Goal: Communication & Community: Connect with others

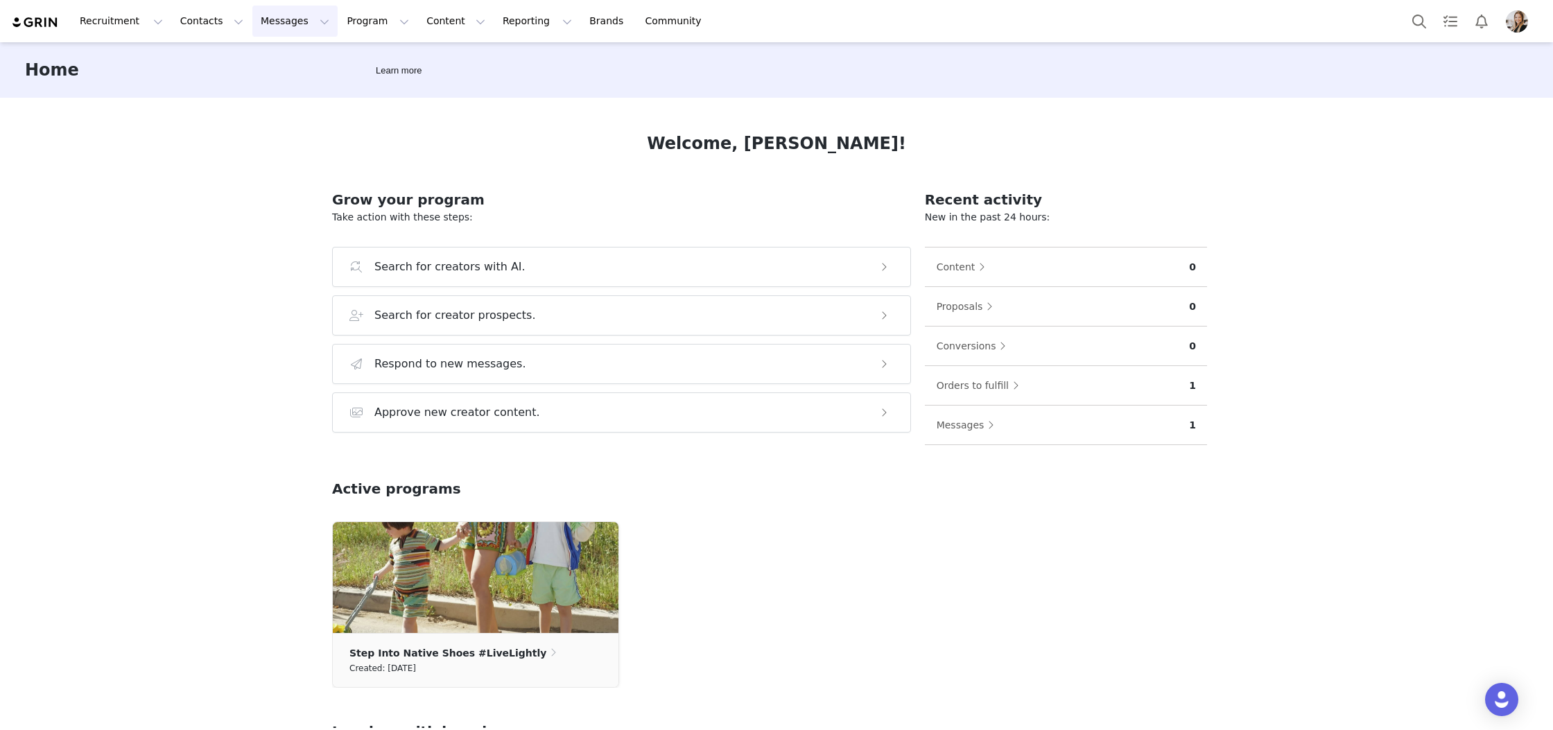
scroll to position [240, 0]
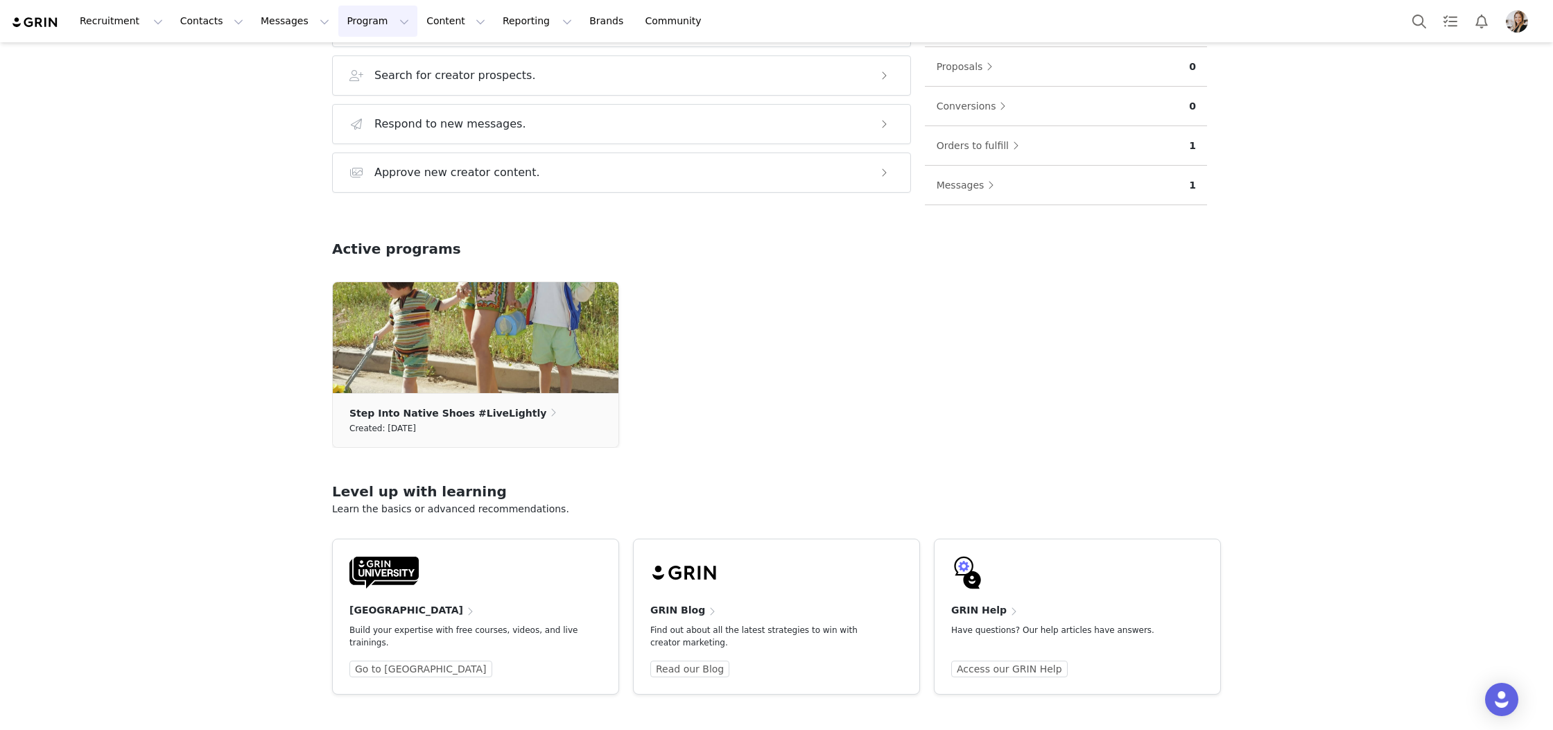
click at [355, 16] on button "Program Program" at bounding box center [377, 21] width 79 height 31
click at [397, 85] on div "Partnerships" at bounding box center [371, 87] width 93 height 15
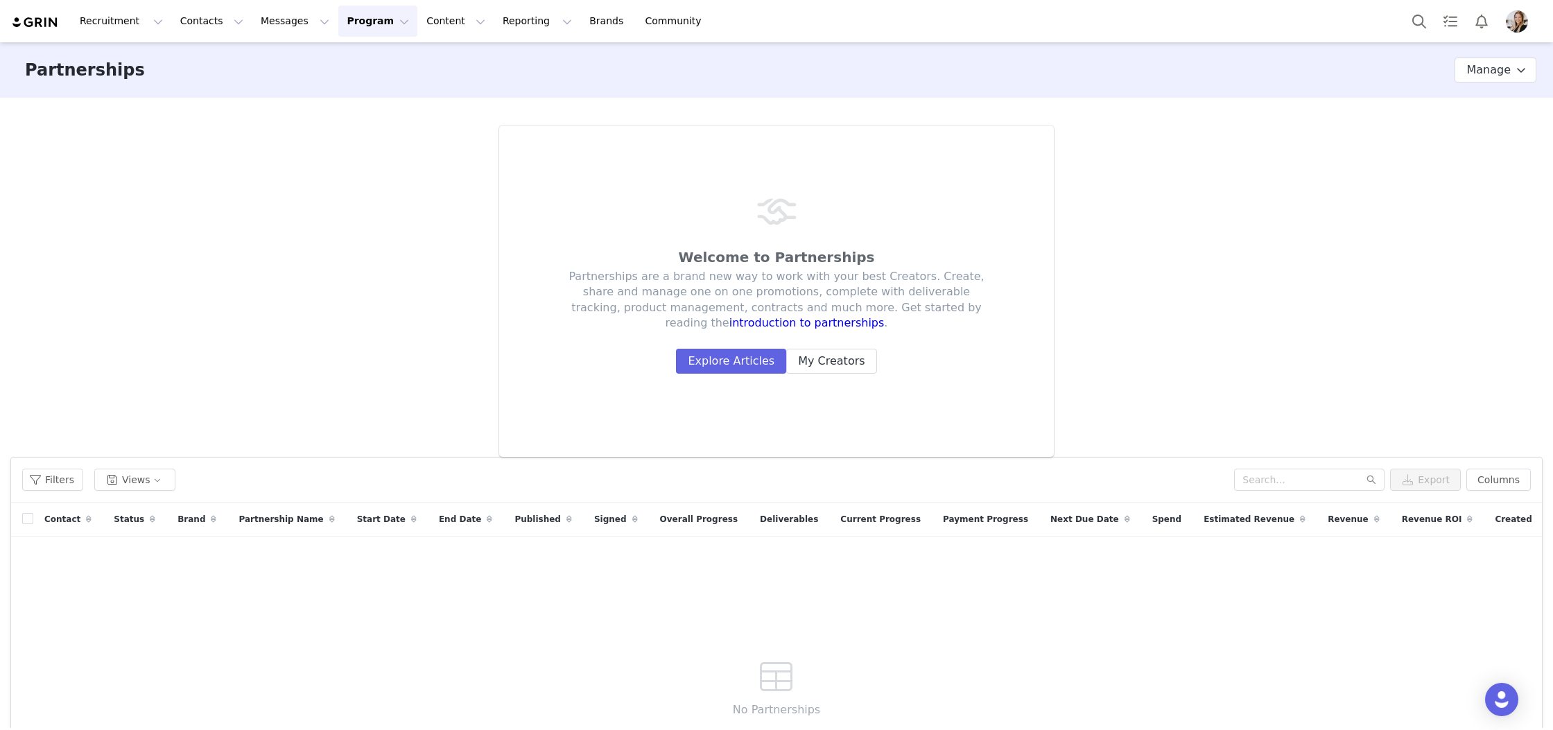
click at [360, 21] on button "Program Program" at bounding box center [377, 21] width 79 height 31
click at [365, 49] on link "Activations" at bounding box center [372, 62] width 110 height 26
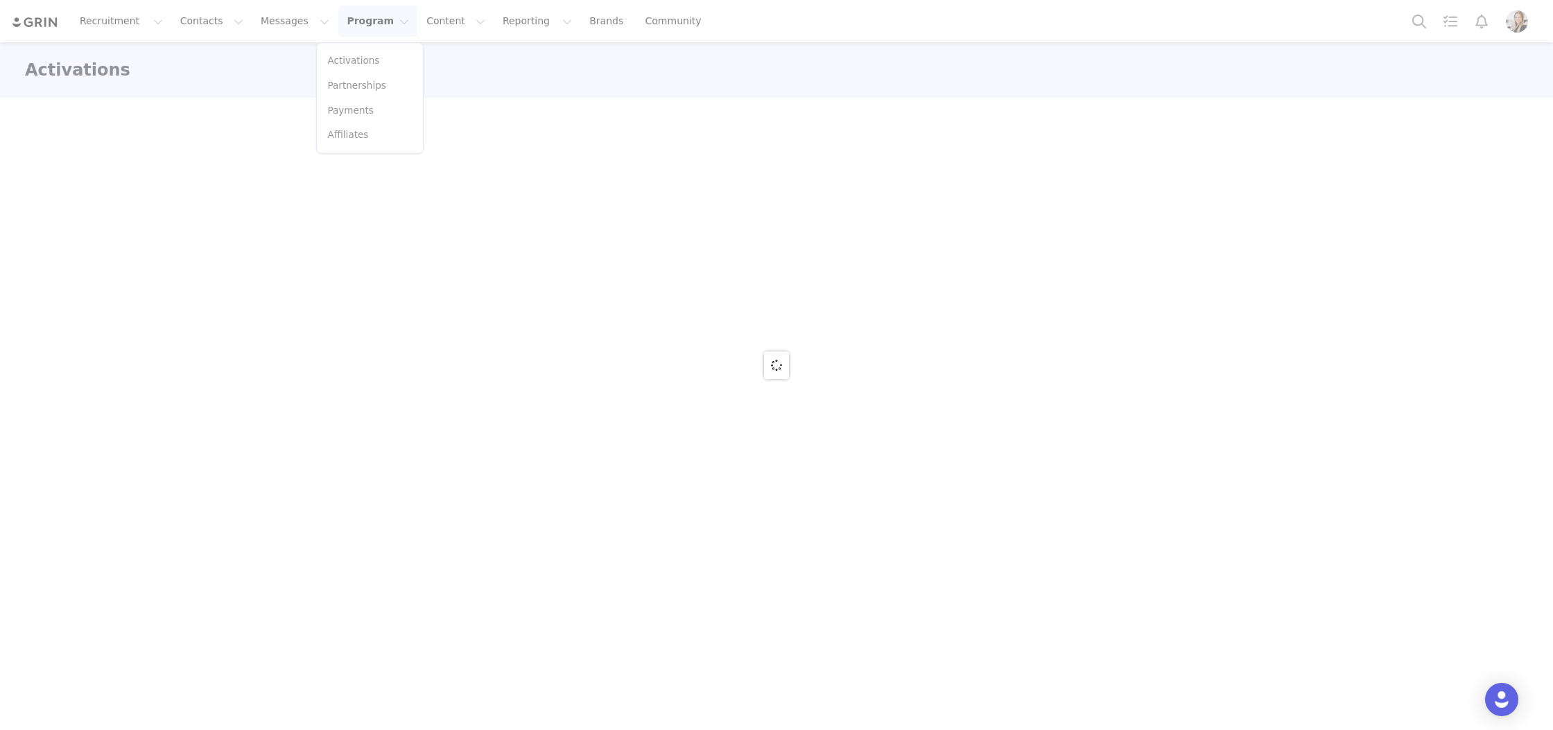
click at [363, 55] on div at bounding box center [776, 365] width 1553 height 730
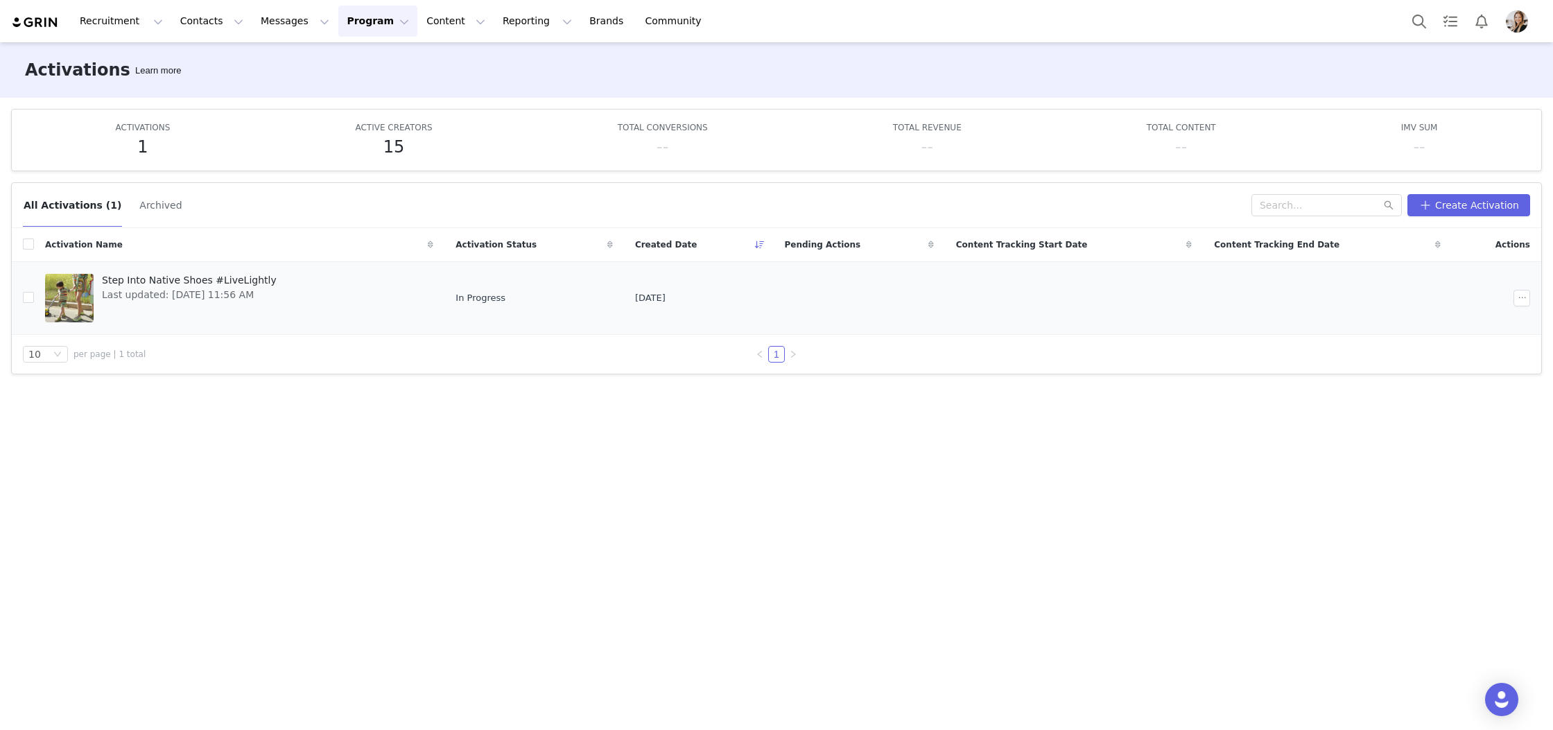
click at [162, 302] on div "Step Into Native Shoes #LiveLightly Last updated: [DATE] 11:56 AM" at bounding box center [189, 297] width 191 height 55
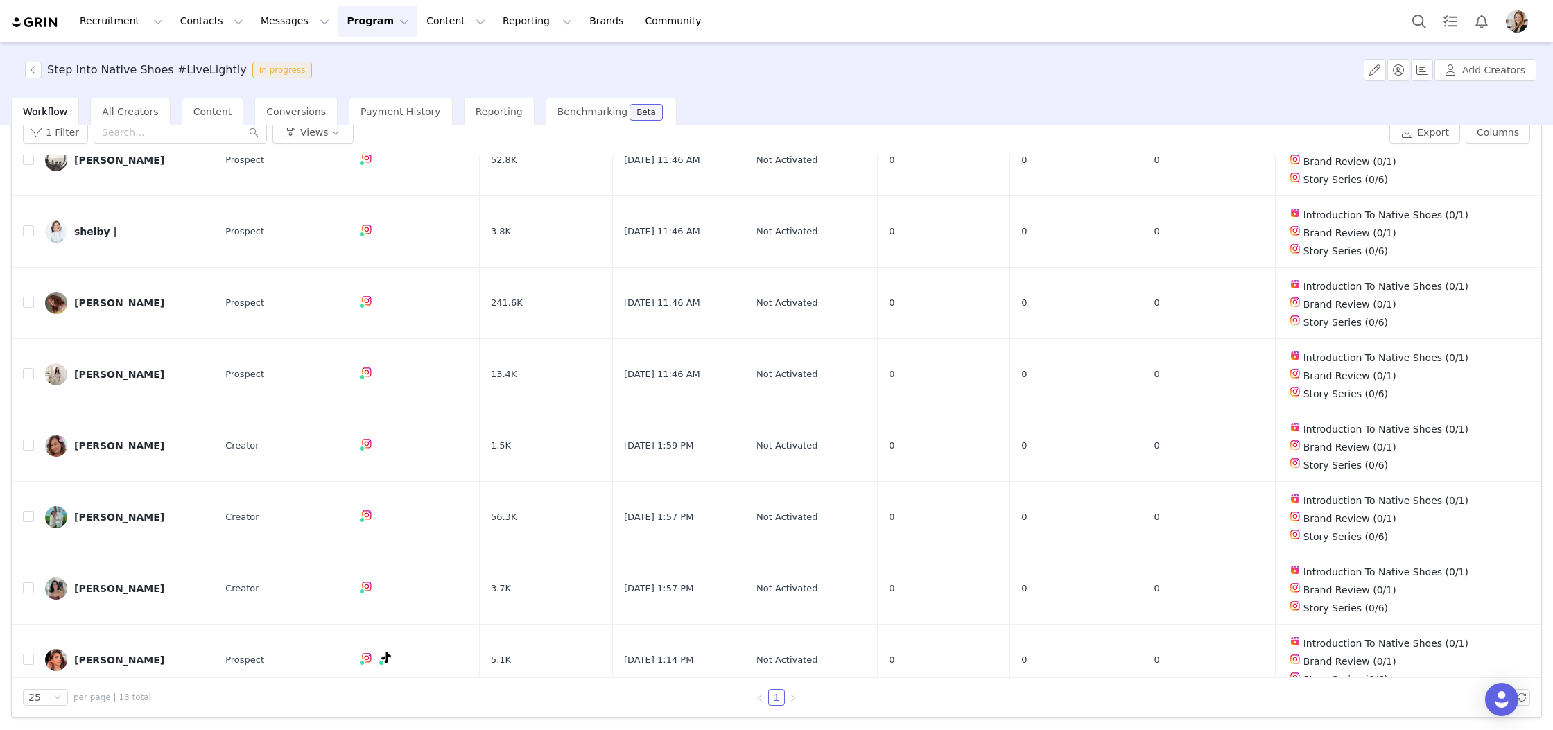
scroll to position [294, 0]
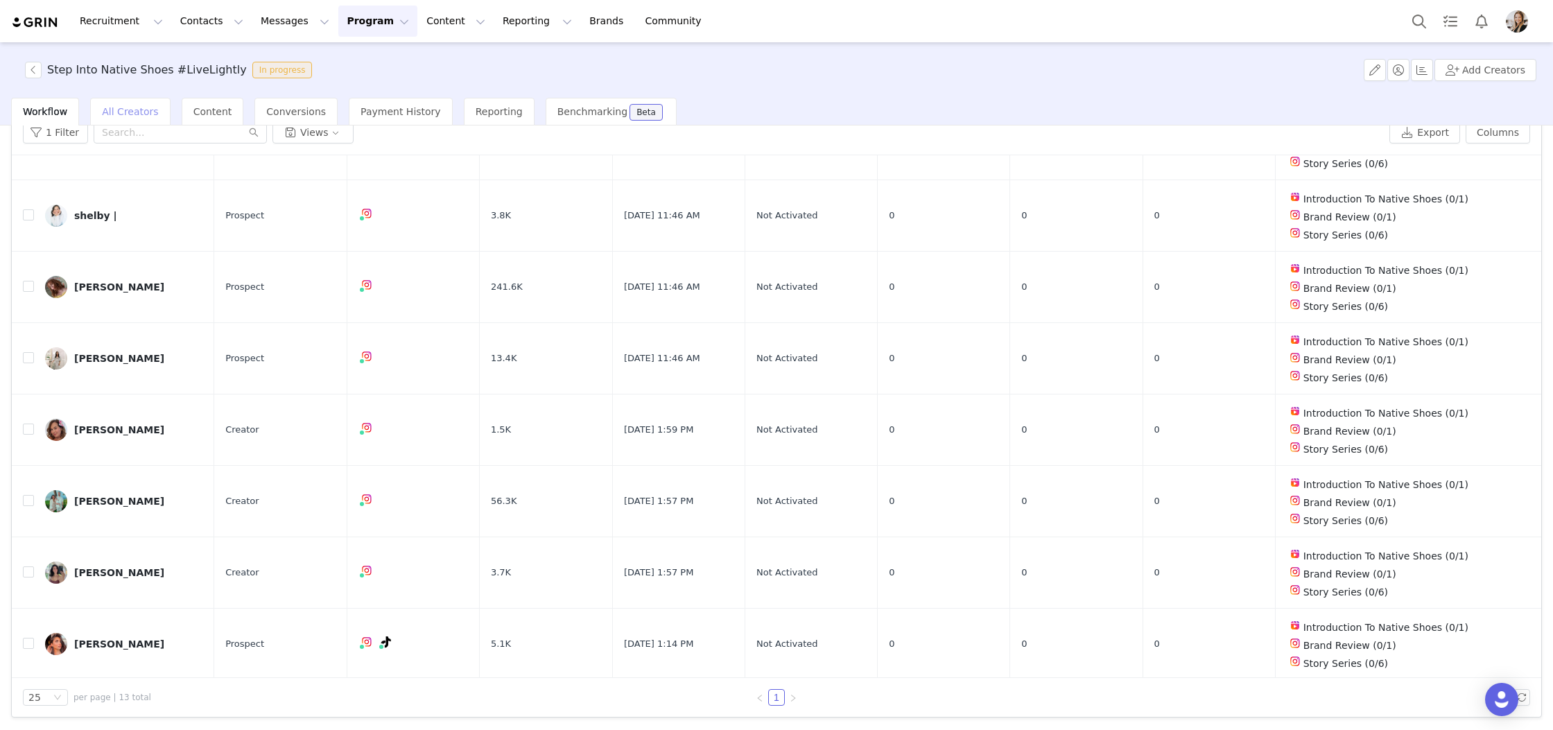
click at [130, 115] on span "All Creators" at bounding box center [130, 111] width 56 height 11
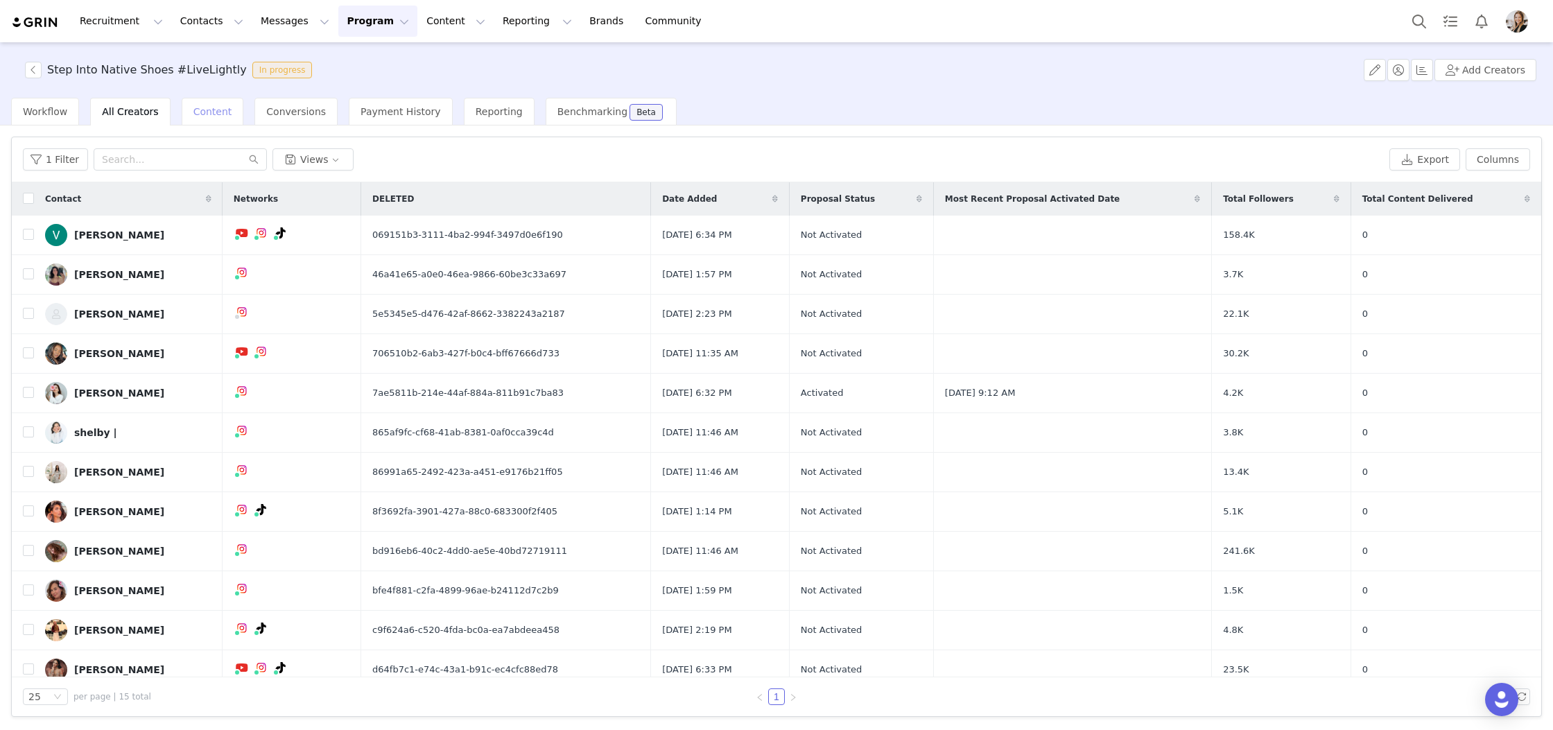
click at [200, 121] on div "Content" at bounding box center [213, 112] width 62 height 28
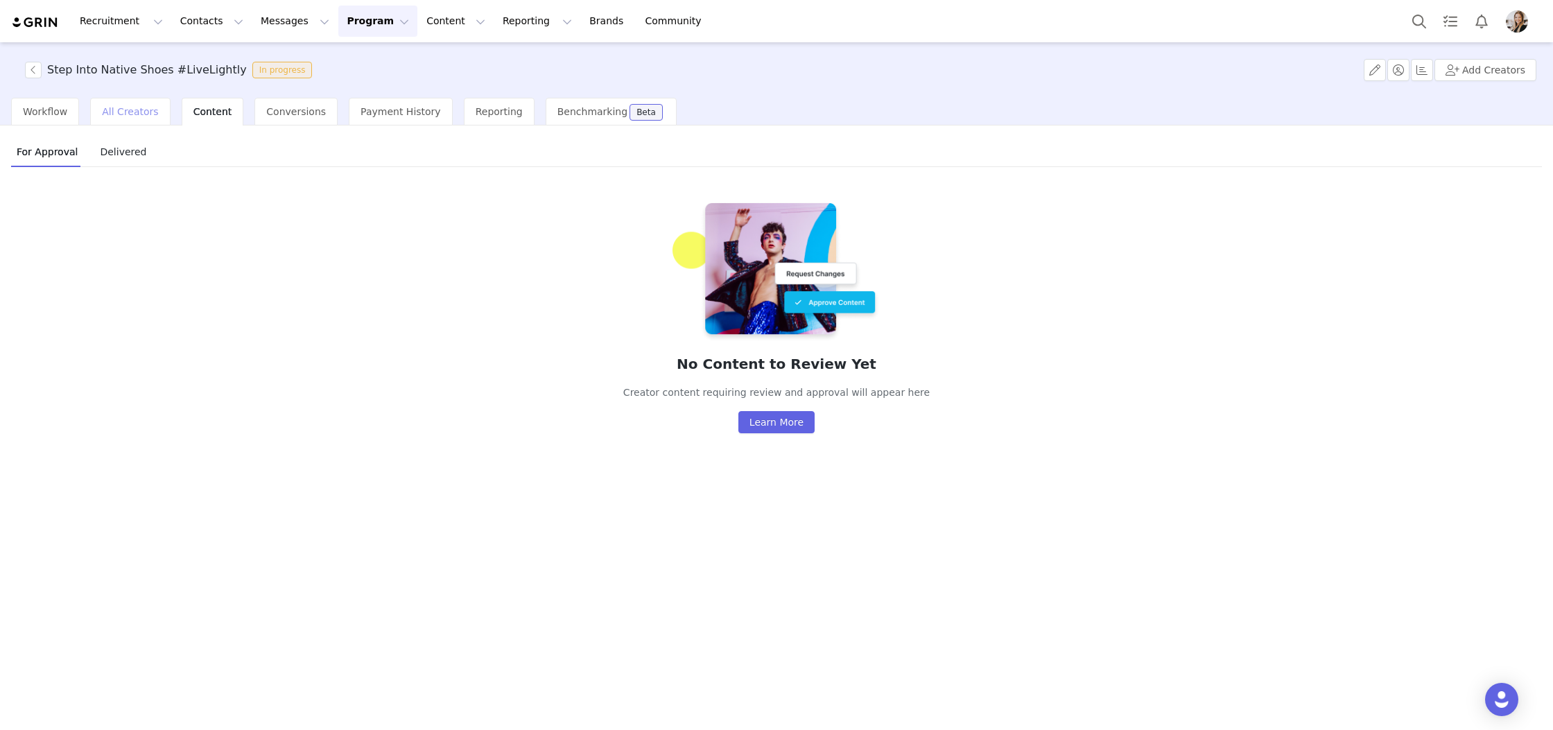
click at [121, 116] on span "All Creators" at bounding box center [130, 111] width 56 height 11
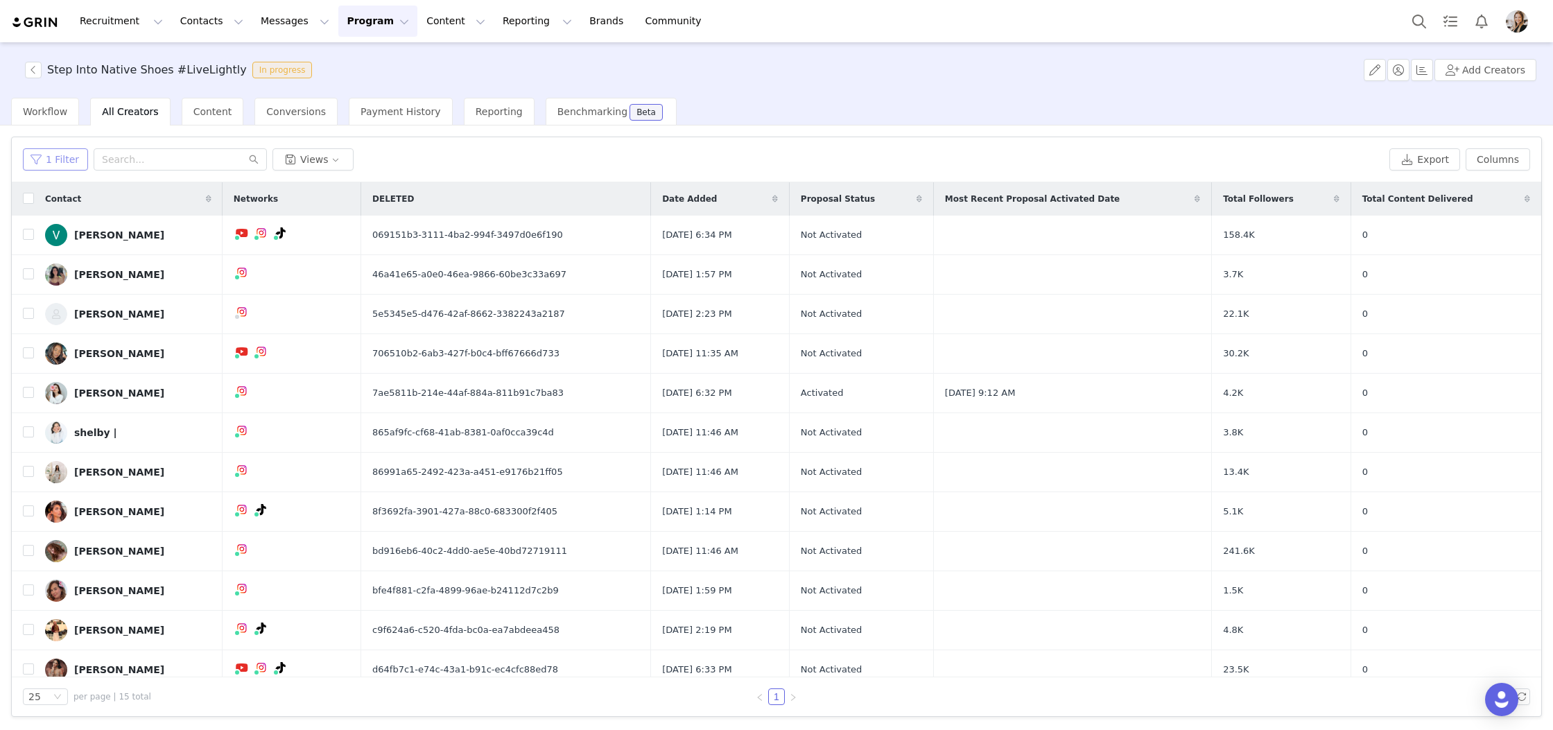
click at [68, 154] on button "1 Filter" at bounding box center [55, 159] width 65 height 22
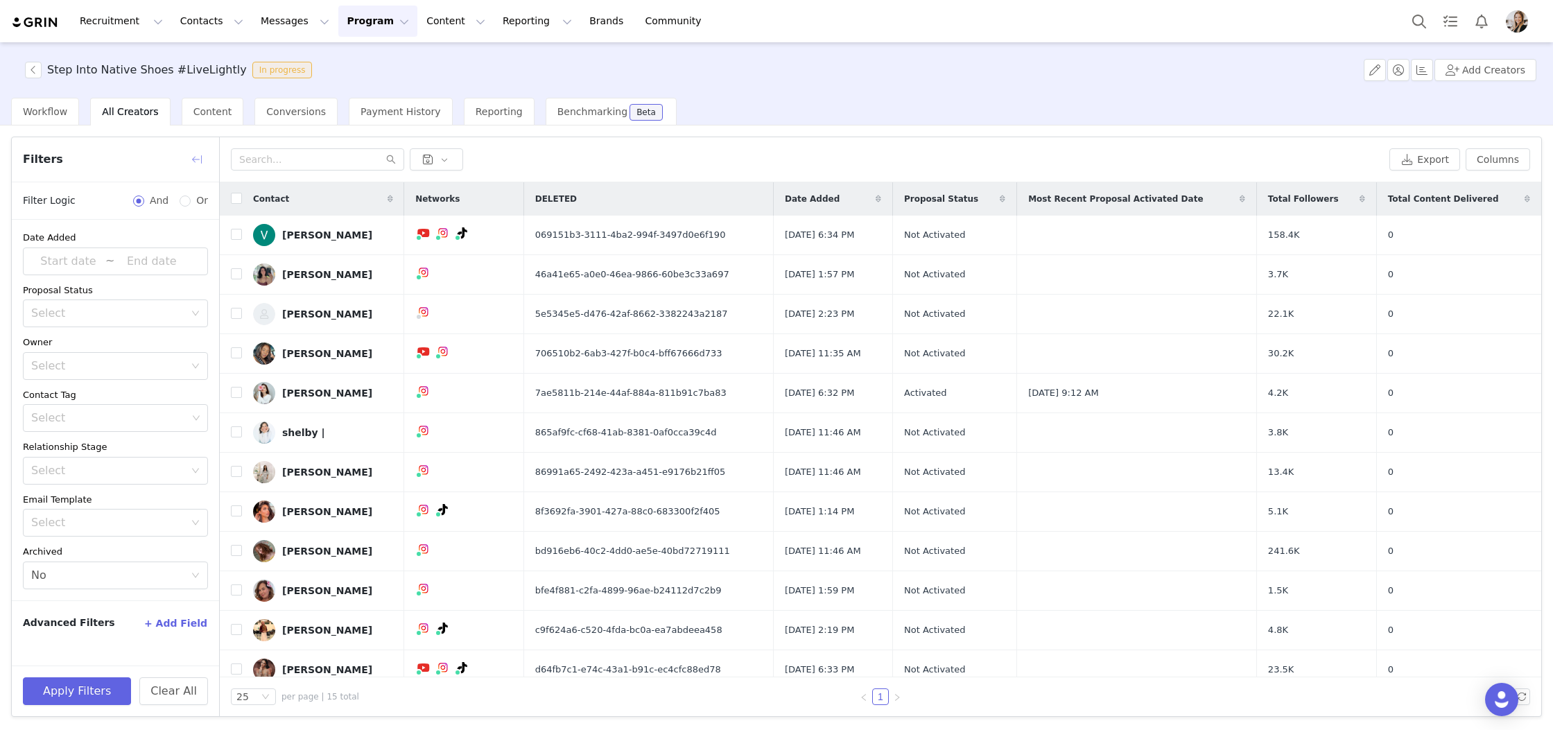
click at [193, 153] on button "button" at bounding box center [197, 159] width 22 height 22
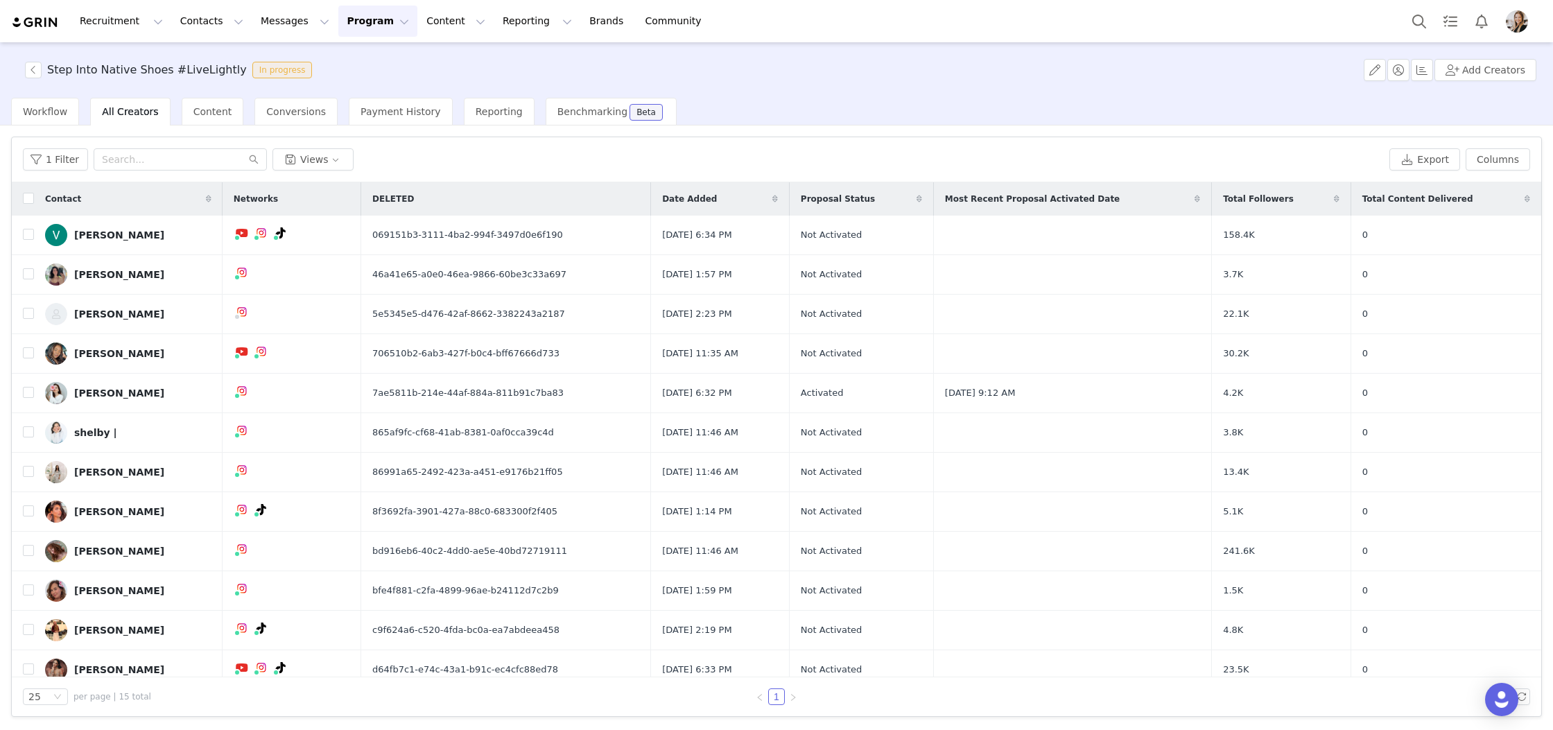
click at [166, 200] on div "Contact" at bounding box center [128, 198] width 189 height 33
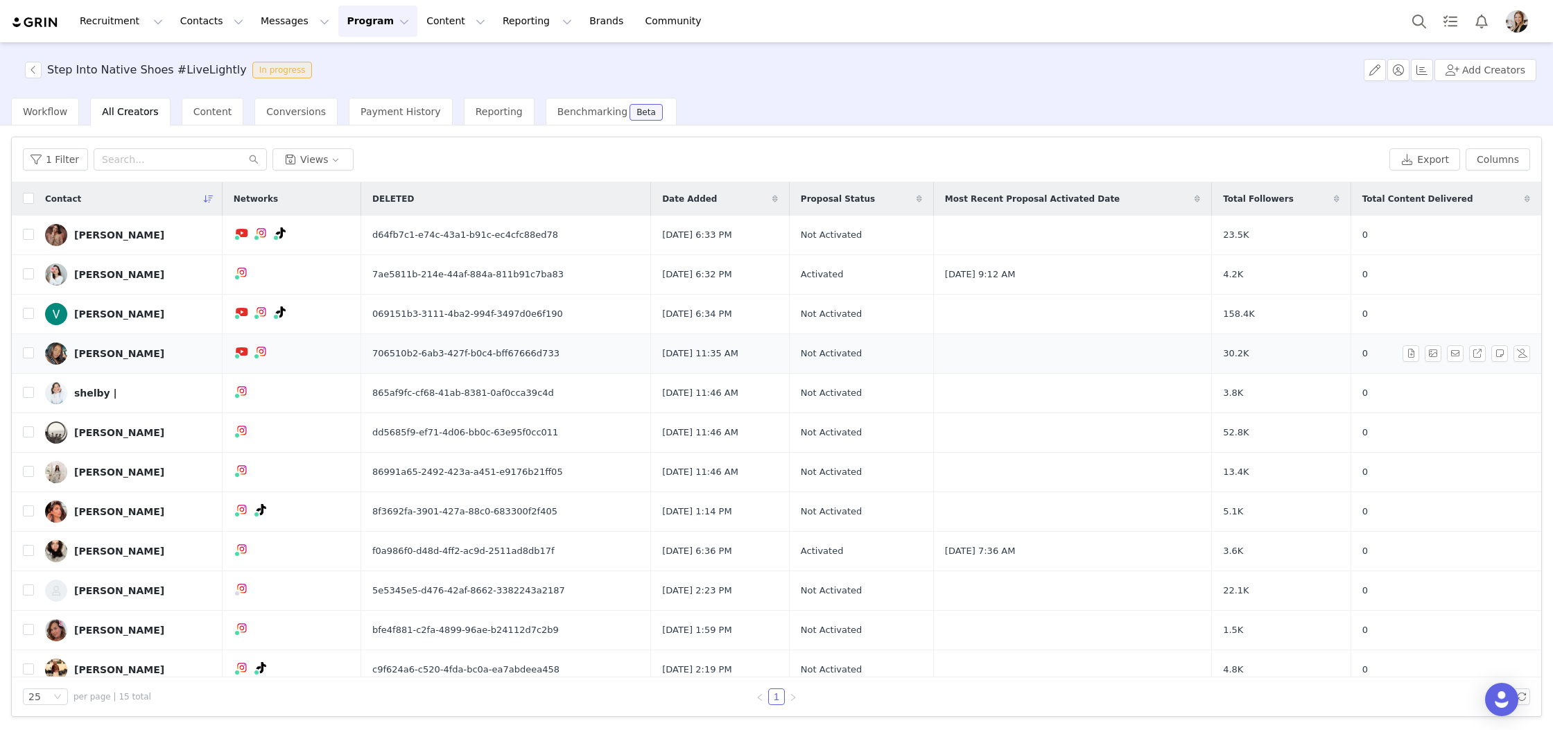
click at [152, 352] on link "[PERSON_NAME]" at bounding box center [128, 354] width 166 height 22
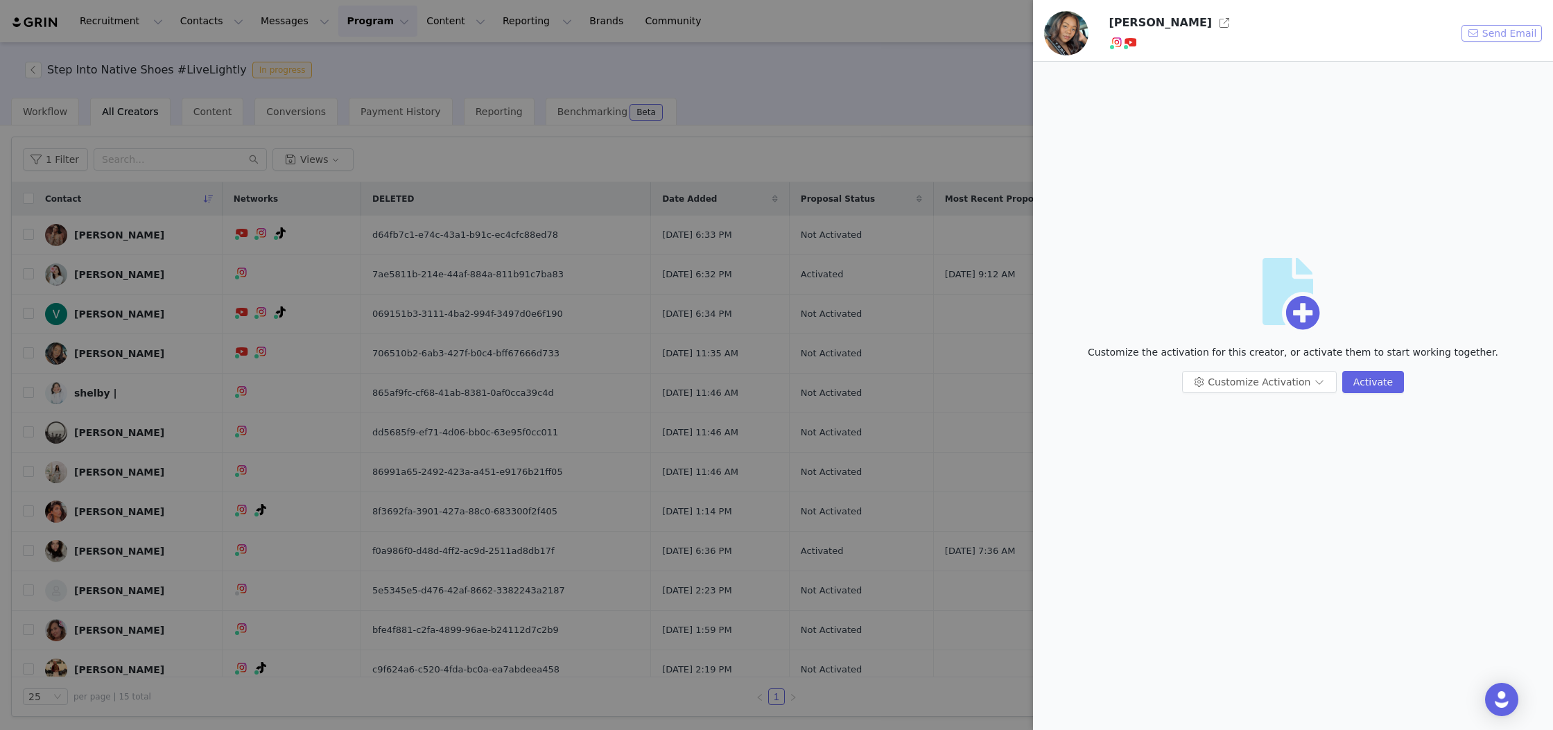
click at [1501, 32] on button "Send Email" at bounding box center [1502, 33] width 80 height 17
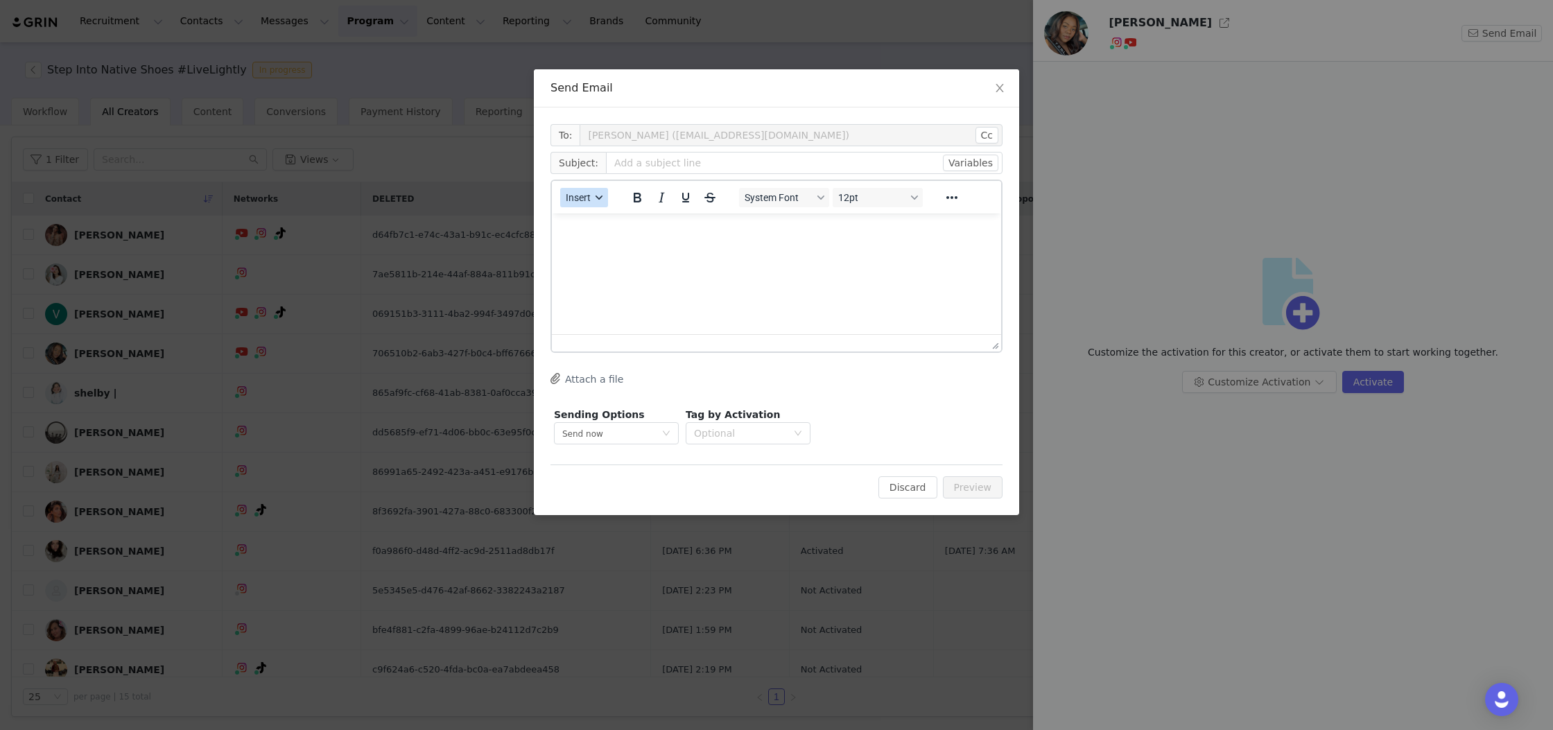
click at [578, 200] on span "Insert" at bounding box center [578, 197] width 25 height 11
click at [606, 219] on div "Insert Template" at bounding box center [634, 222] width 125 height 17
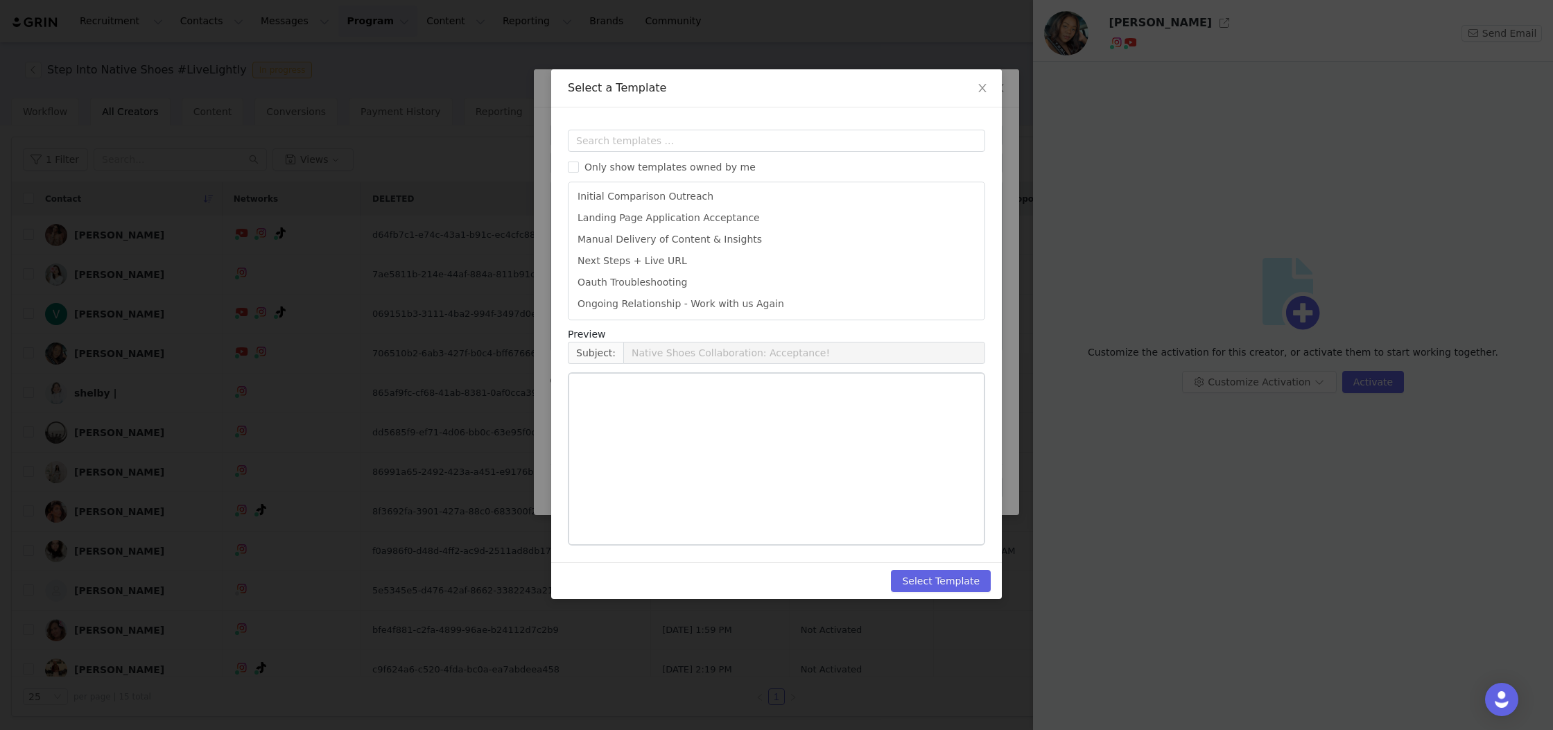
click at [730, 244] on li "Manual Delivery of Content & Insights" at bounding box center [776, 239] width 405 height 21
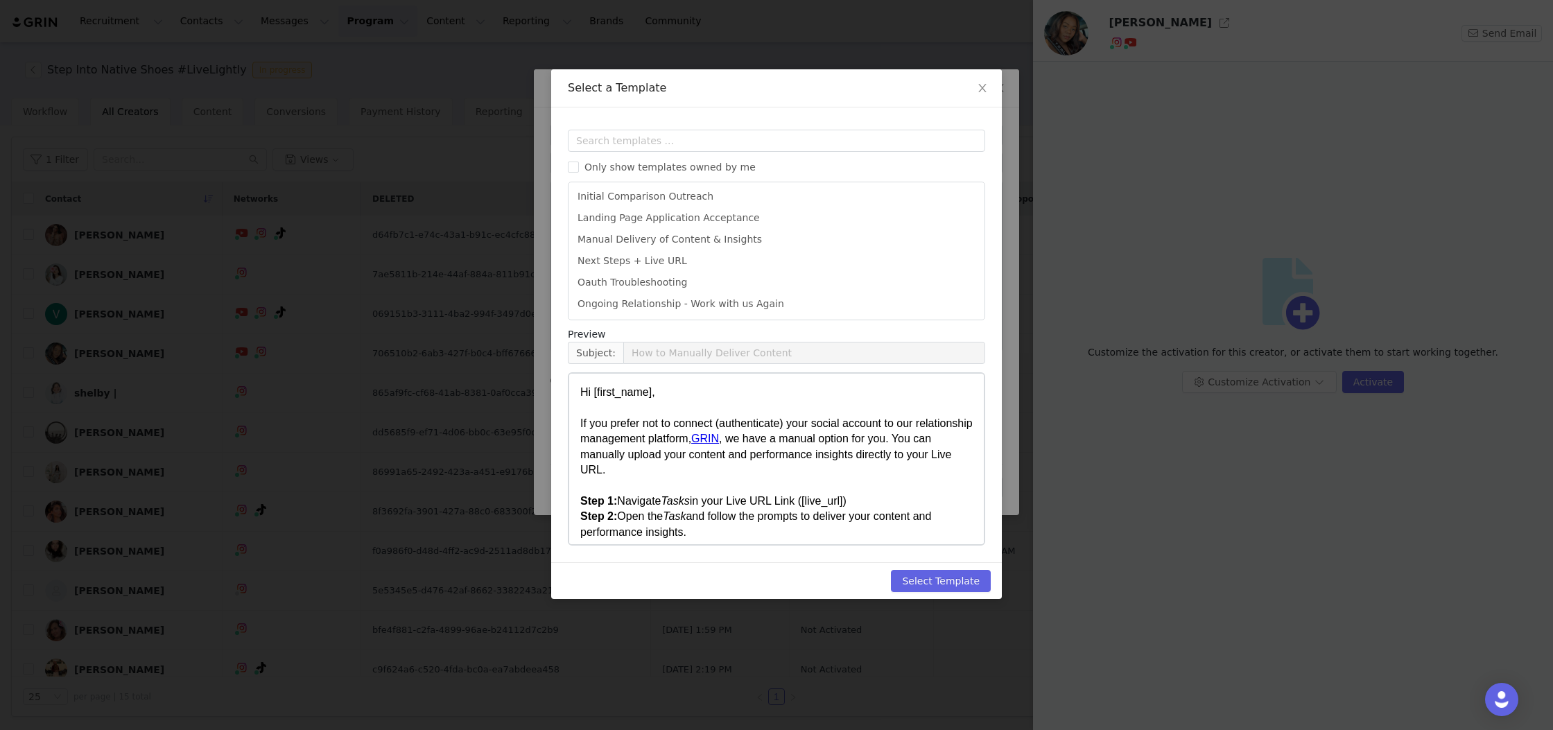
scroll to position [433, 0]
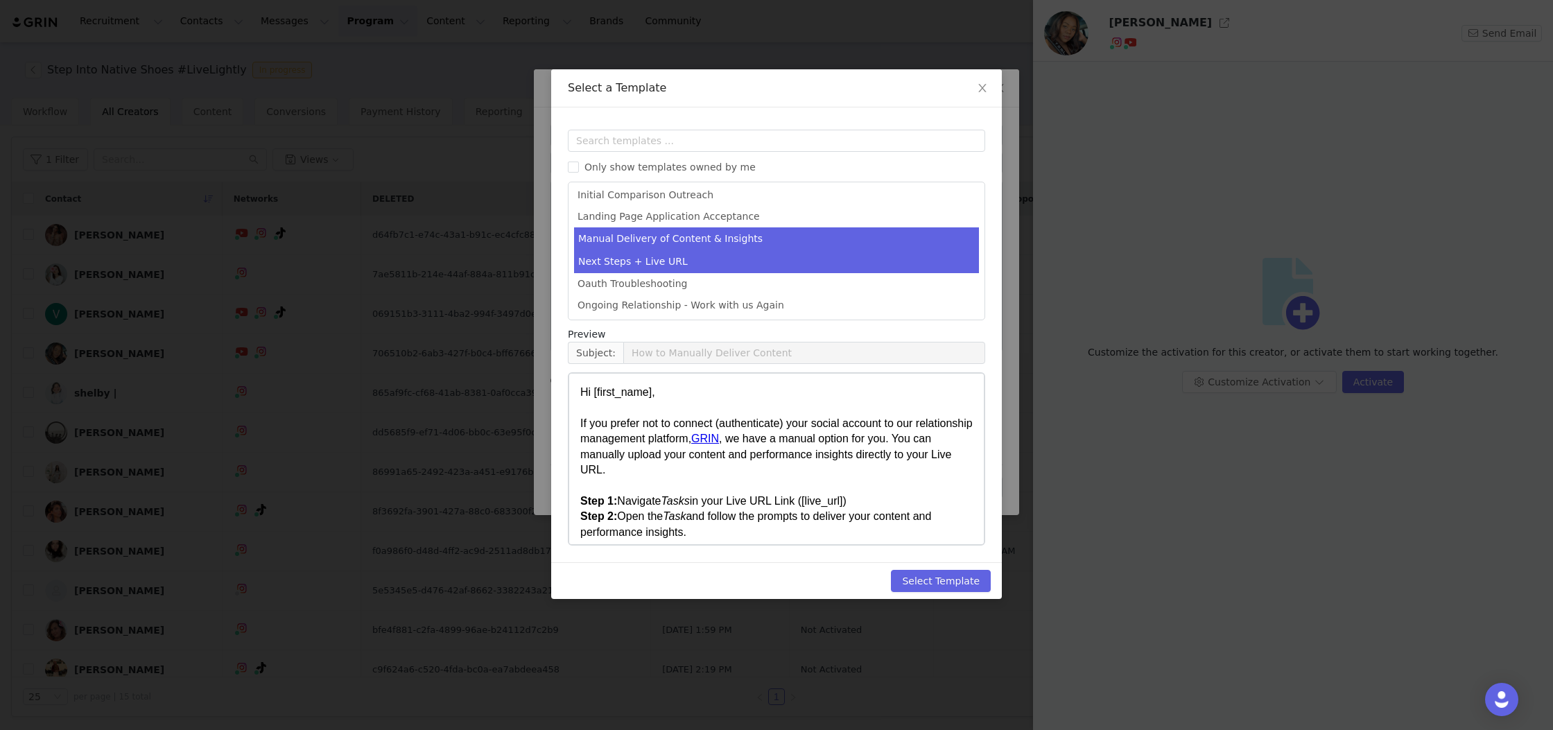
click at [716, 265] on li "Next Steps + Live URL" at bounding box center [776, 261] width 405 height 23
type input "[first_name] x Native Shoes Let’s Collab!"
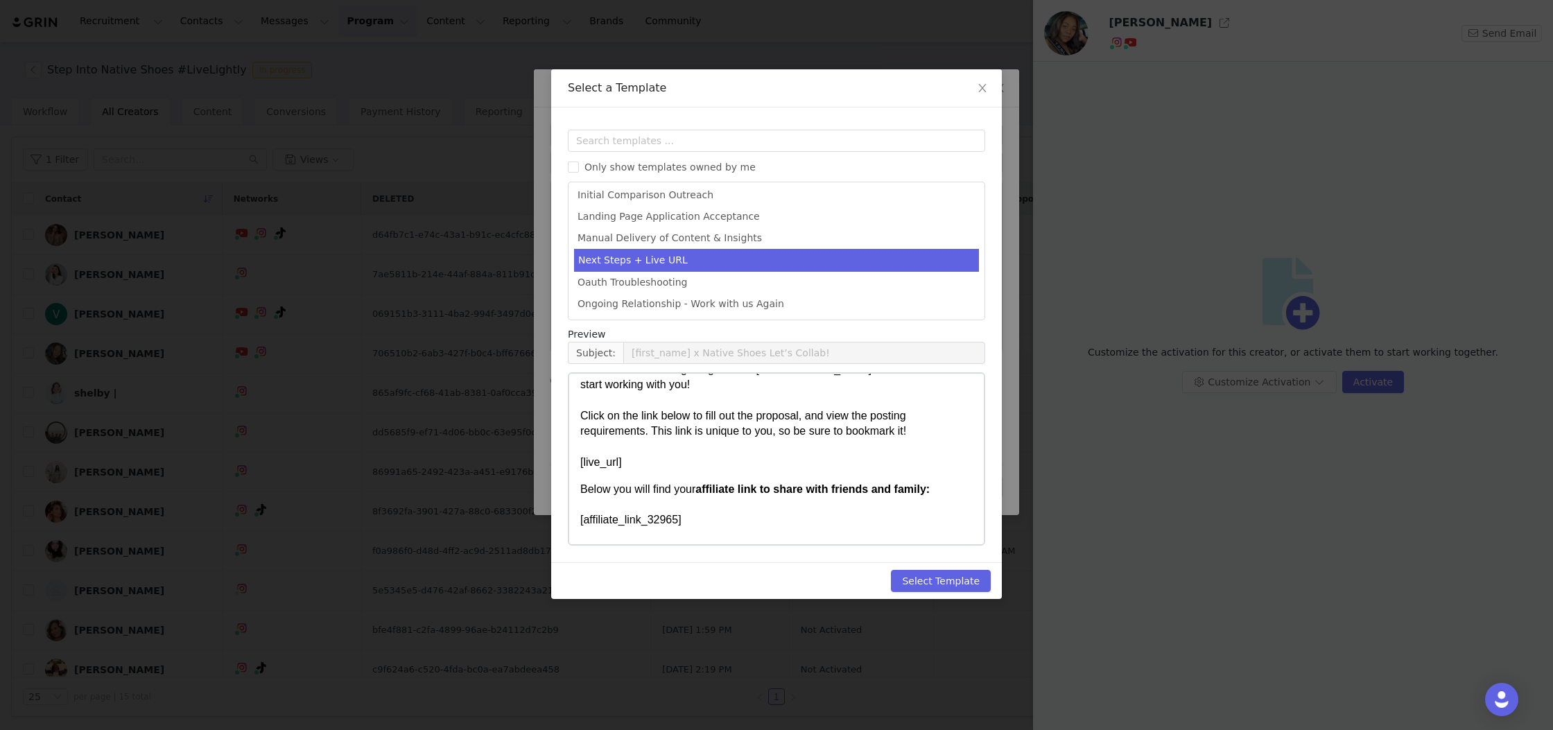
scroll to position [66, 0]
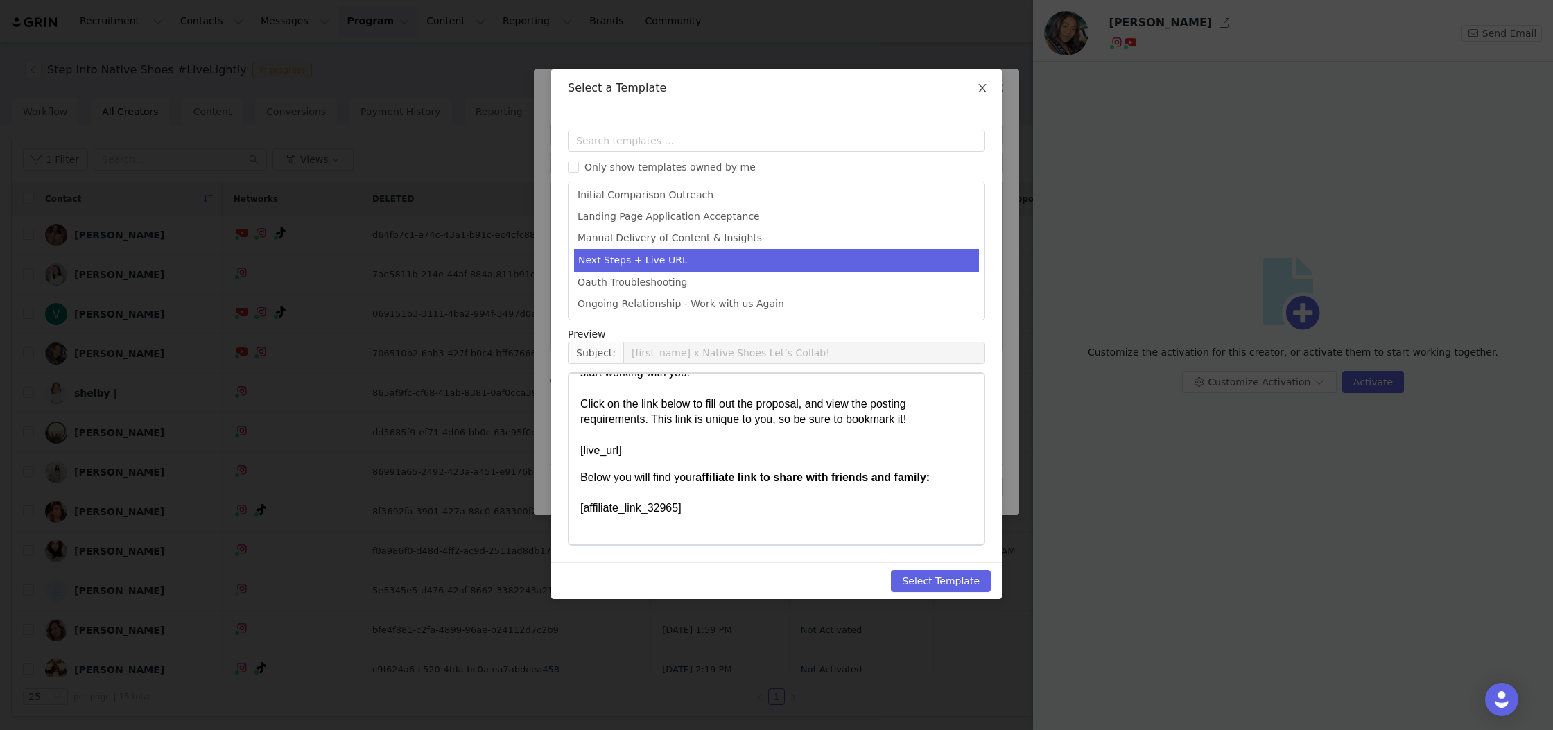
click at [982, 87] on icon "icon: close" at bounding box center [982, 88] width 11 height 11
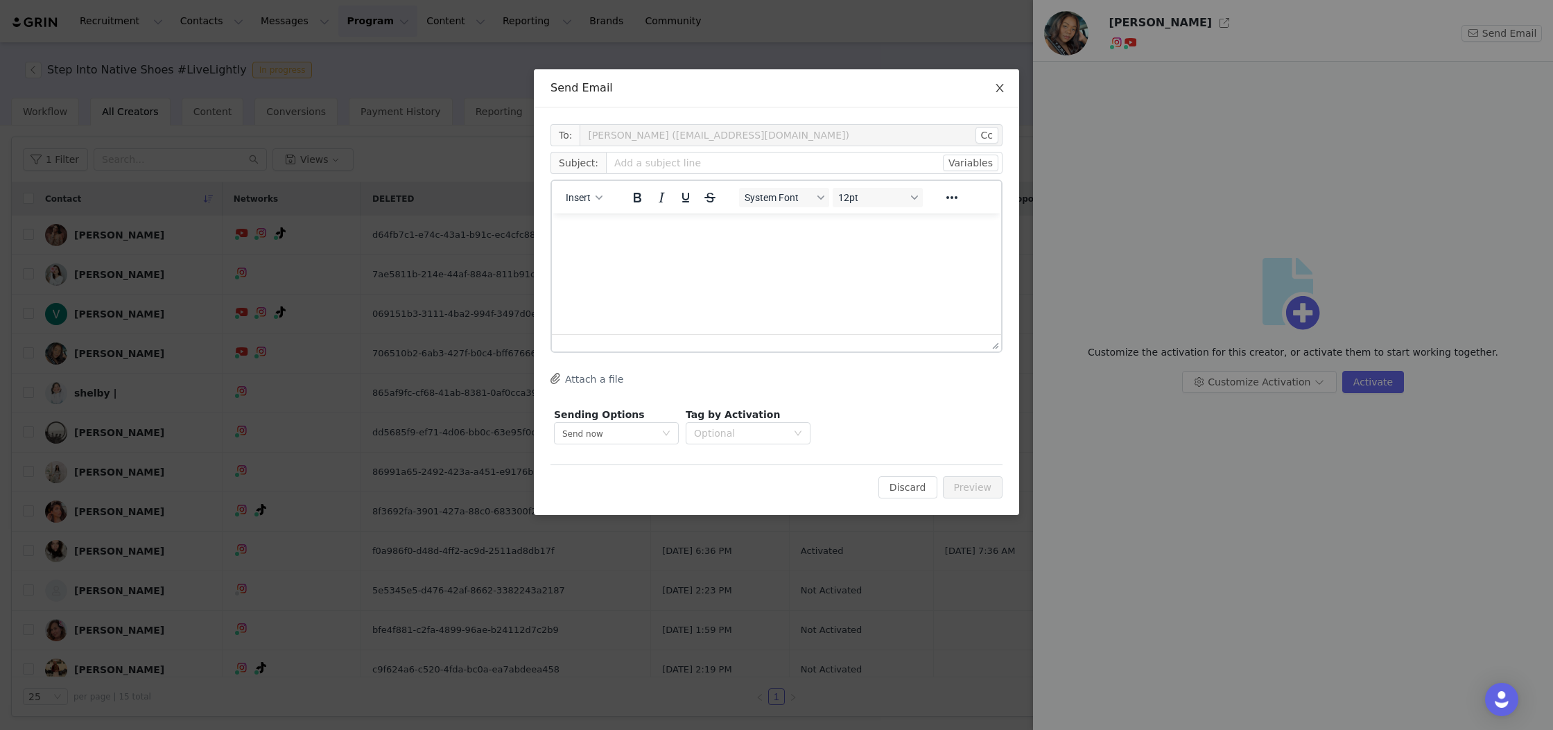
scroll to position [0, 0]
click at [591, 191] on button "Insert" at bounding box center [584, 197] width 48 height 19
click at [627, 216] on div "Insert Template" at bounding box center [634, 222] width 125 height 17
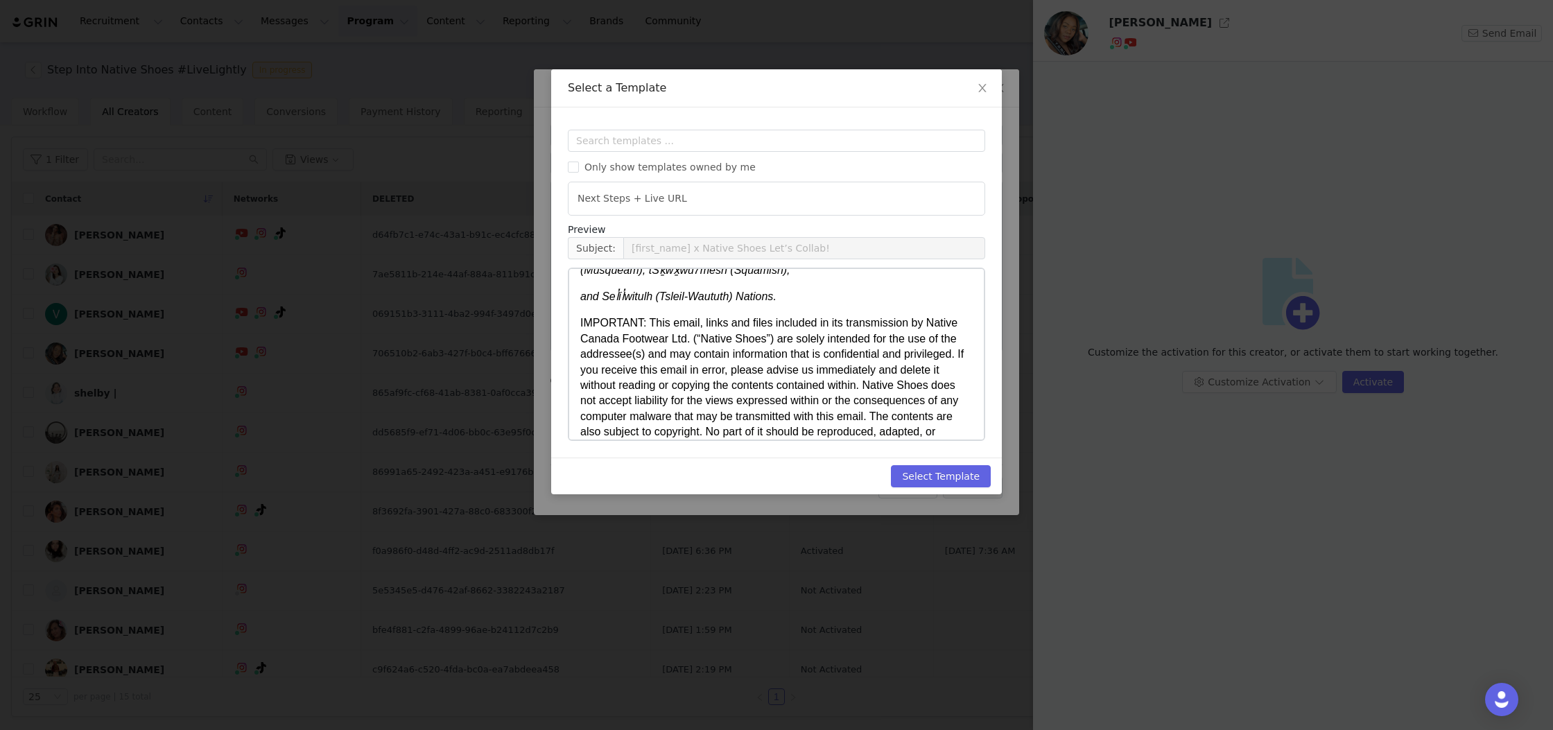
scroll to position [549, 0]
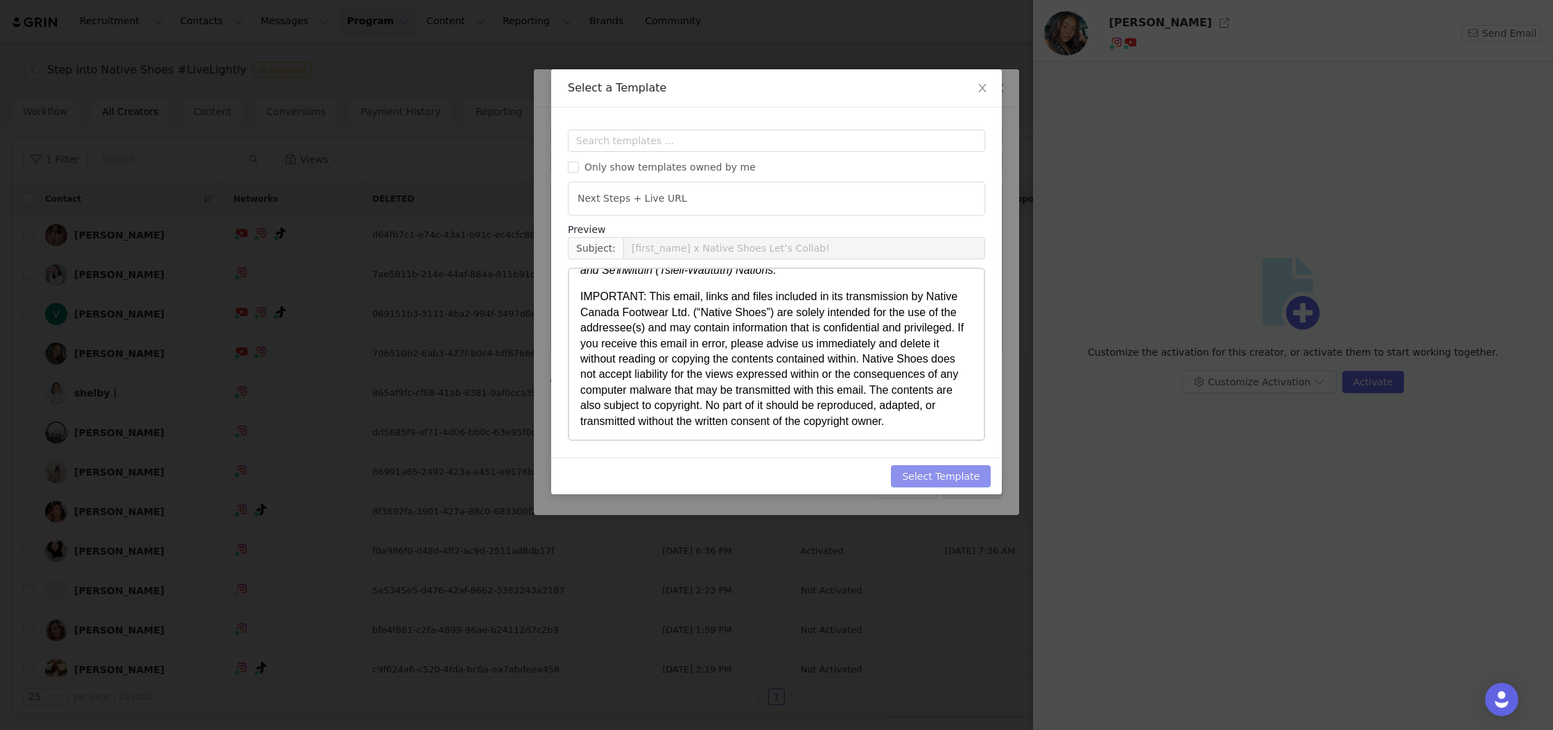
click at [960, 472] on button "Select Template" at bounding box center [941, 476] width 100 height 22
type input "[first_name] x Native Shoes Let’s Collab!"
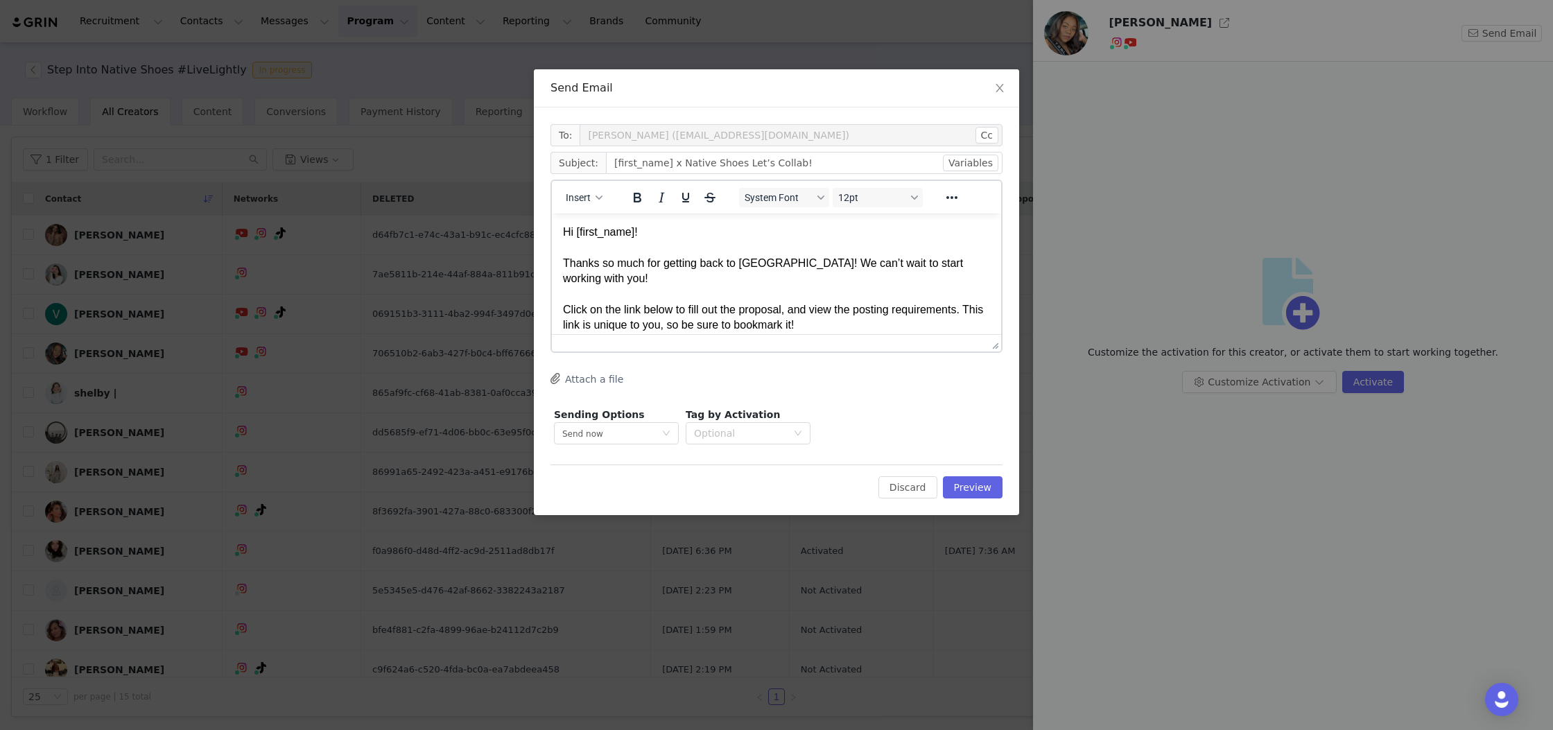
scroll to position [0, 0]
click at [988, 492] on button "Preview" at bounding box center [973, 487] width 60 height 22
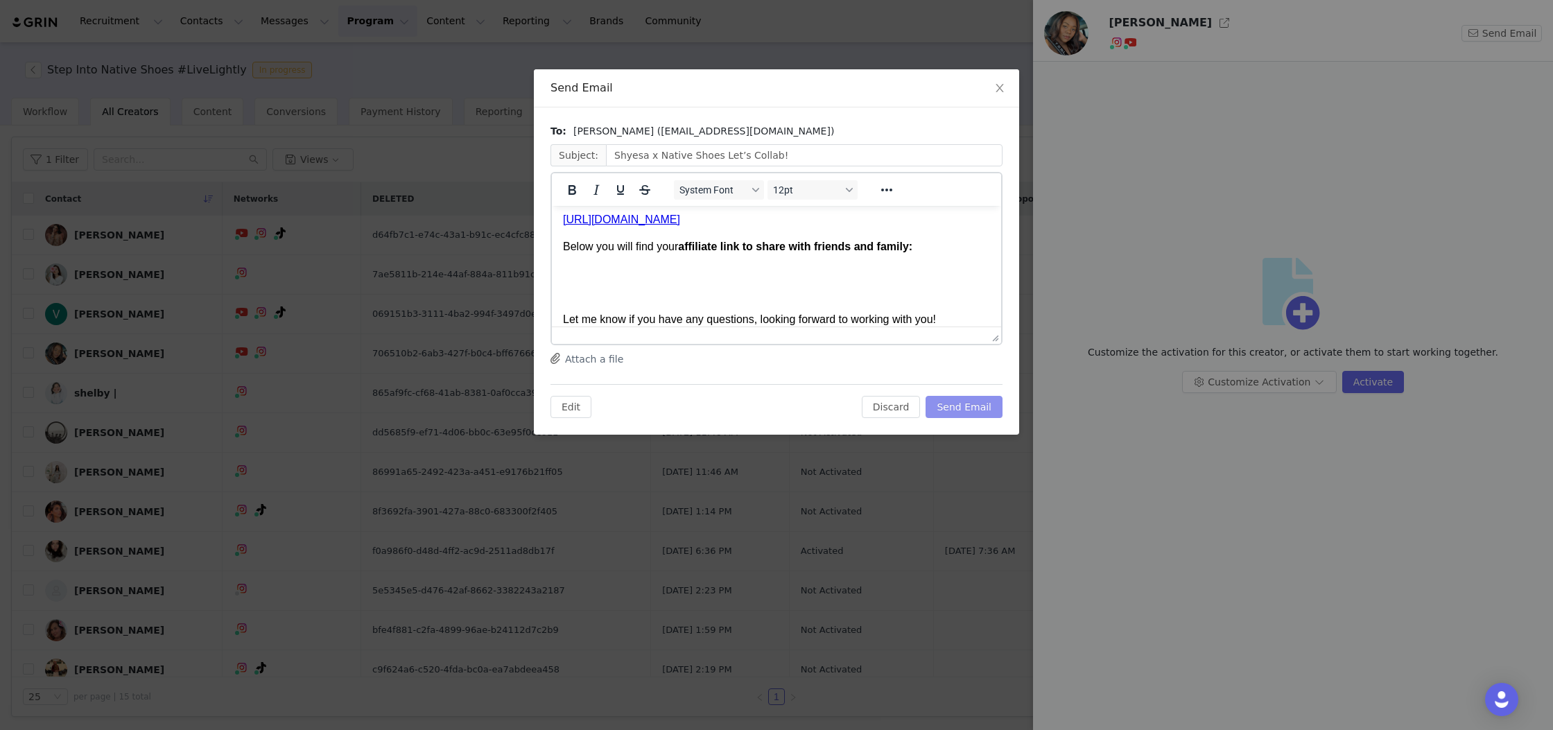
scroll to position [110, 0]
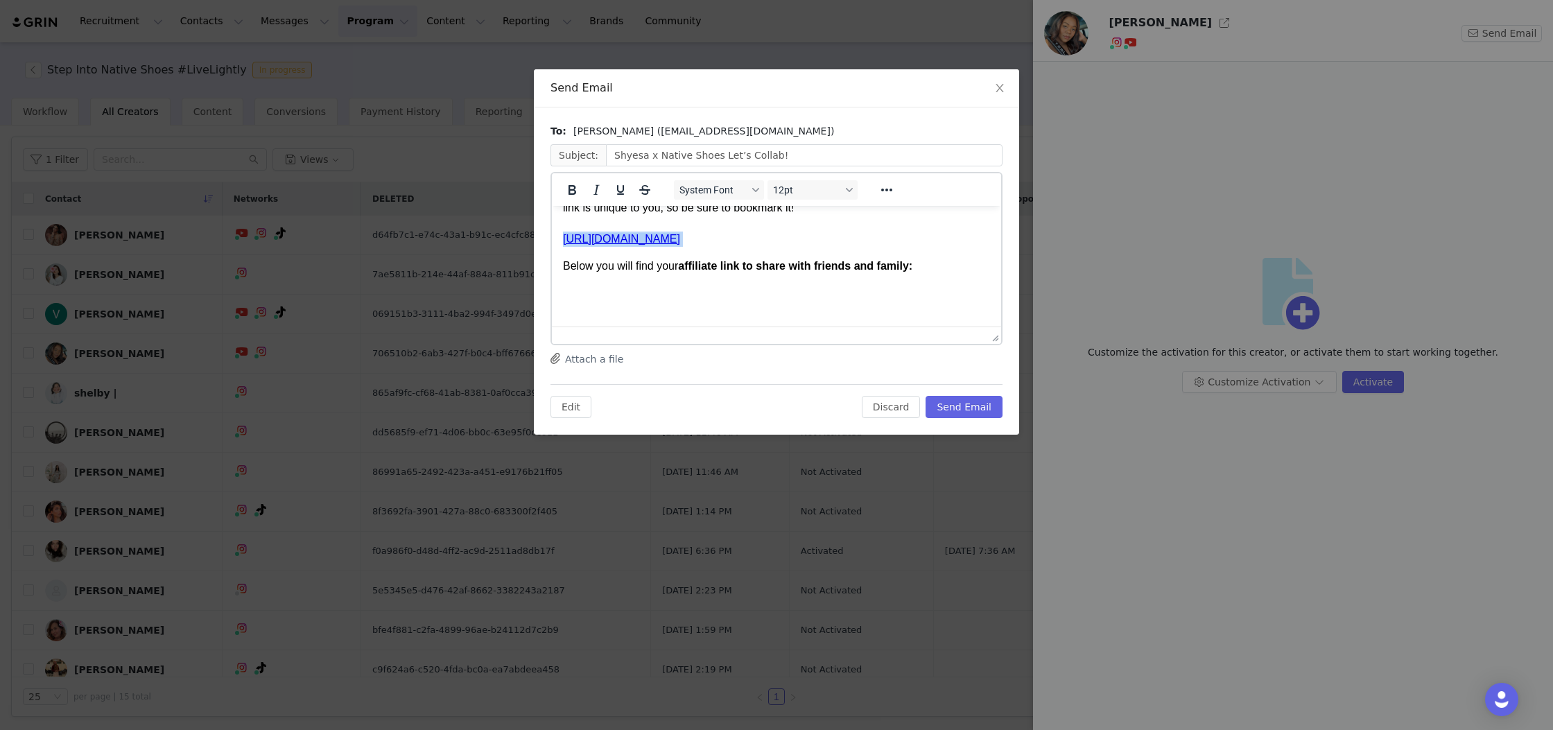
drag, startPoint x: 667, startPoint y: 249, endPoint x: 557, endPoint y: 220, distance: 113.8
click at [559, 220] on html "Hi Shyesa! Thanks so much for getting back to us! We can’t wait to start workin…" at bounding box center [776, 456] width 449 height 720
copy link "https://nativeshoes-689a4d8f5fcbd.grin.live/cf92d853-b684-4cbc-9559-9a8edc92fa0c"
click at [991, 85] on span "Close" at bounding box center [999, 88] width 39 height 39
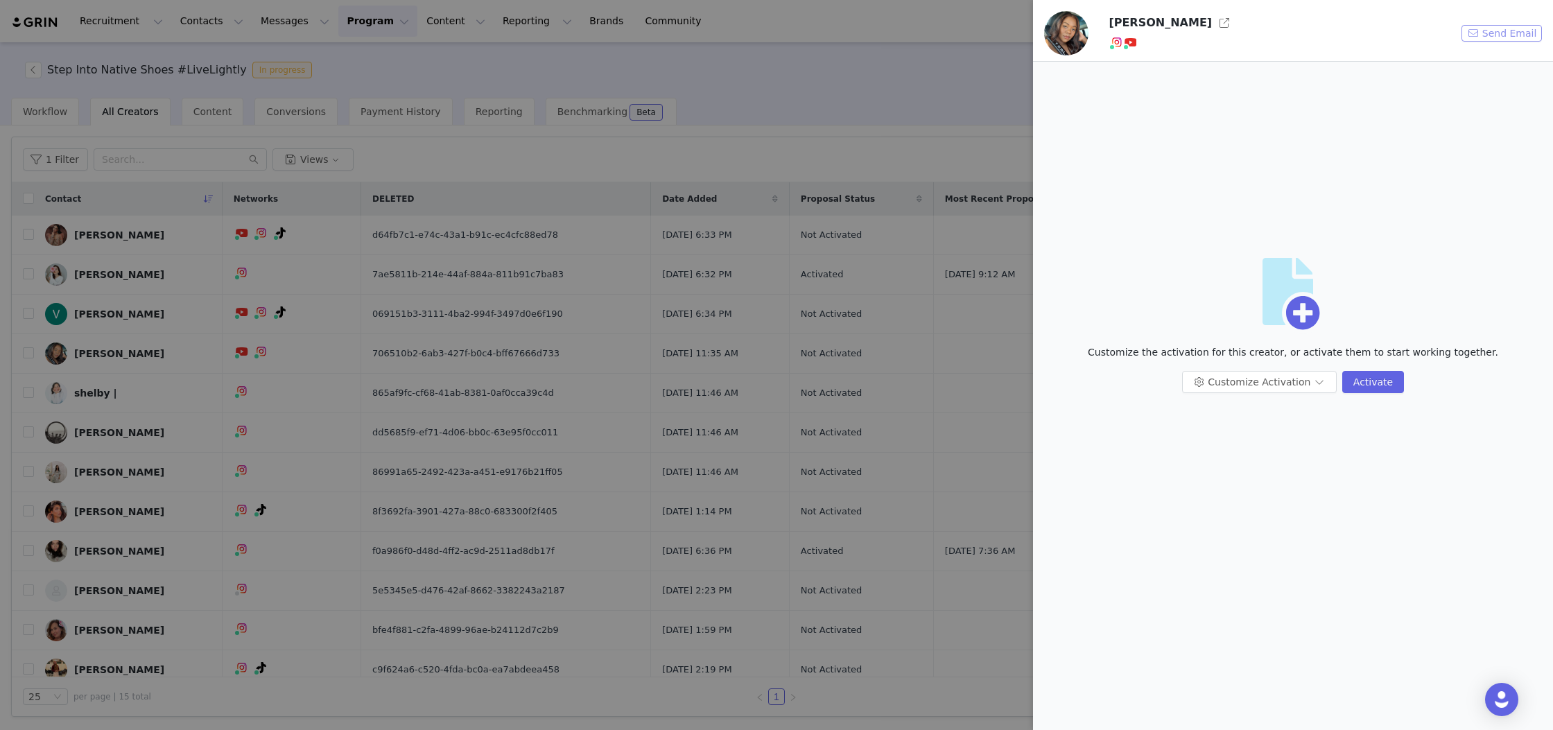
scroll to position [0, 0]
click at [1376, 388] on button "Activate" at bounding box center [1373, 382] width 62 height 22
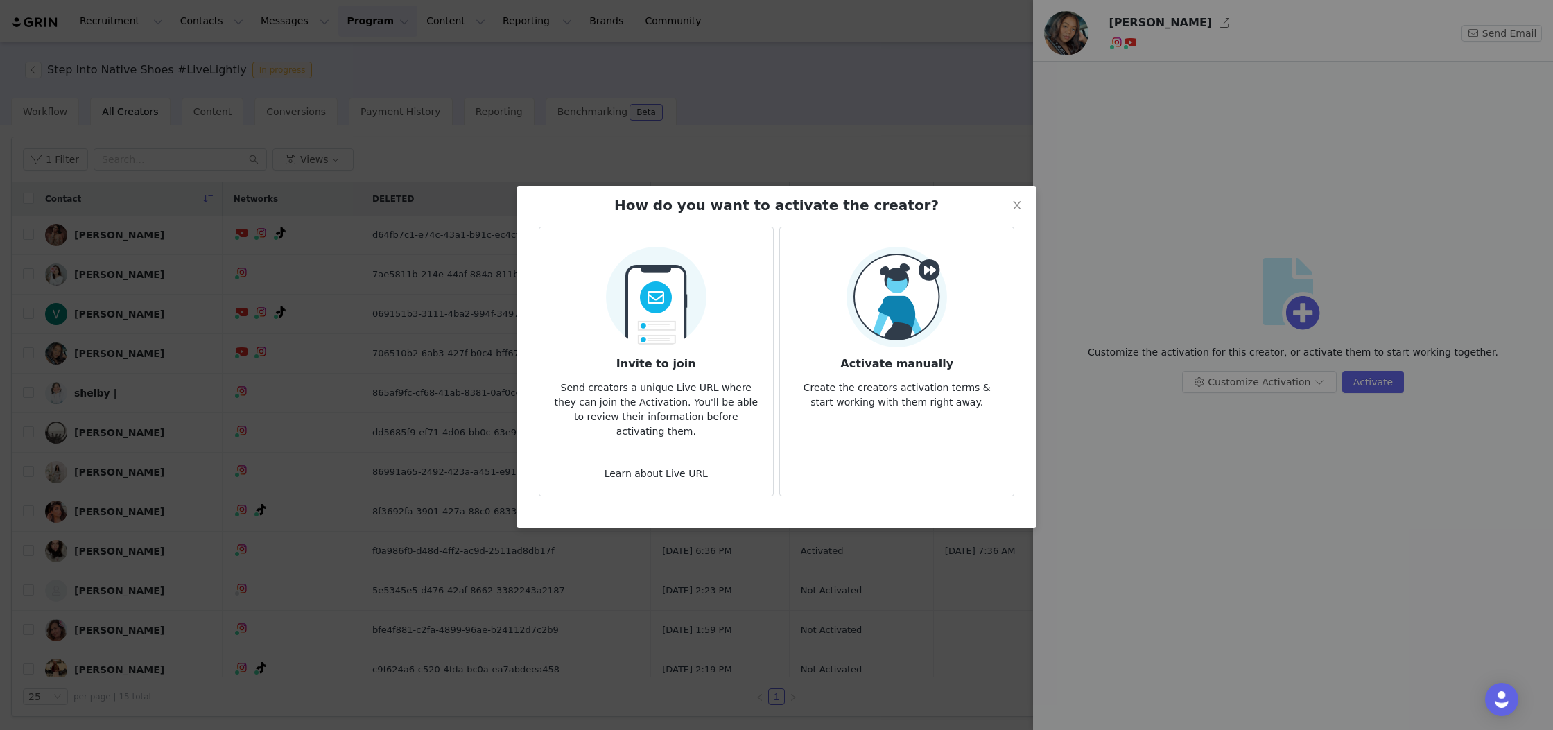
click at [685, 439] on div "Learn about Live URL" at bounding box center [655, 460] width 211 height 42
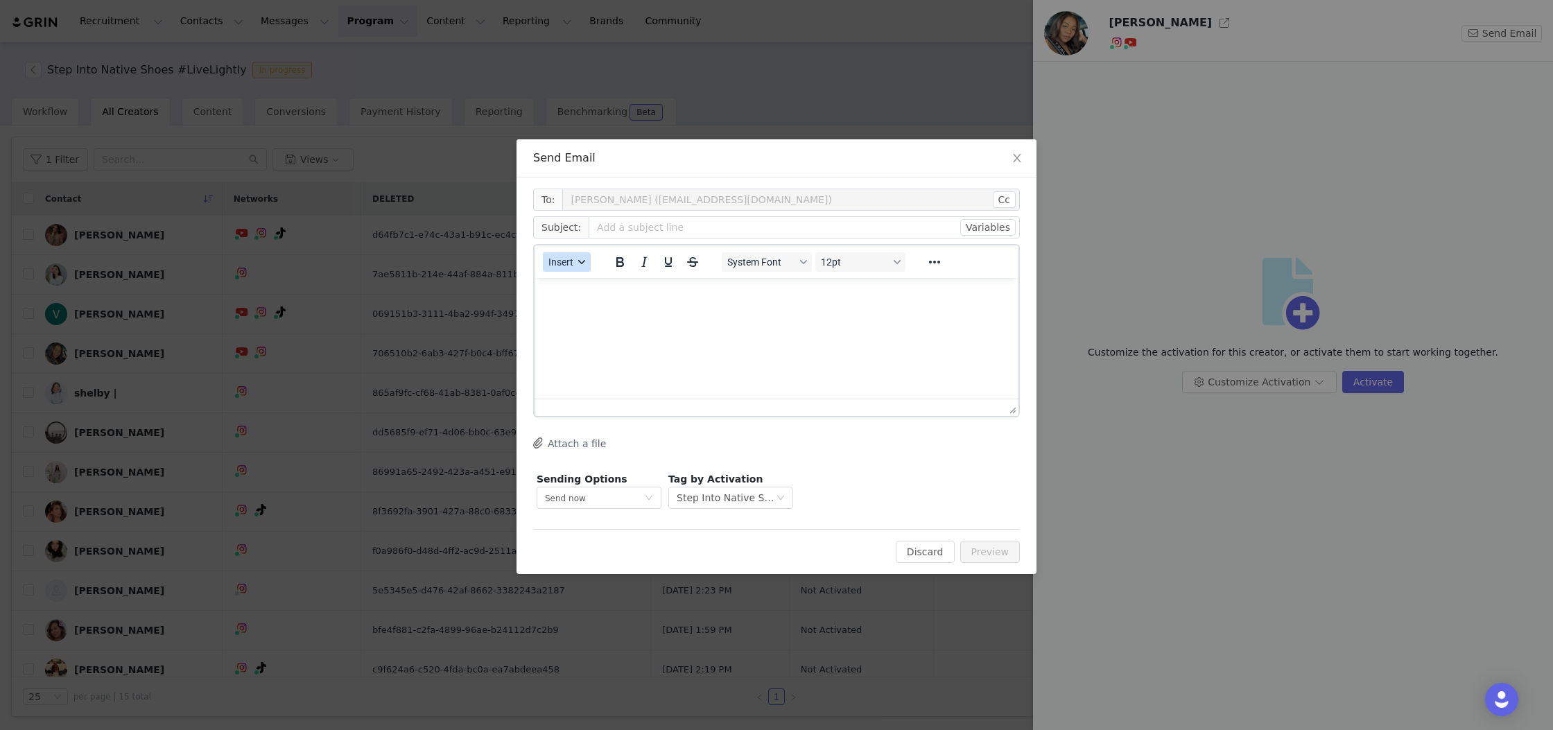
click at [572, 260] on span "Insert" at bounding box center [560, 262] width 25 height 11
click at [982, 315] on html at bounding box center [777, 296] width 484 height 37
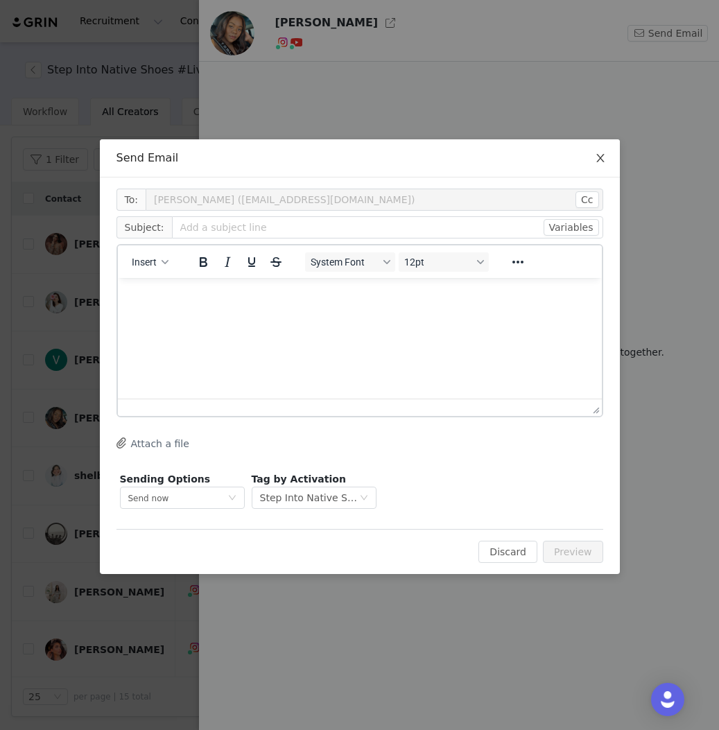
click at [605, 160] on icon "icon: close" at bounding box center [600, 158] width 11 height 11
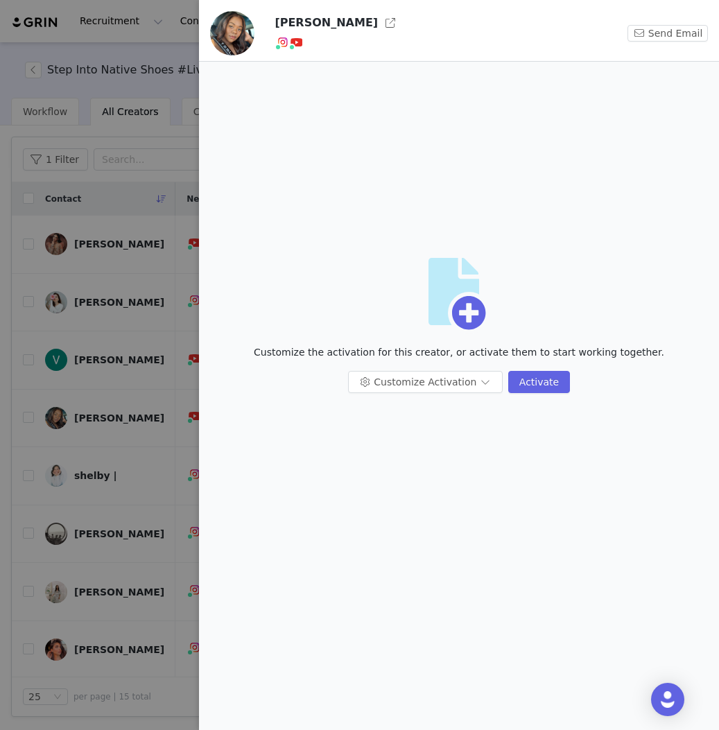
click at [142, 62] on div at bounding box center [359, 365] width 719 height 730
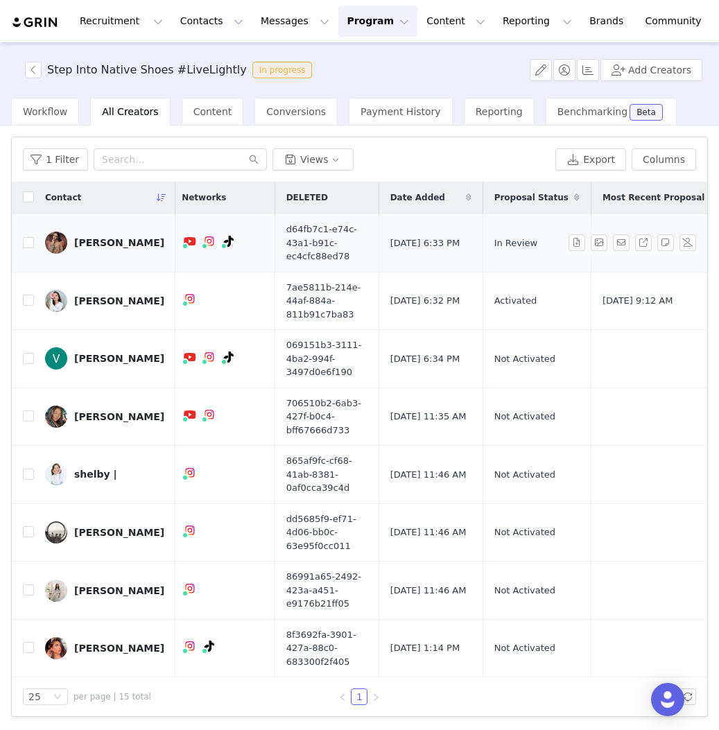
scroll to position [1, 0]
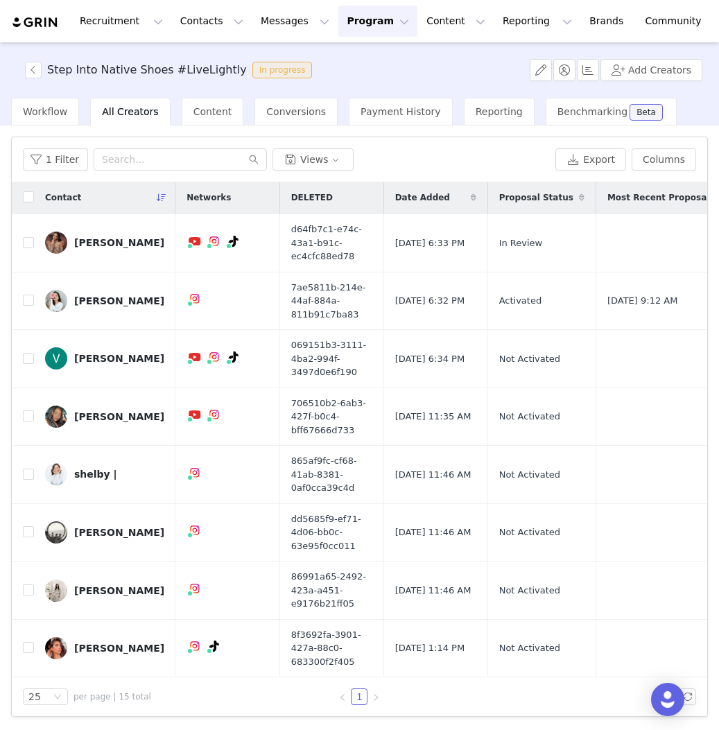
click at [116, 114] on span "All Creators" at bounding box center [130, 111] width 56 height 11
click at [46, 111] on span "Workflow" at bounding box center [45, 111] width 44 height 11
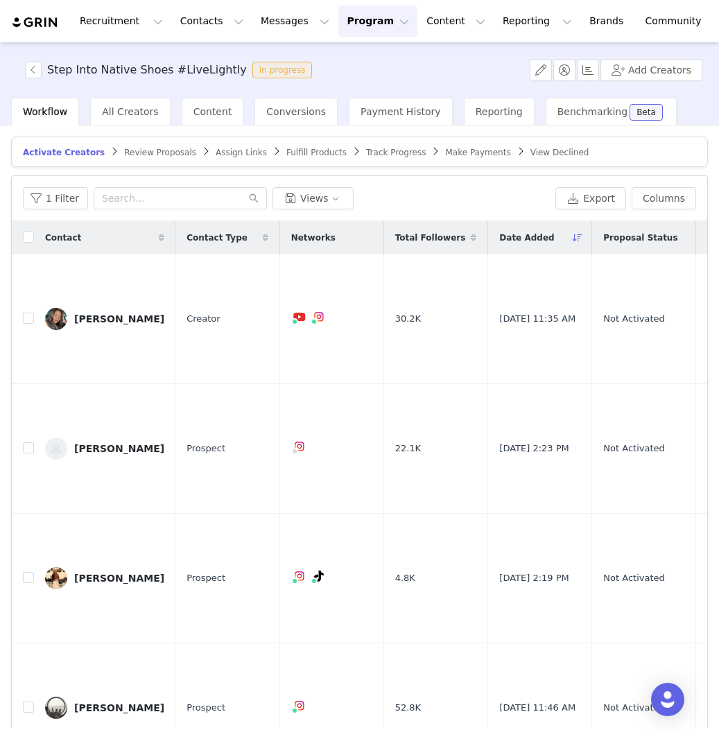
click at [153, 153] on span "Review Proposals" at bounding box center [160, 153] width 72 height 10
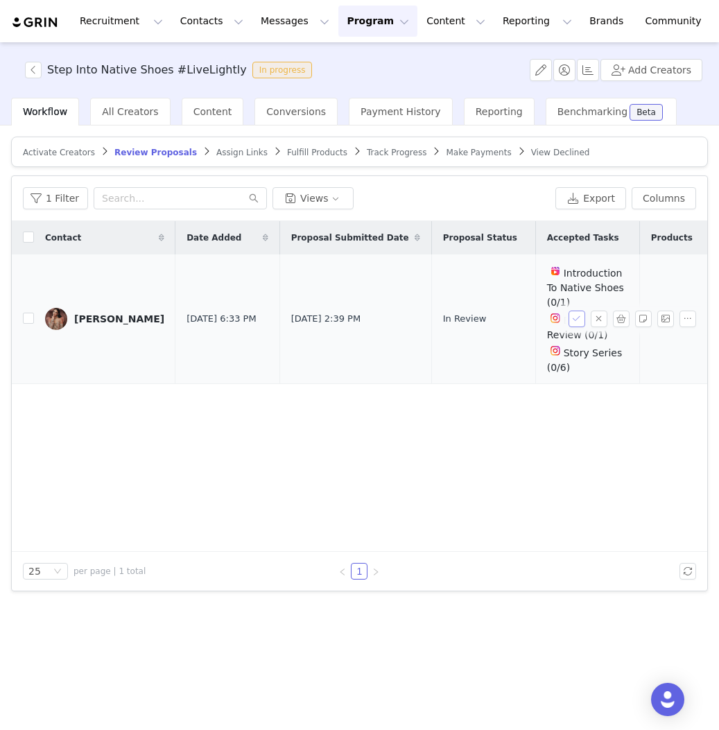
click at [576, 319] on button "button" at bounding box center [577, 319] width 17 height 17
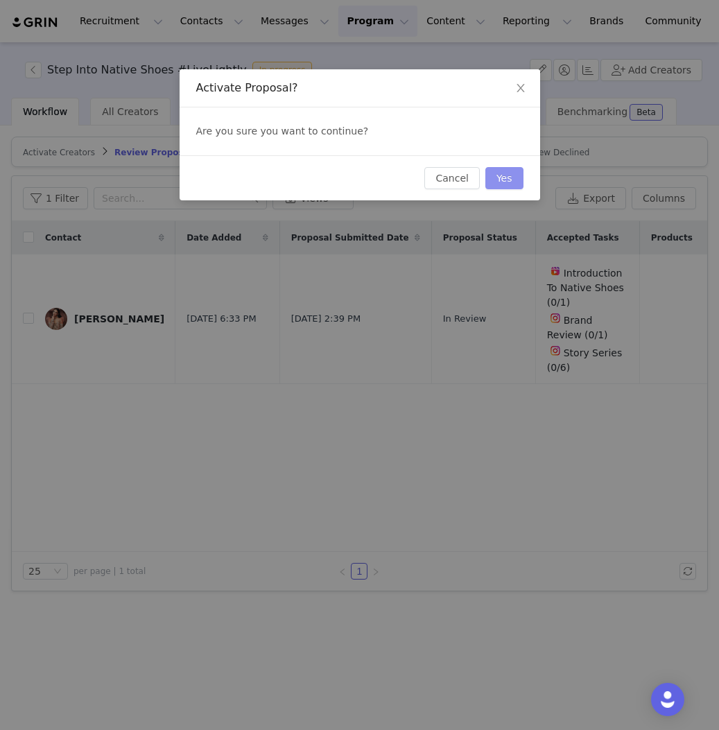
click at [508, 177] on button "Yes" at bounding box center [504, 178] width 38 height 22
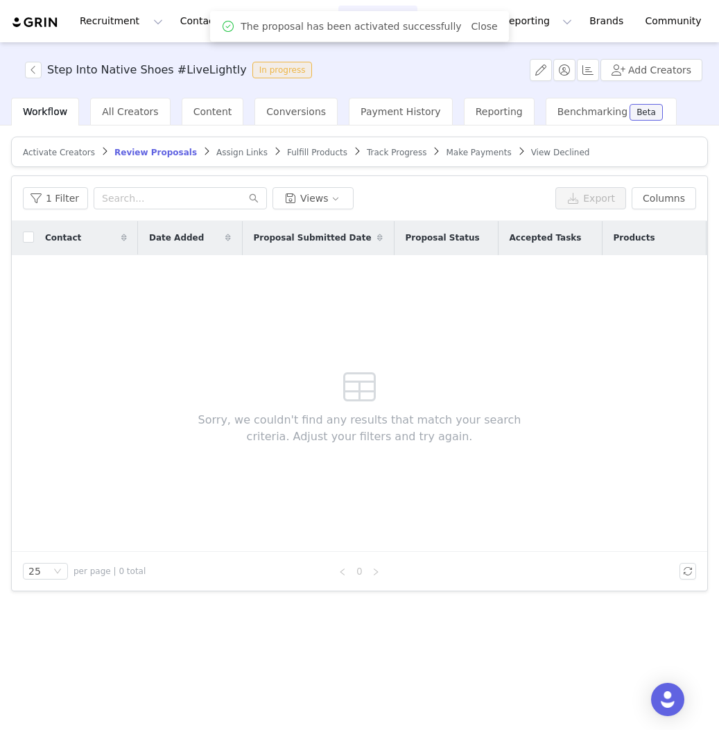
click at [234, 151] on span "Assign Links" at bounding box center [241, 153] width 51 height 10
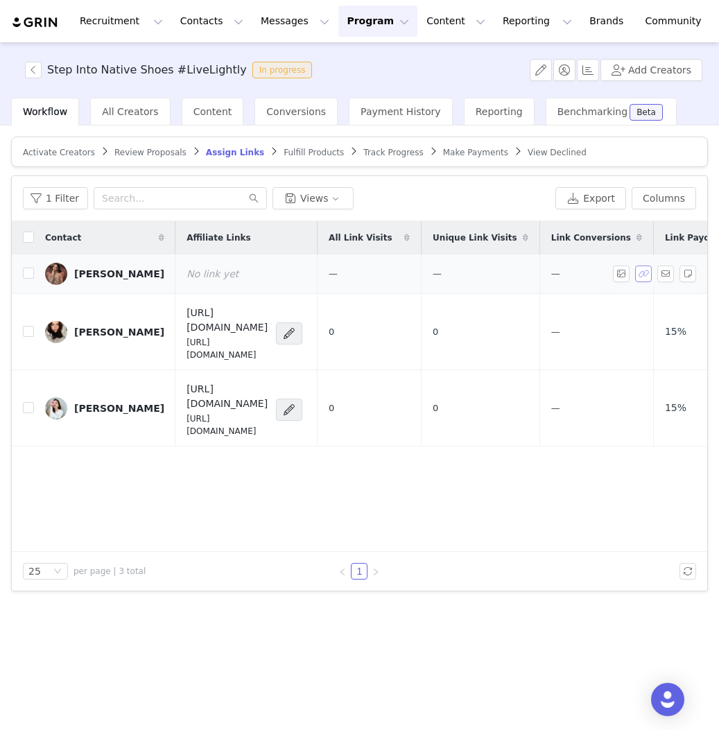
click at [647, 272] on button "button" at bounding box center [643, 274] width 17 height 17
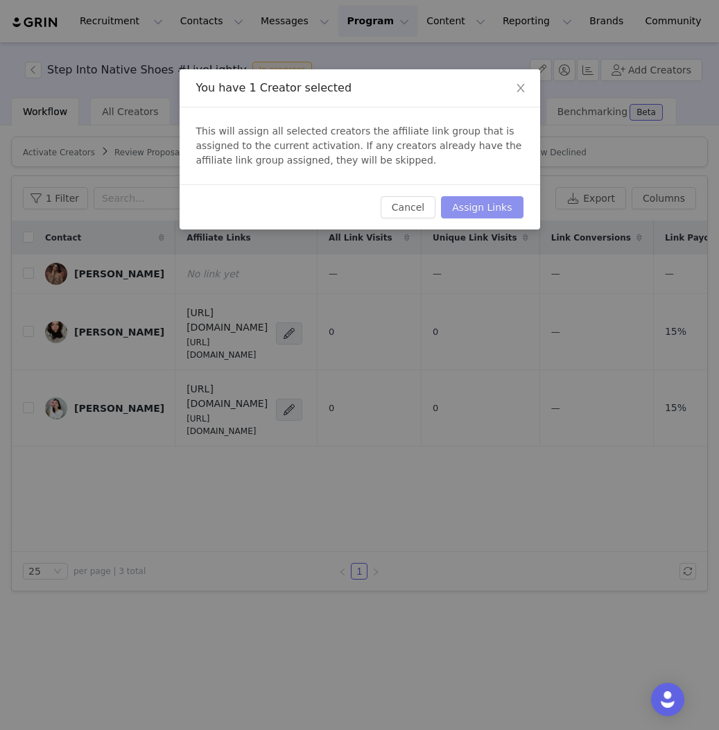
click at [485, 209] on button "Assign Links" at bounding box center [482, 207] width 82 height 22
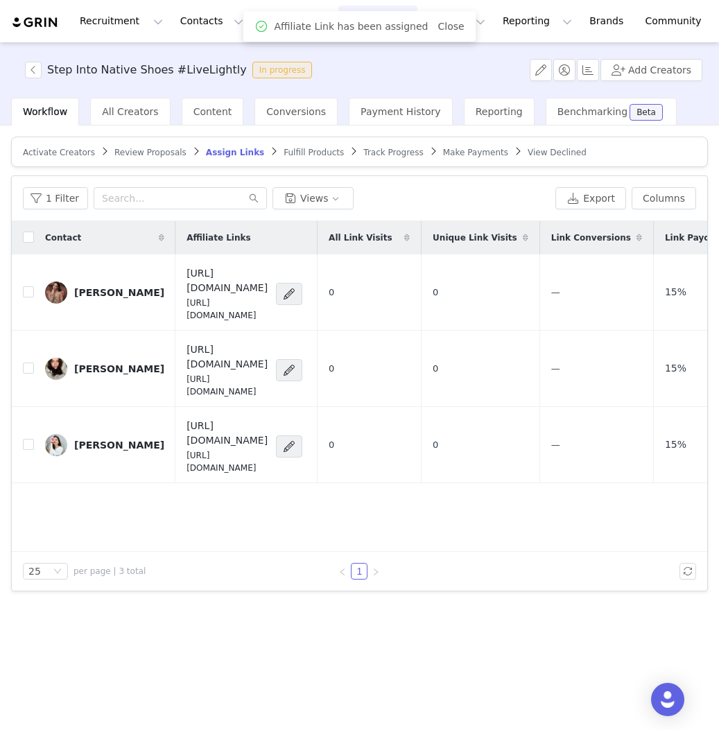
click at [303, 153] on span "Fulfill Products" at bounding box center [314, 153] width 60 height 10
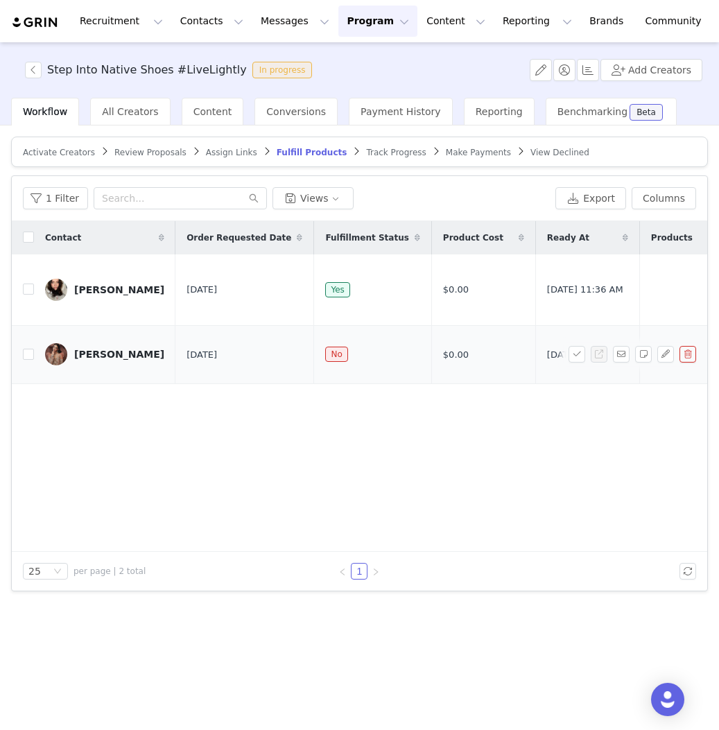
click at [35, 384] on td "[PERSON_NAME]" at bounding box center [104, 355] width 141 height 58
click at [31, 360] on input "checkbox" at bounding box center [28, 354] width 11 height 11
checkbox input "true"
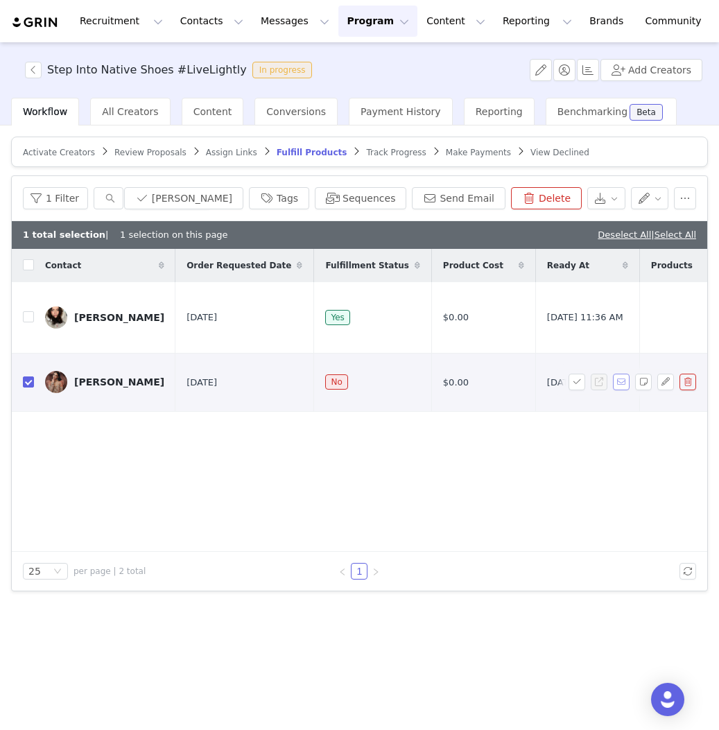
click at [621, 390] on button "button" at bounding box center [621, 382] width 17 height 17
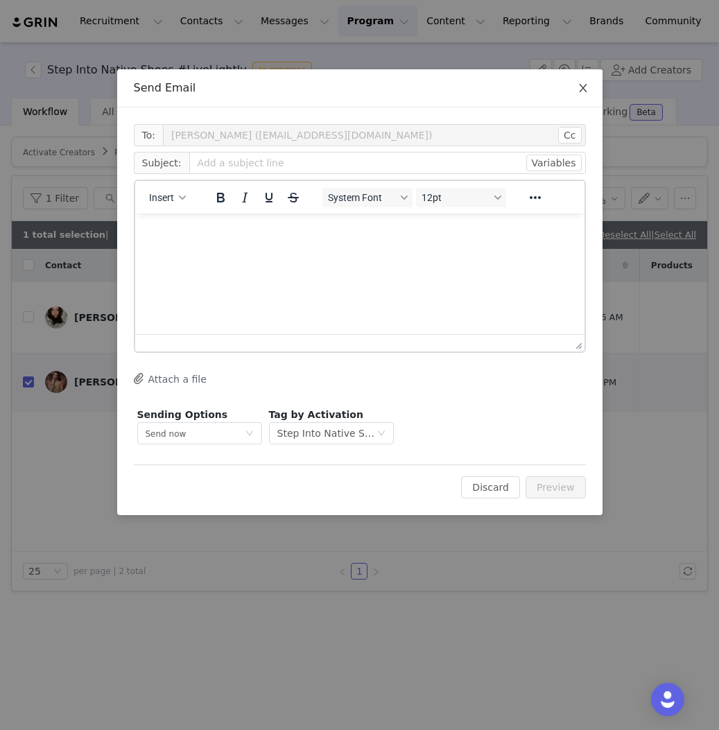
click at [587, 92] on icon "icon: close" at bounding box center [583, 88] width 11 height 11
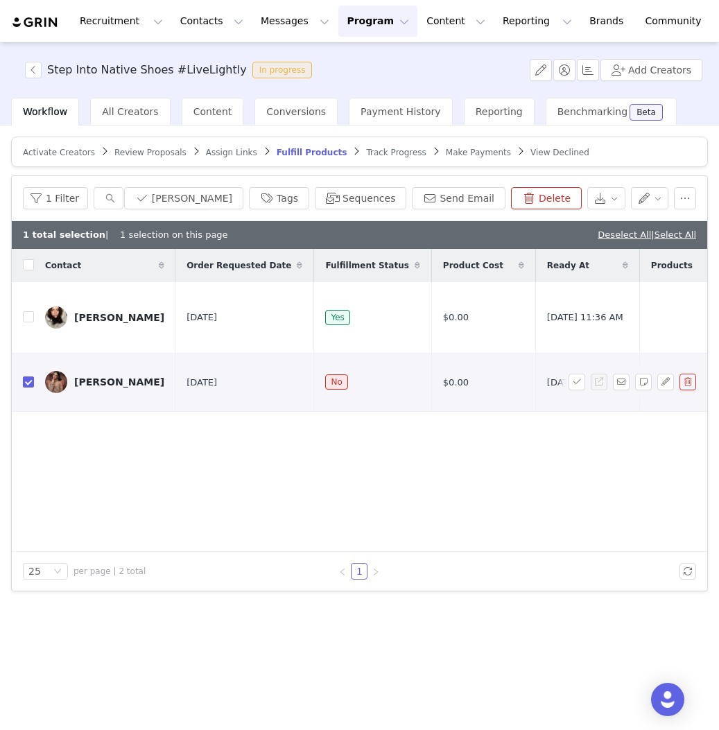
click at [85, 393] on link "[PERSON_NAME]" at bounding box center [104, 382] width 119 height 22
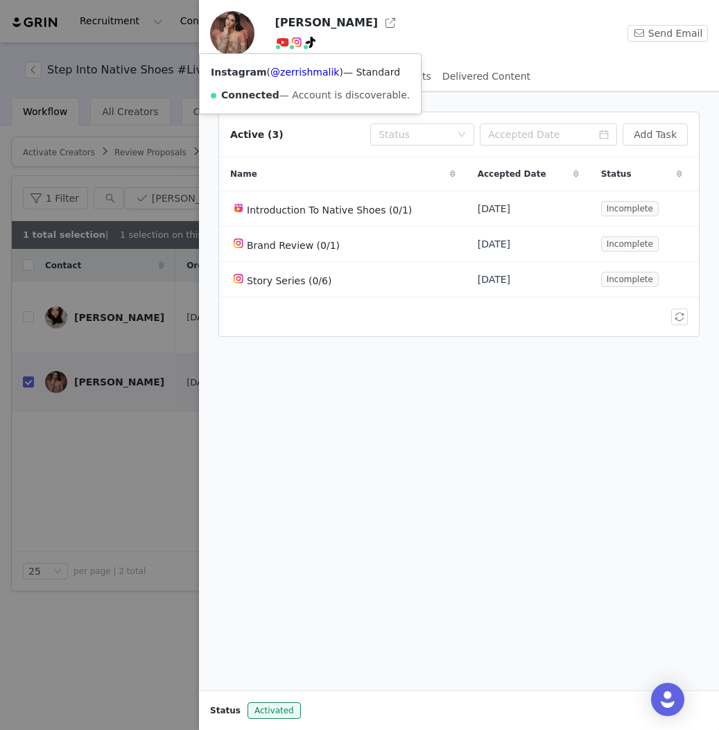
click at [298, 44] on img at bounding box center [296, 42] width 11 height 11
click at [300, 67] on link "@zerrishmalik" at bounding box center [304, 72] width 69 height 11
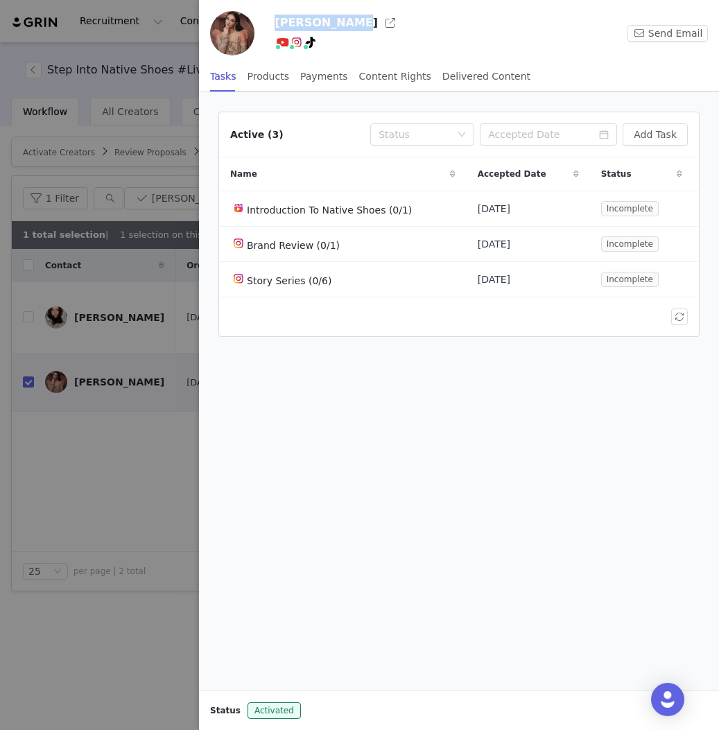
drag, startPoint x: 268, startPoint y: 17, endPoint x: 339, endPoint y: 16, distance: 70.7
click at [339, 16] on div "Zerrish Malik YouTube ( @Zerrish Malik ) Connected — Videos, Shorts, and Insigh…" at bounding box center [459, 36] width 520 height 50
click at [274, 10] on div "Zerrish Malik YouTube ( @Zerrish Malik ) Connected — Videos, Shorts, and Insigh…" at bounding box center [459, 46] width 520 height 92
drag, startPoint x: 269, startPoint y: 12, endPoint x: 346, endPoint y: 21, distance: 77.4
click at [346, 21] on div "Zerrish Malik YouTube ( @Zerrish Malik ) Connected — Videos, Shorts, and Insigh…" at bounding box center [459, 36] width 520 height 50
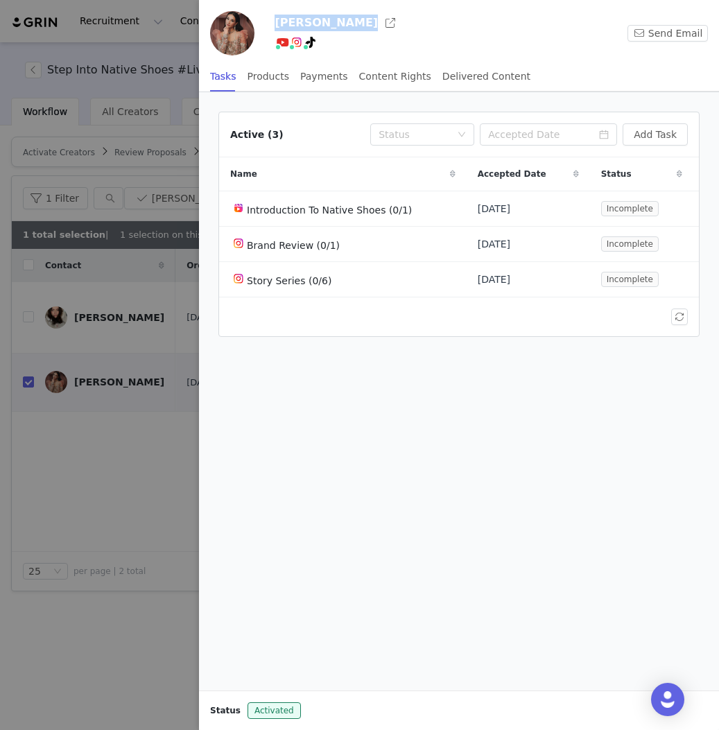
copy div "[PERSON_NAME]"
click at [675, 35] on button "Send Email" at bounding box center [667, 33] width 80 height 17
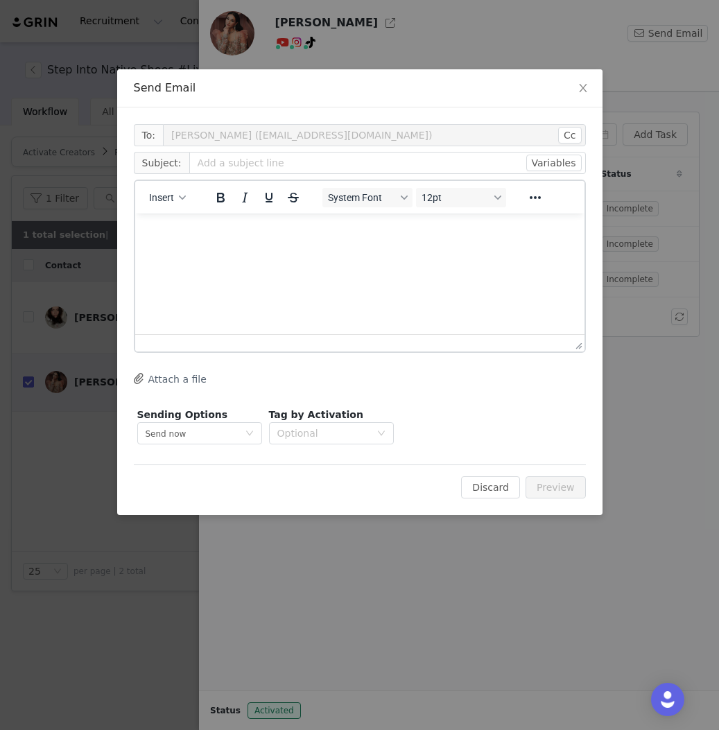
click at [154, 165] on span "Subject:" at bounding box center [161, 163] width 55 height 22
click at [163, 198] on span "Insert" at bounding box center [161, 197] width 25 height 11
click at [205, 249] on div "Insert Variable" at bounding box center [217, 244] width 125 height 17
select select
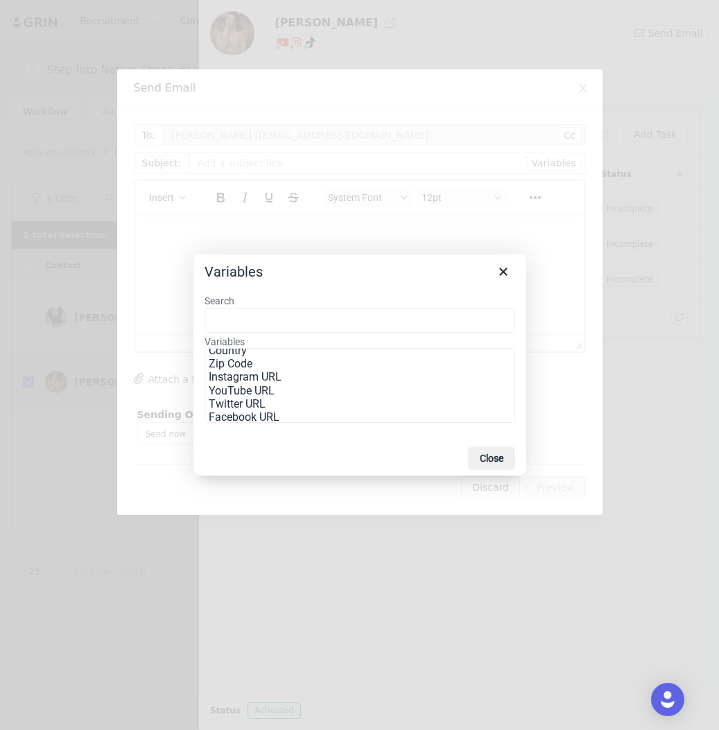
scroll to position [91, 0]
click at [490, 470] on button "Close" at bounding box center [491, 458] width 47 height 24
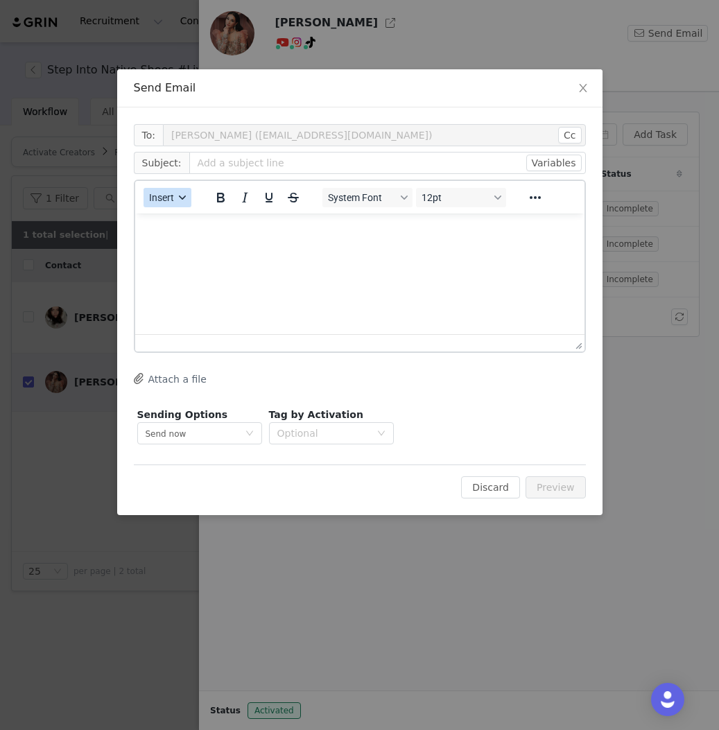
click at [178, 188] on button "Insert" at bounding box center [168, 197] width 48 height 19
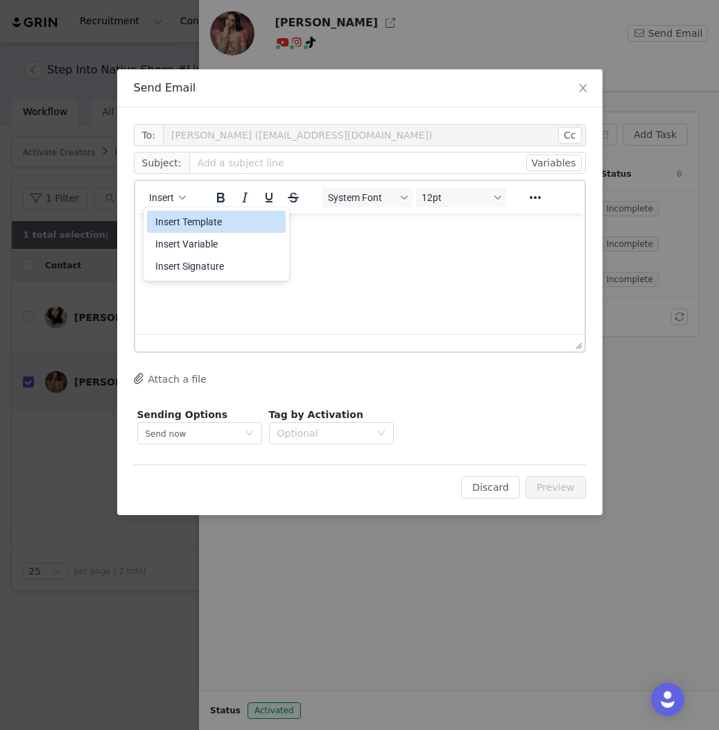
click at [189, 219] on div "Insert Template" at bounding box center [217, 222] width 125 height 17
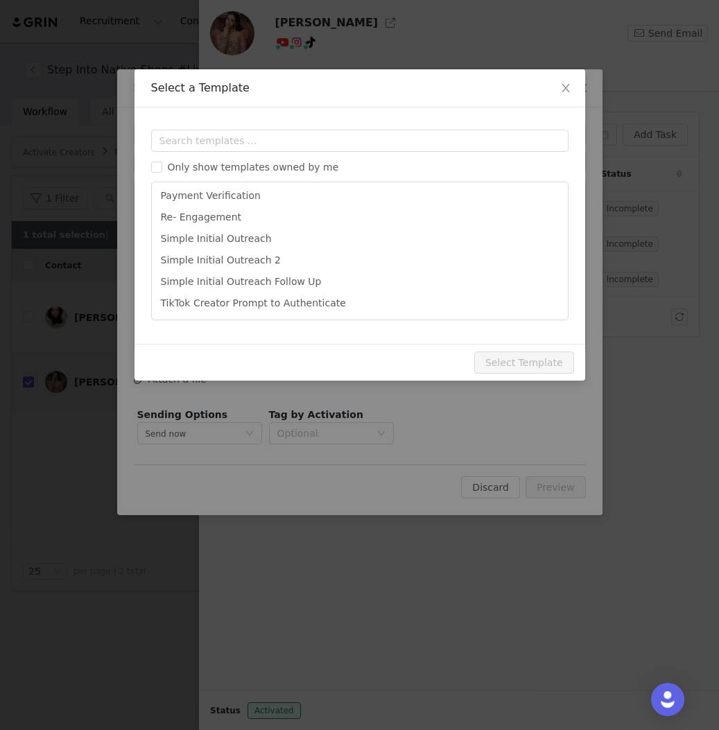
scroll to position [605, 0]
click at [233, 136] on input "text" at bounding box center [359, 141] width 417 height 22
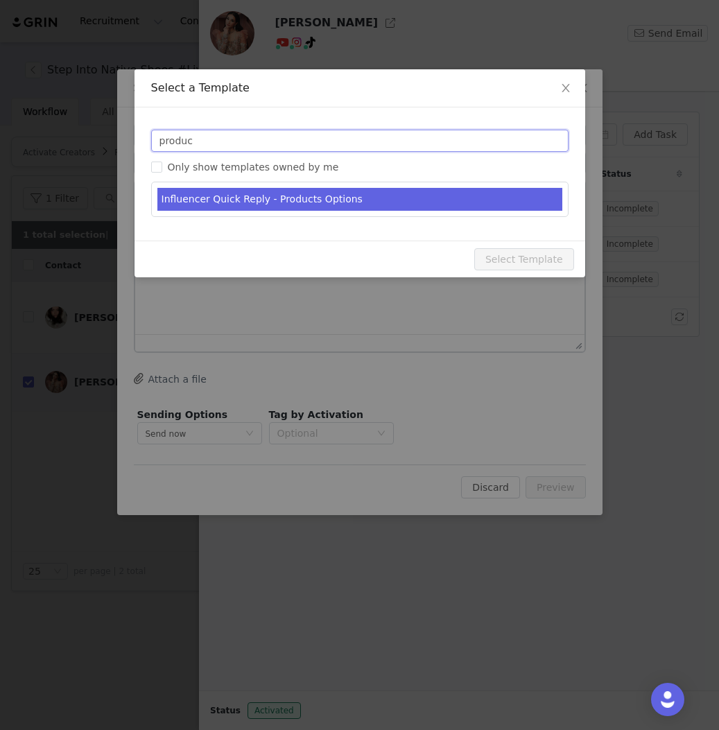
type input "produc"
type input "Products info needed"
click at [244, 196] on li "Influencer Quick Reply - Products Options" at bounding box center [359, 199] width 405 height 23
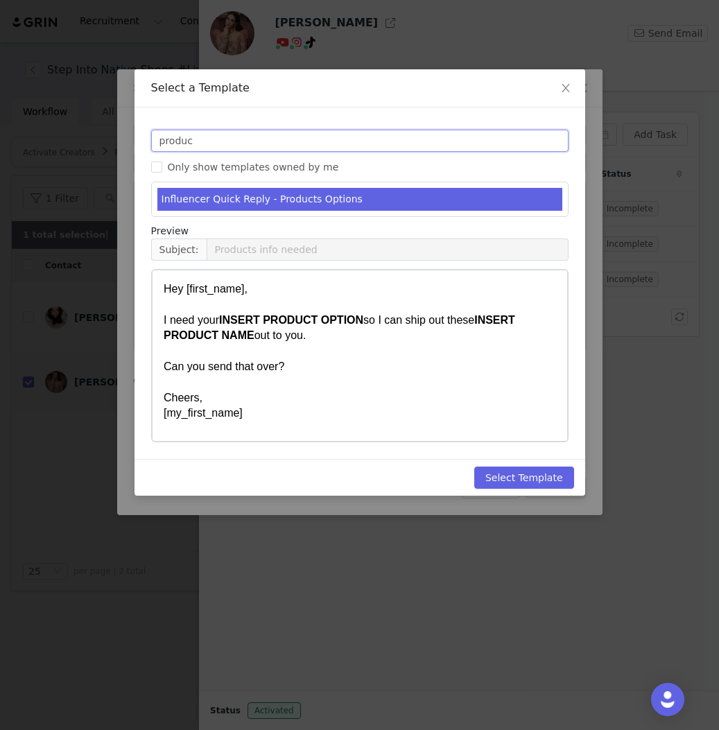
click at [186, 142] on input "produc" at bounding box center [359, 141] width 417 height 22
type input "order"
click at [216, 191] on li "Discount Code Send" at bounding box center [359, 199] width 405 height 23
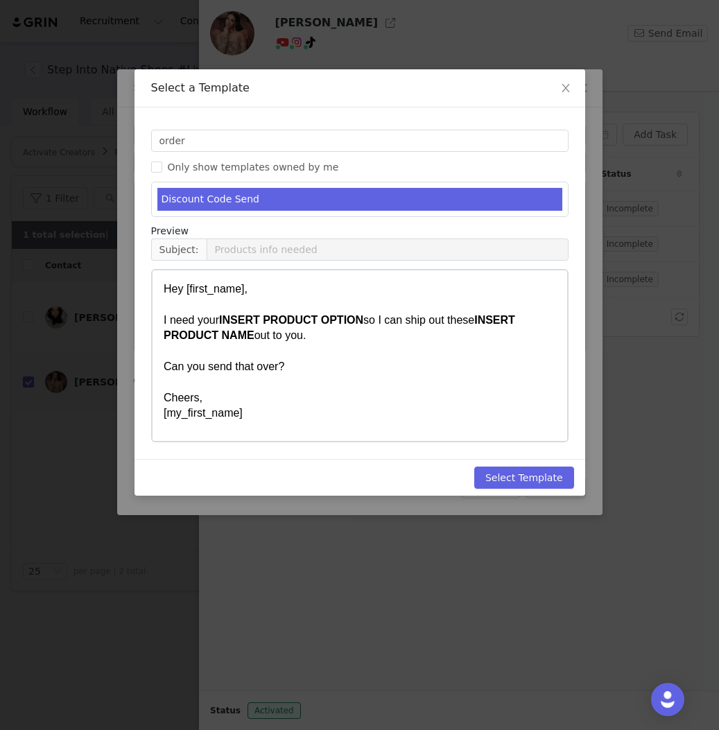
type input "Place Your Native Shoes Order!"
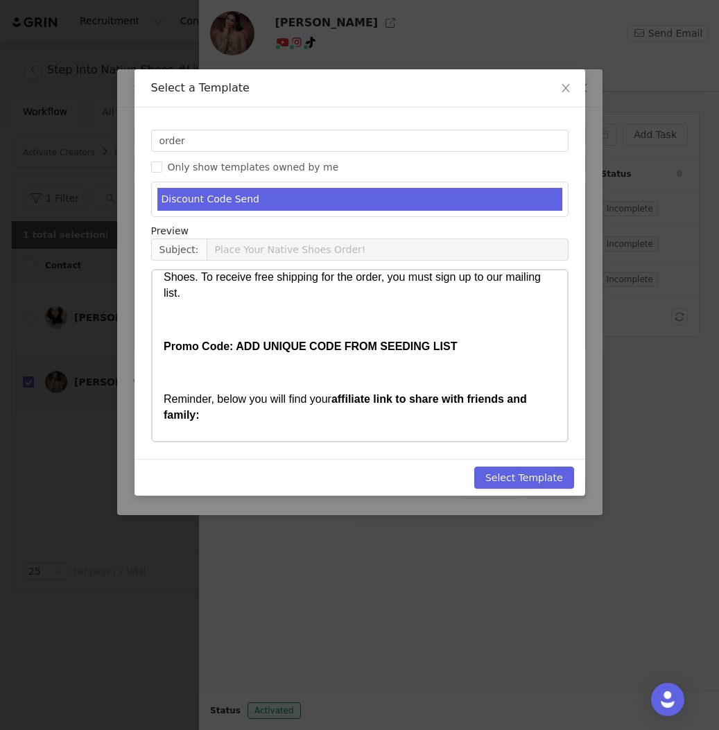
scroll to position [151, 0]
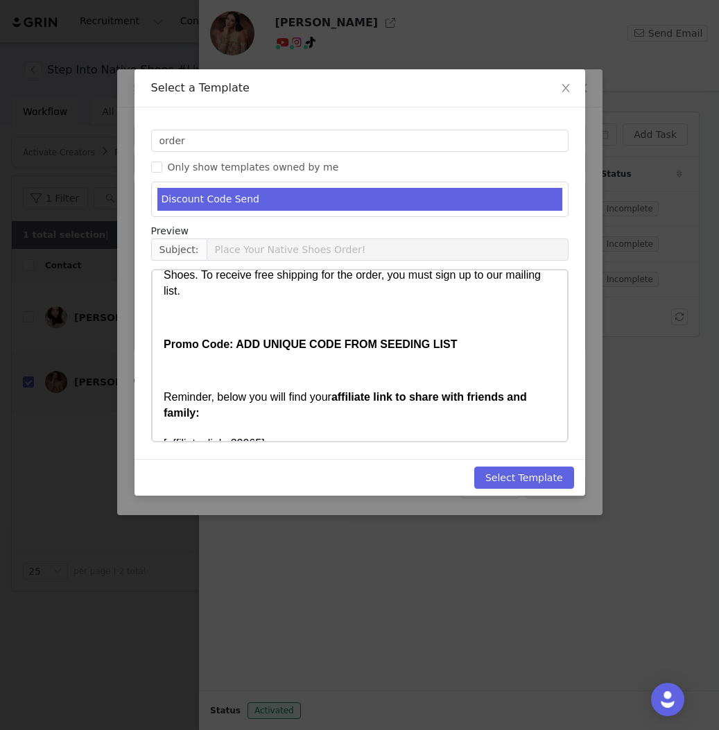
drag, startPoint x: 452, startPoint y: 341, endPoint x: 236, endPoint y: 340, distance: 215.6
click at [236, 340] on span "Promo Code: ADD UNIQUE CODE FROM SEEDING LIST" at bounding box center [309, 344] width 293 height 12
click at [534, 473] on button "Select Template" at bounding box center [524, 478] width 100 height 22
type input "Place Your Native Shoes Order!"
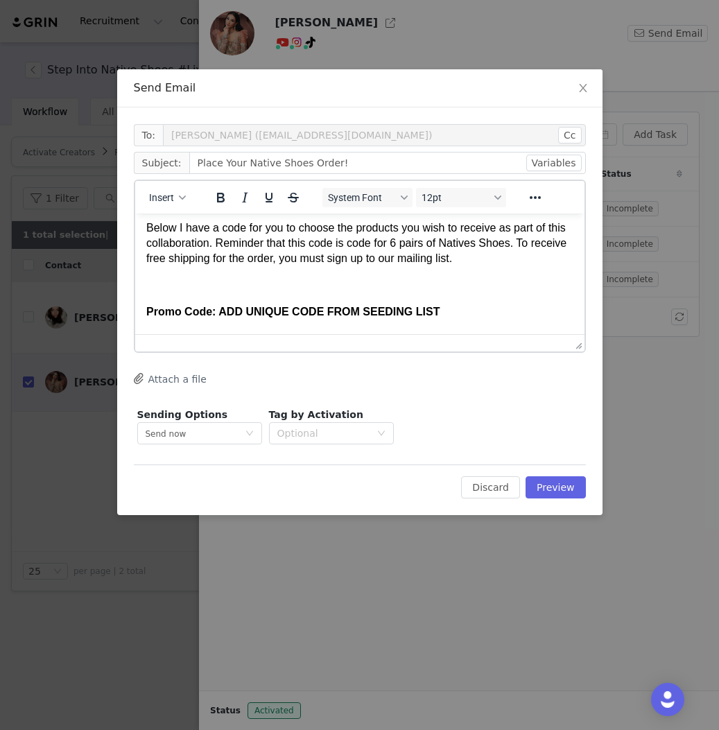
scroll to position [112, 0]
drag, startPoint x: 442, startPoint y: 309, endPoint x: 218, endPoint y: 309, distance: 224.6
click at [218, 309] on p "Promo Code: ADD UNIQUE CODE FROM SEEDING LIST" at bounding box center [359, 311] width 427 height 15
paste body "Rich Text Area. Press ALT-0 for help."
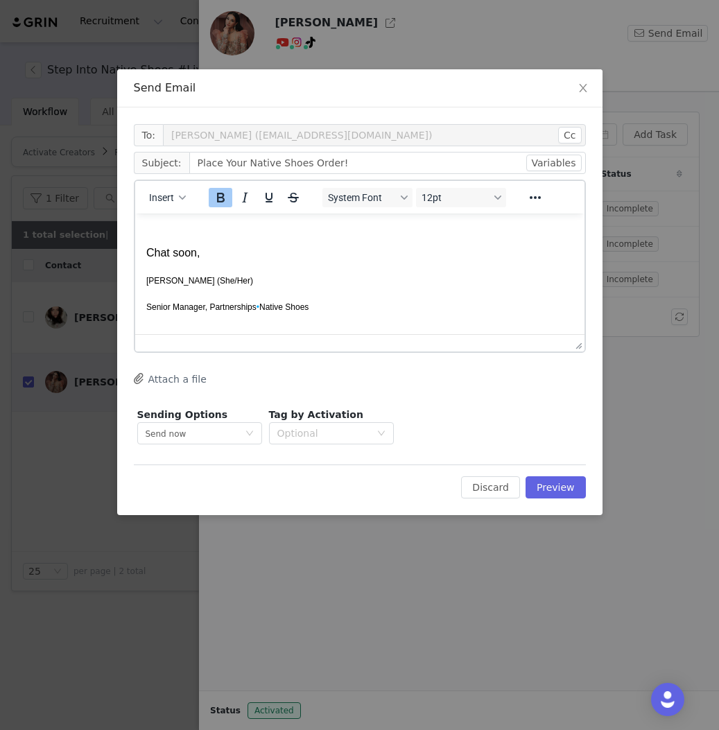
scroll to position [388, 0]
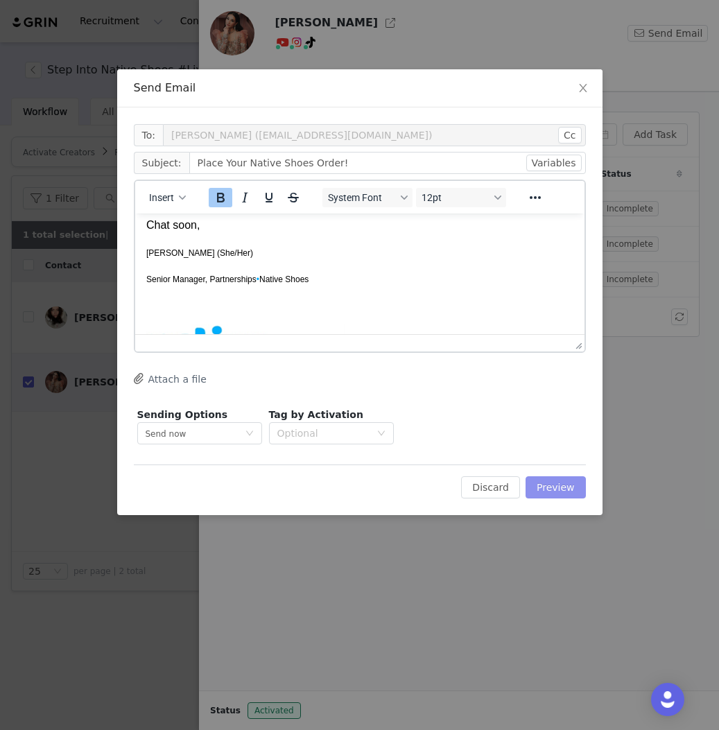
click at [538, 484] on button "Preview" at bounding box center [556, 487] width 60 height 22
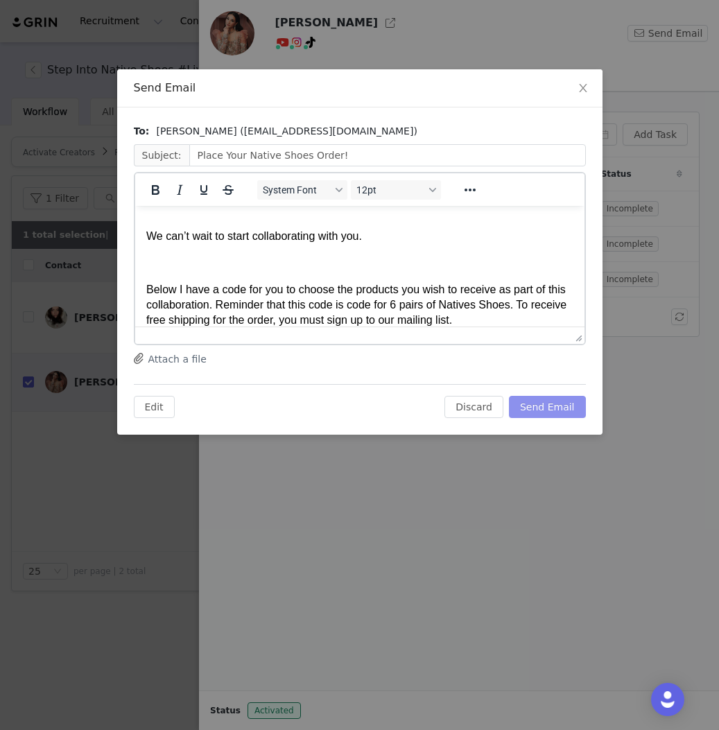
scroll to position [0, 0]
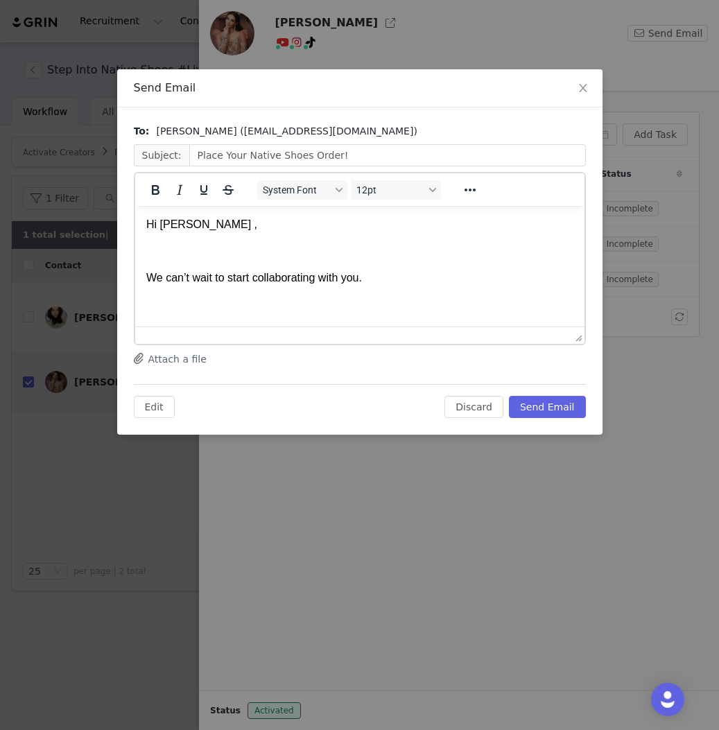
click at [199, 220] on span "Hi Zerrish ," at bounding box center [201, 224] width 111 height 12
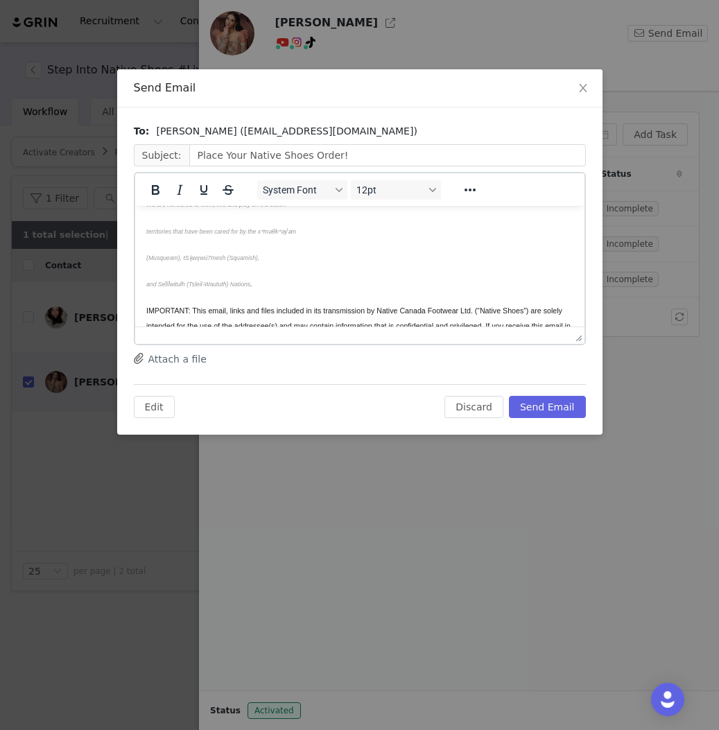
scroll to position [693, 0]
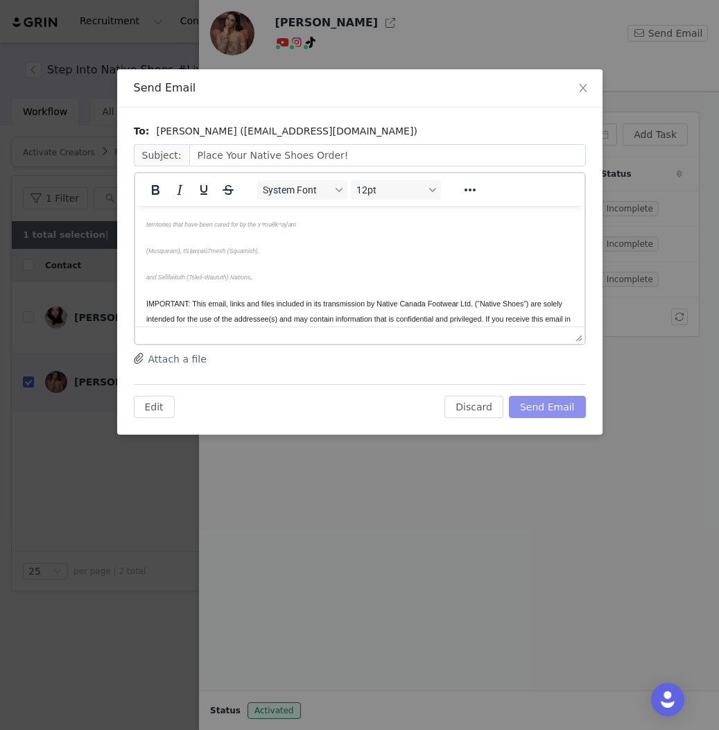
click at [550, 412] on button "Send Email" at bounding box center [547, 407] width 77 height 22
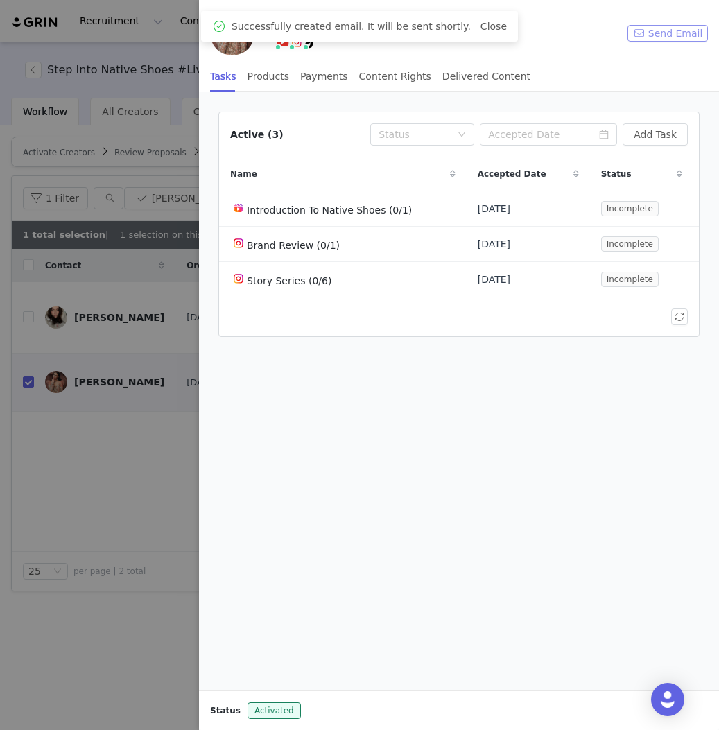
scroll to position [0, 0]
click at [480, 28] on link "Close" at bounding box center [493, 26] width 26 height 11
click at [160, 481] on div at bounding box center [359, 365] width 719 height 730
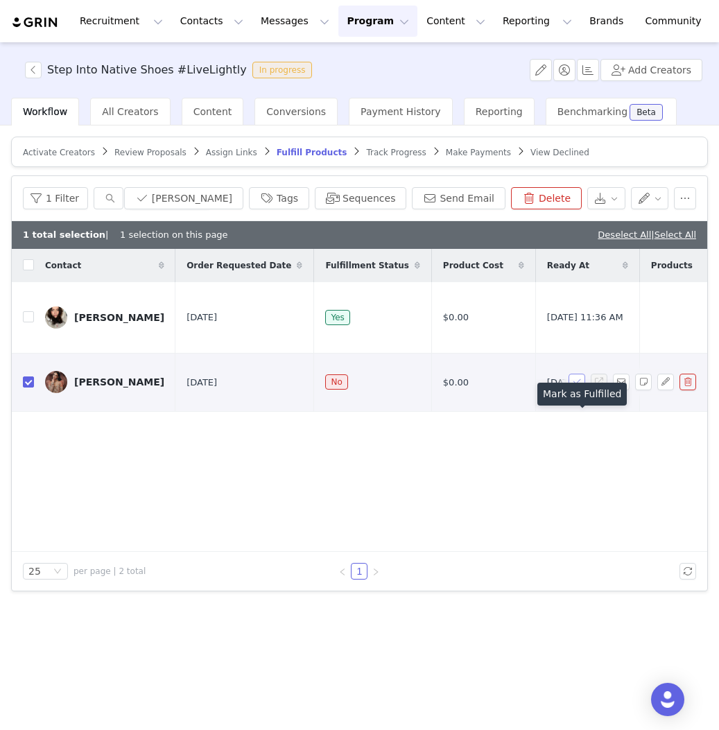
click at [576, 390] on button "button" at bounding box center [577, 382] width 17 height 17
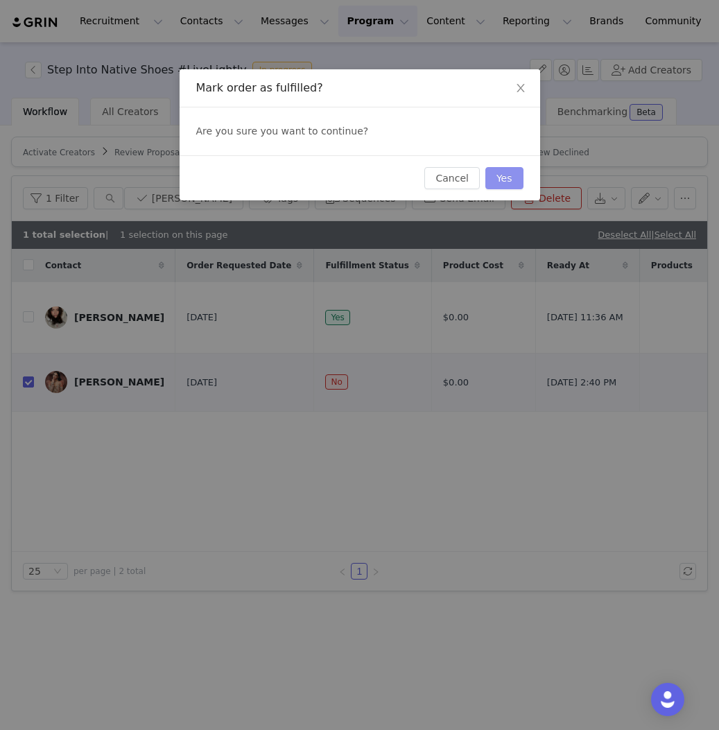
click at [494, 177] on button "Yes" at bounding box center [504, 178] width 38 height 22
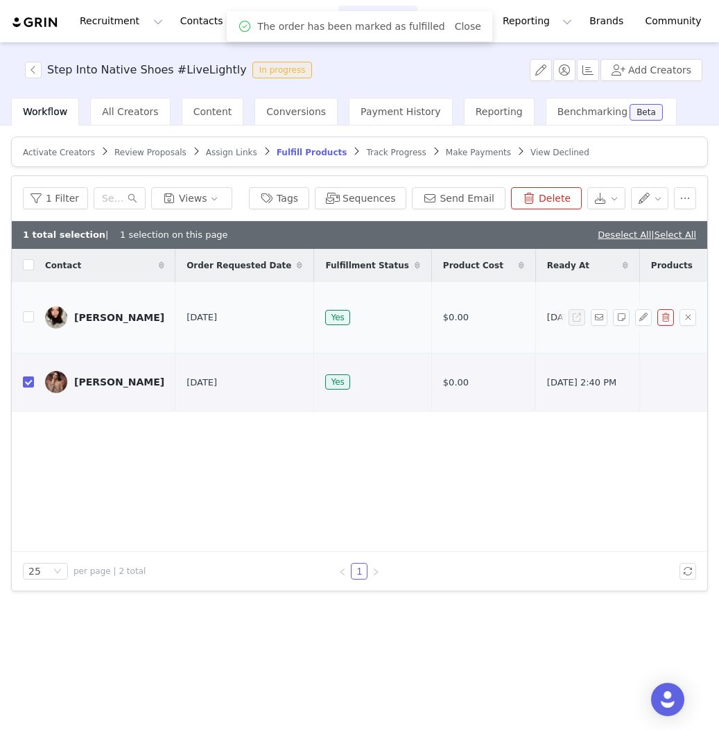
scroll to position [0, 103]
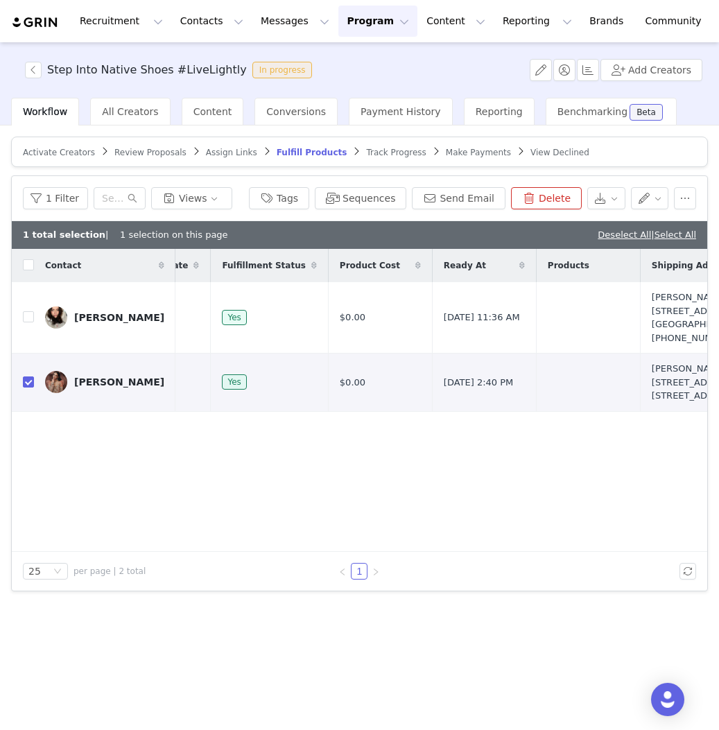
click at [403, 156] on span "Track Progress" at bounding box center [396, 153] width 60 height 10
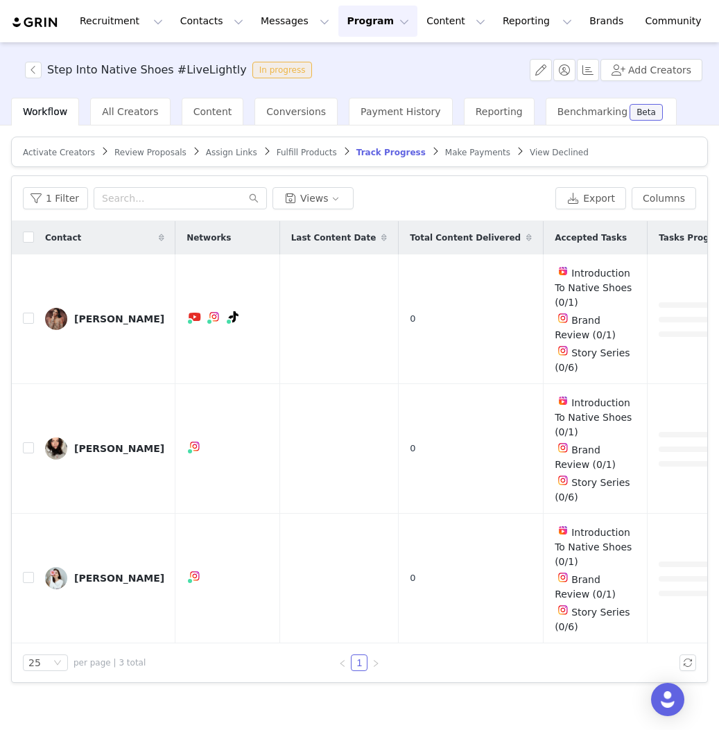
click at [445, 152] on span "Make Payments" at bounding box center [477, 153] width 65 height 10
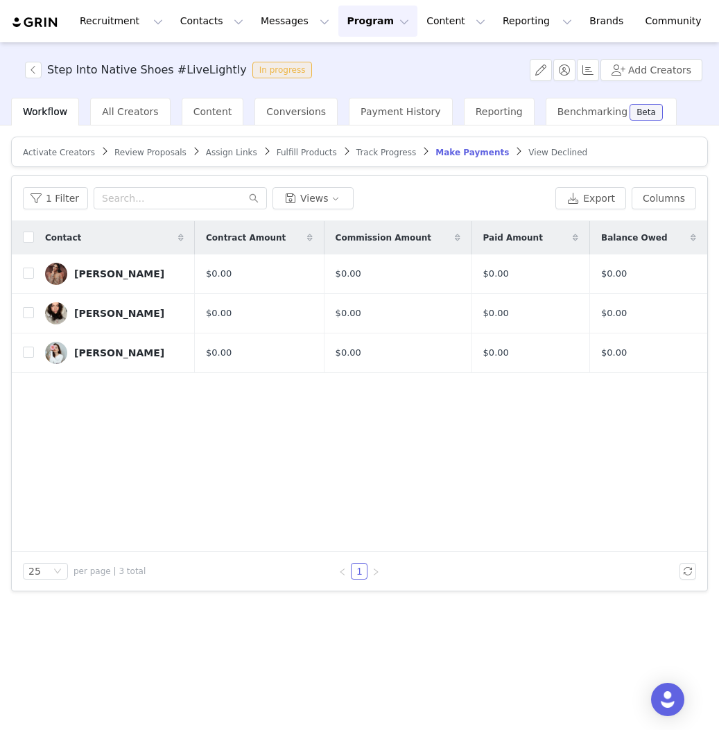
click at [528, 152] on span "View Declined" at bounding box center [557, 153] width 59 height 10
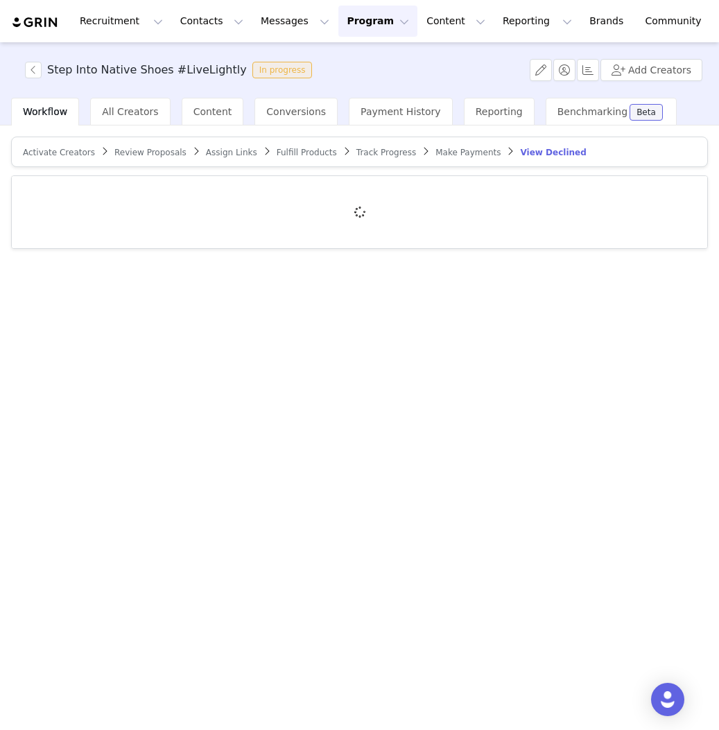
click at [365, 150] on span "Track Progress" at bounding box center [386, 153] width 60 height 10
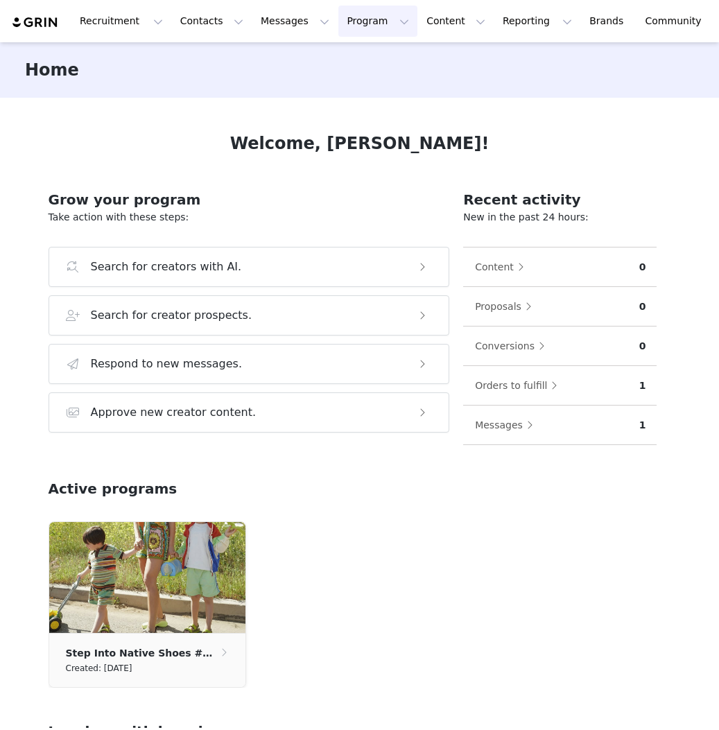
scroll to position [3, 0]
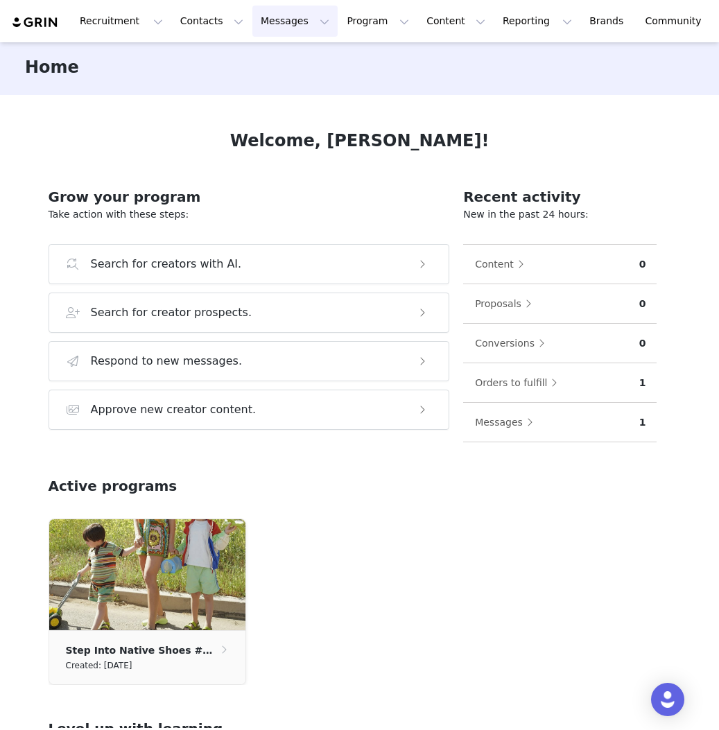
click at [263, 19] on button "Messages Messages" at bounding box center [294, 21] width 85 height 31
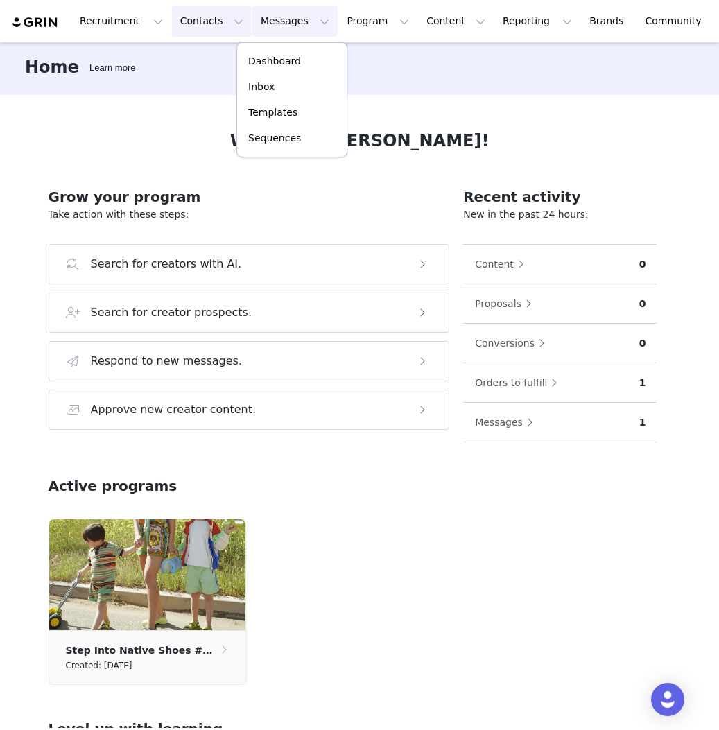
click at [195, 24] on button "Contacts Contacts" at bounding box center [212, 21] width 80 height 31
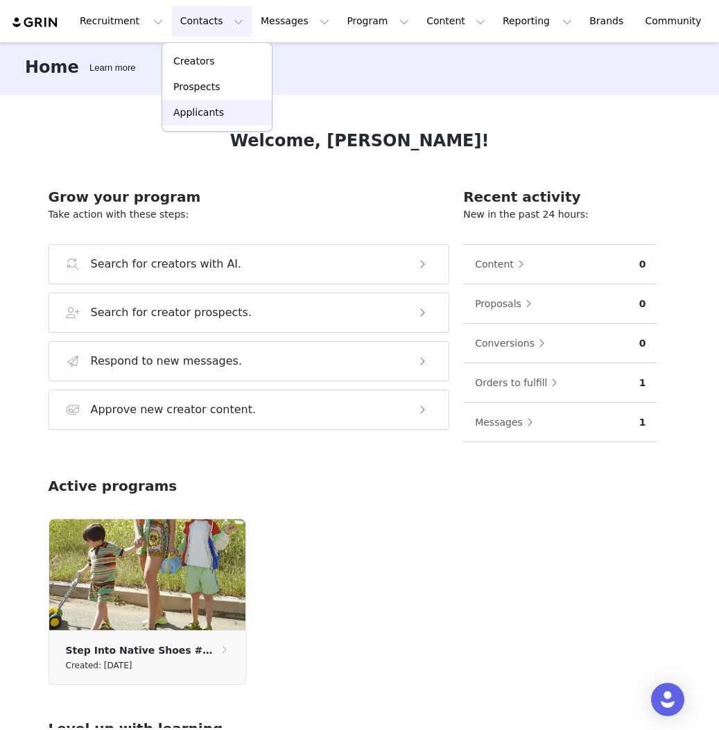
click at [213, 116] on p "Applicants" at bounding box center [198, 112] width 51 height 15
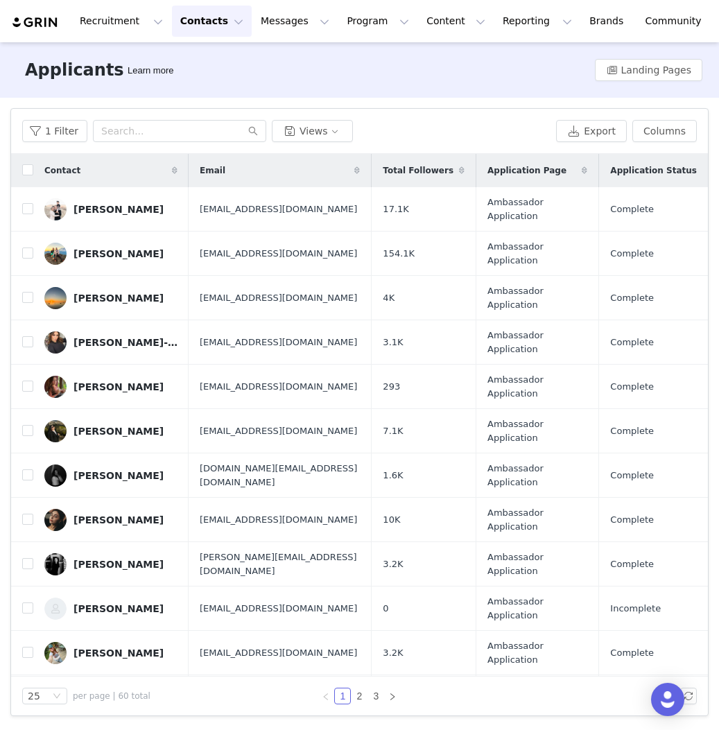
click at [214, 17] on button "Contacts Contacts" at bounding box center [212, 21] width 80 height 31
click at [227, 60] on div "Creators" at bounding box center [217, 61] width 93 height 15
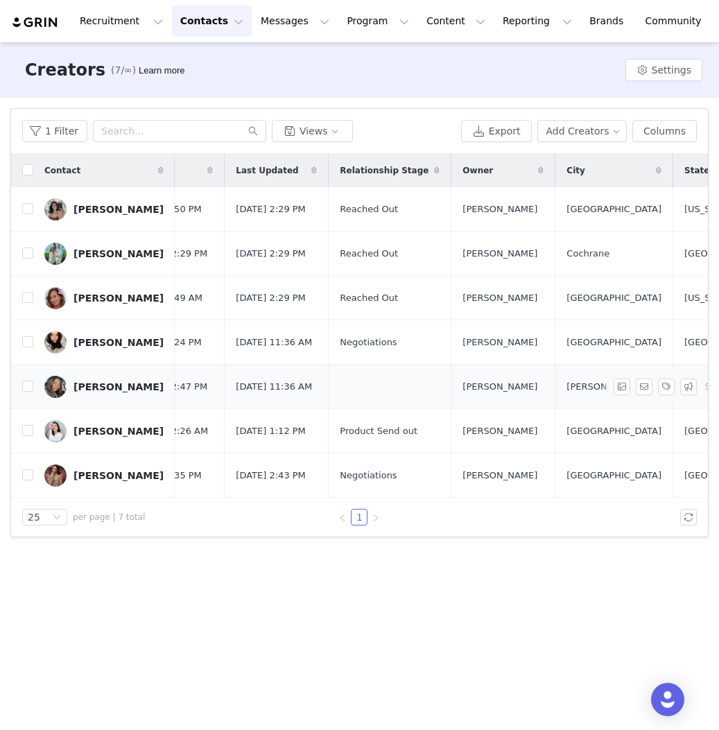
scroll to position [0, 389]
click at [28, 344] on input "checkbox" at bounding box center [27, 341] width 11 height 11
checkbox input "true"
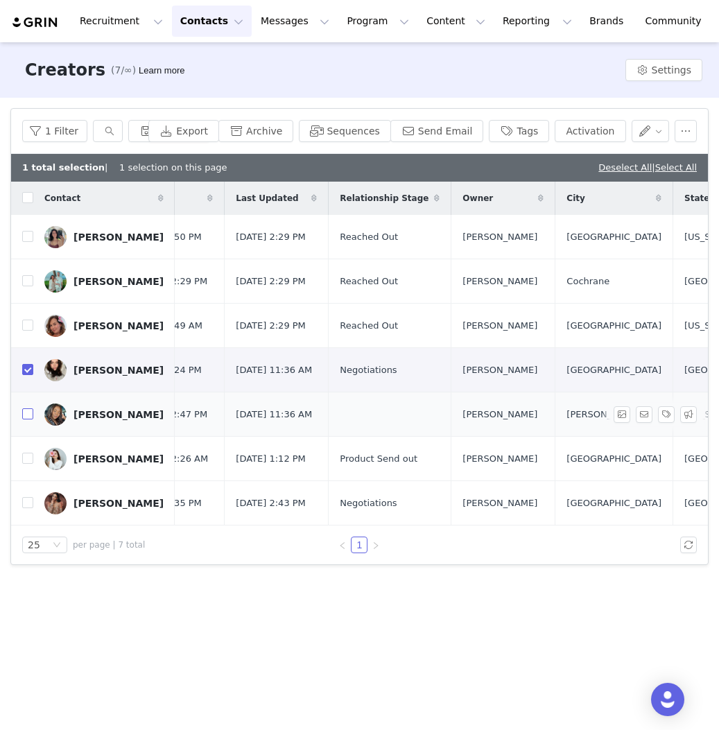
click at [25, 415] on input "checkbox" at bounding box center [27, 413] width 11 height 11
checkbox input "true"
click at [22, 503] on input "checkbox" at bounding box center [27, 502] width 11 height 11
checkbox input "true"
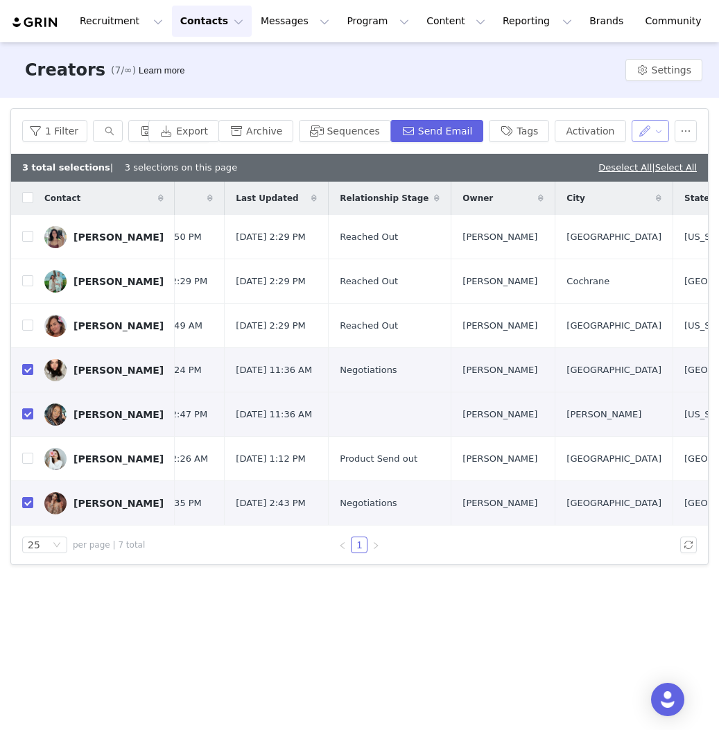
click at [643, 135] on button "button" at bounding box center [651, 131] width 38 height 22
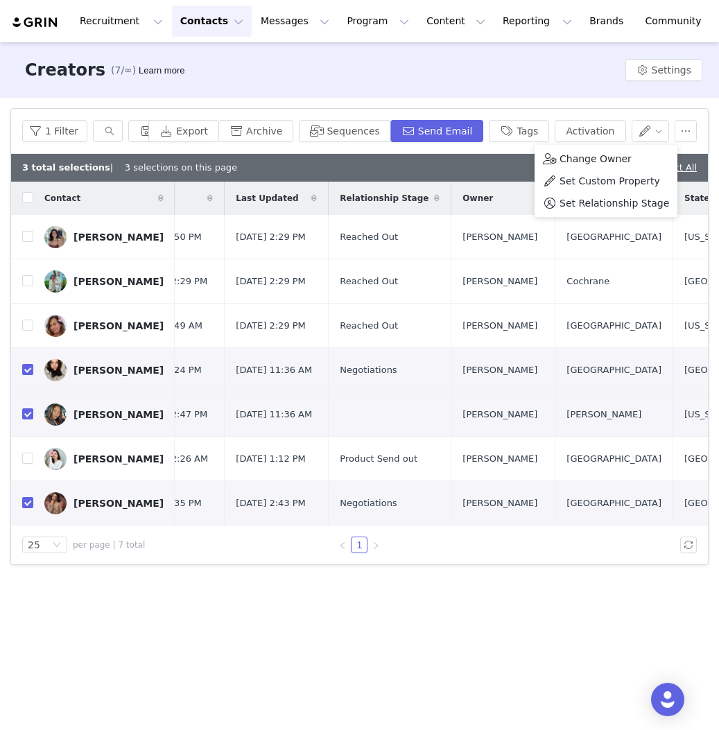
click at [607, 205] on span "Set Relationship Stage" at bounding box center [615, 203] width 110 height 15
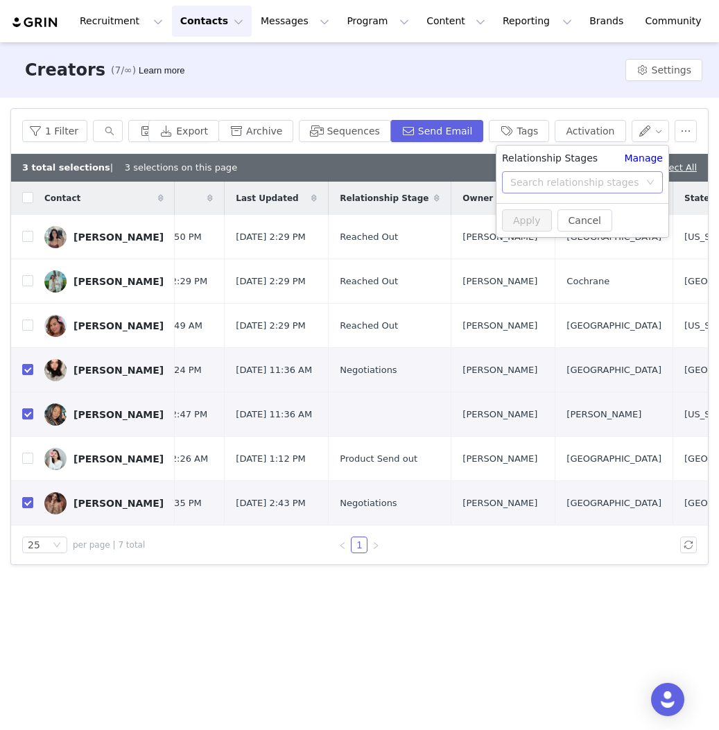
click at [558, 183] on div "Search relationship stages" at bounding box center [574, 182] width 129 height 14
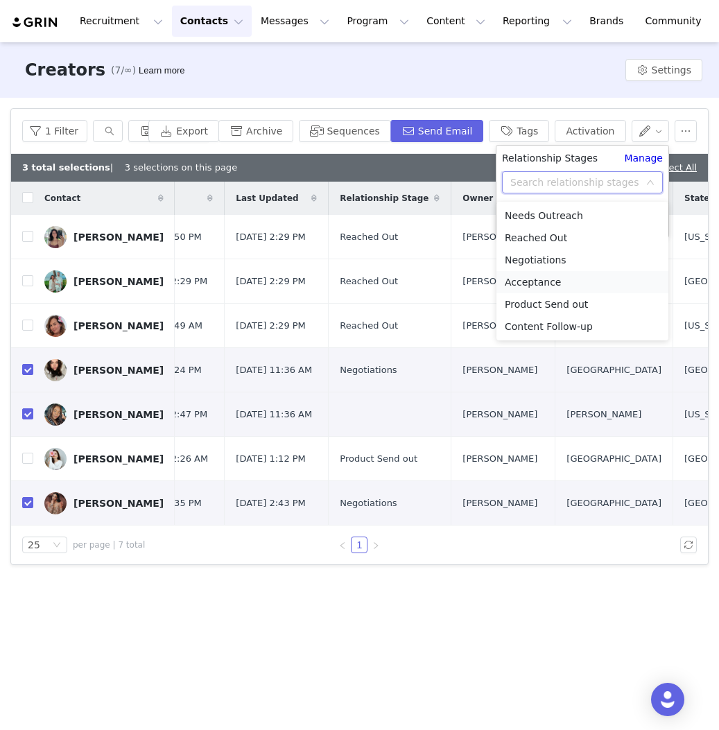
click at [594, 284] on li "Acceptance" at bounding box center [582, 282] width 172 height 22
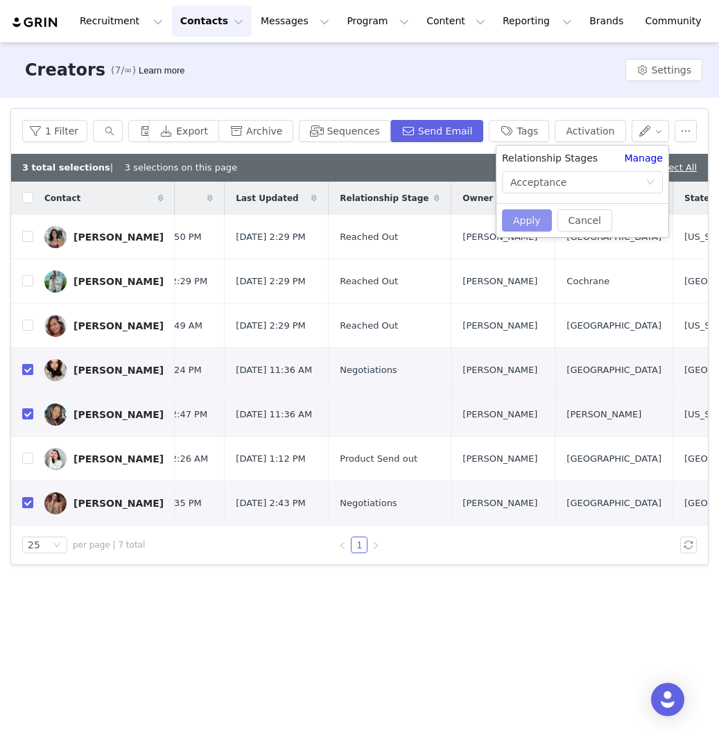
click at [533, 213] on button "Apply" at bounding box center [527, 220] width 50 height 22
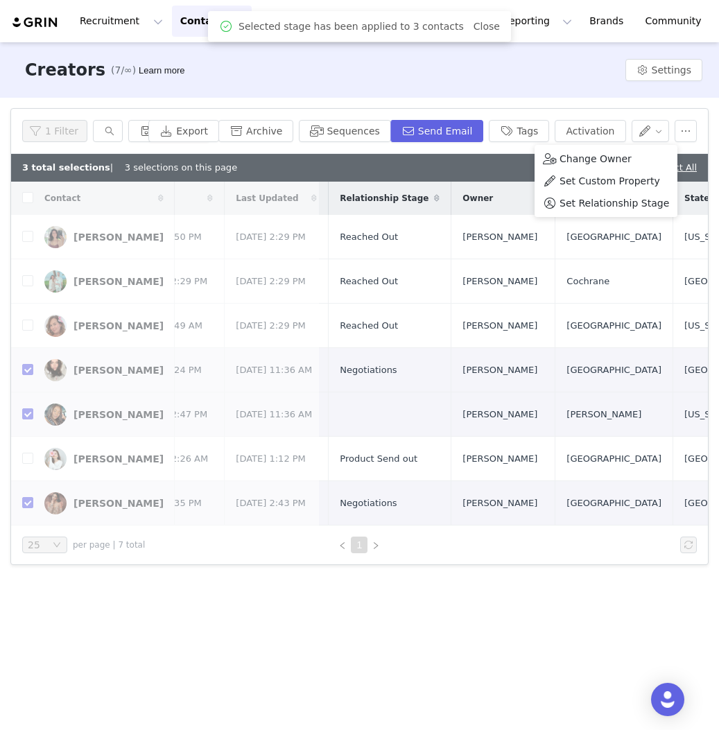
scroll to position [0, 0]
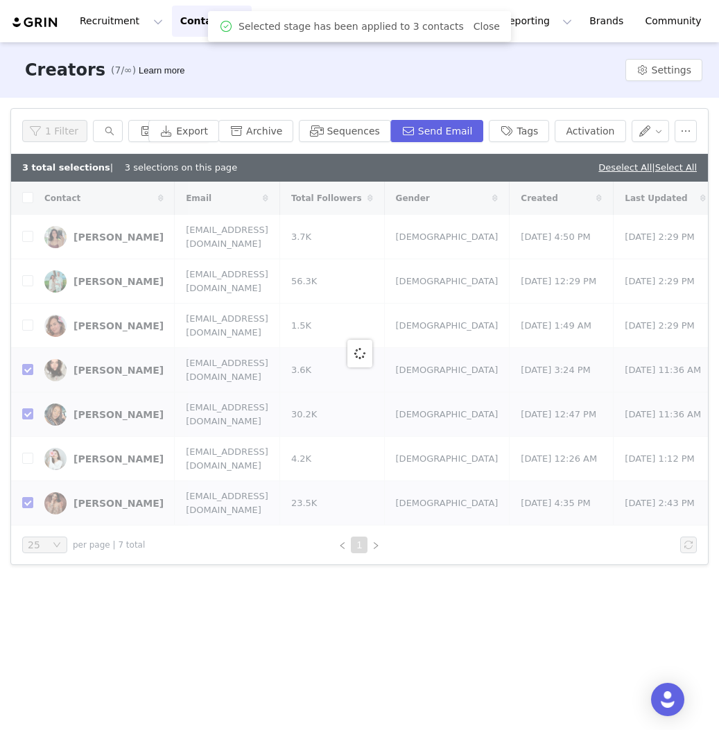
click at [114, 411] on div at bounding box center [359, 354] width 697 height 344
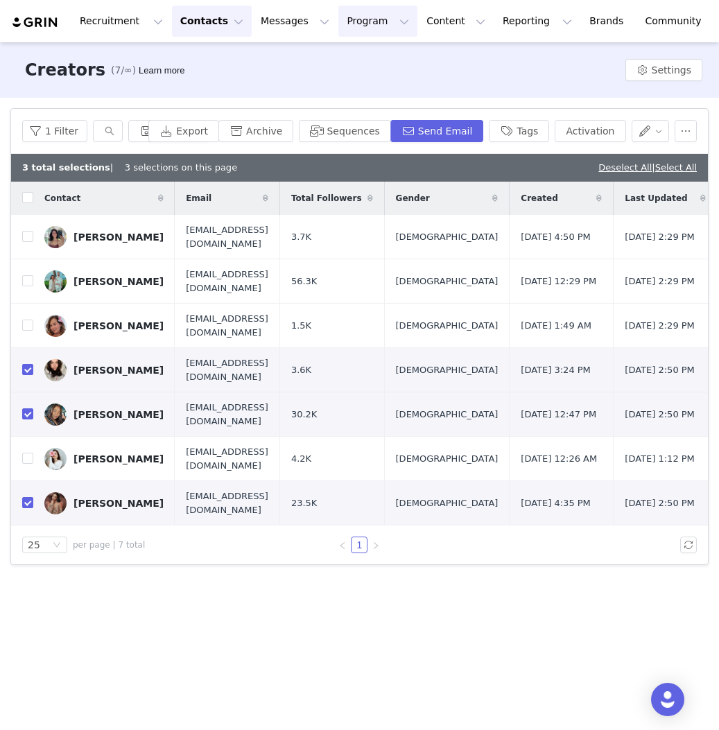
click at [349, 19] on button "Program Program" at bounding box center [377, 21] width 79 height 31
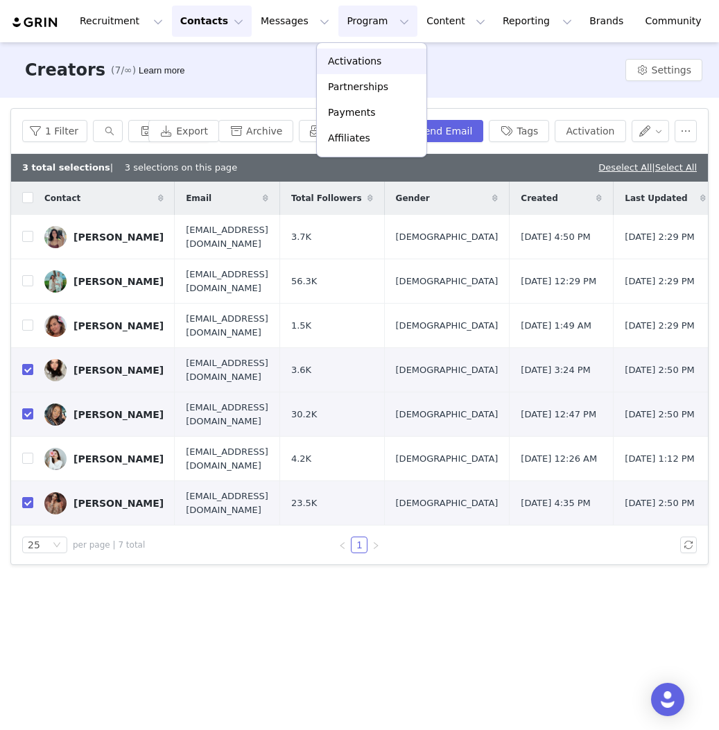
click at [370, 60] on p "Activations" at bounding box center [354, 61] width 53 height 15
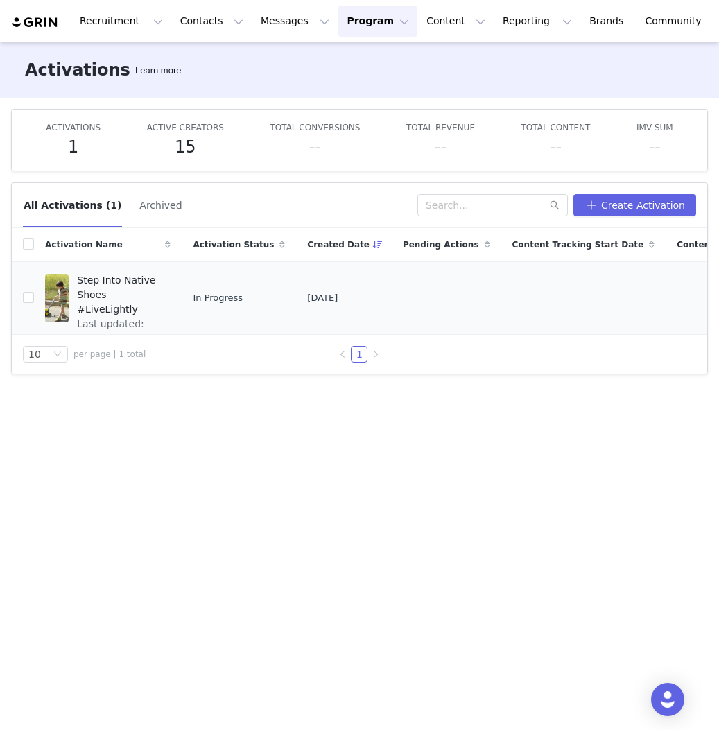
click at [73, 293] on div "Step Into Native Shoes #LiveLightly Last updated: [DATE] 11:56 AM" at bounding box center [120, 297] width 102 height 55
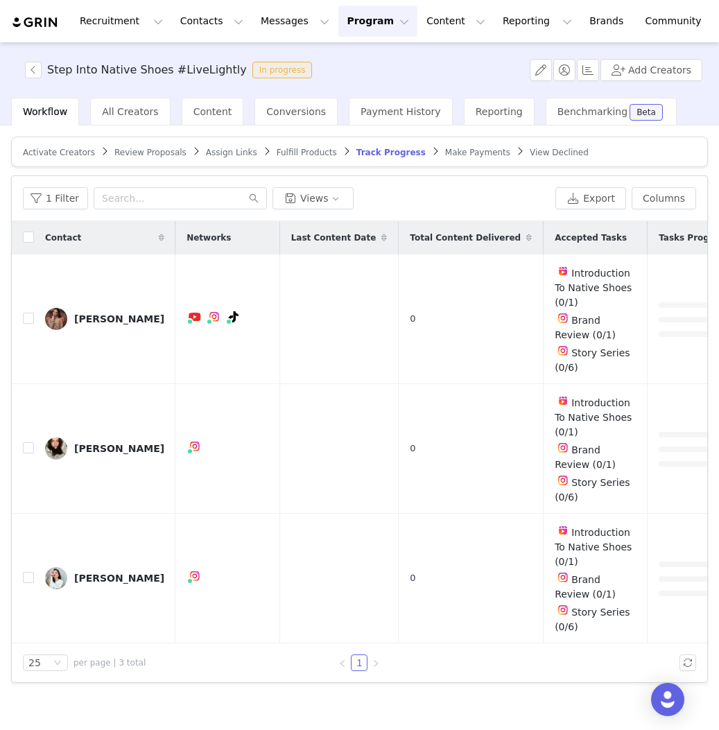
click at [78, 157] on article "Activate Creators Review Proposals Assign Links Fulfill Products Track Progress…" at bounding box center [359, 152] width 697 height 31
click at [78, 155] on span "Activate Creators" at bounding box center [59, 153] width 72 height 10
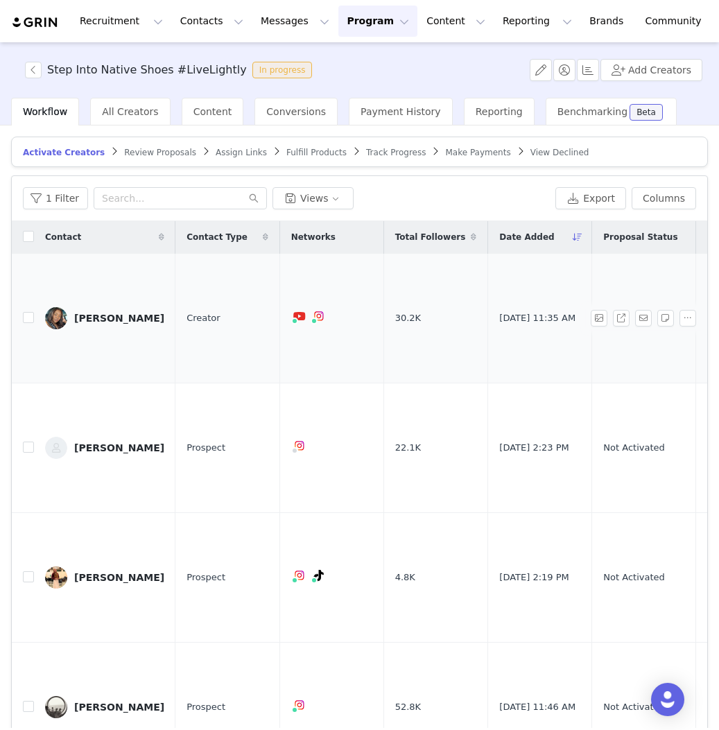
scroll to position [1, 0]
click at [28, 319] on input "checkbox" at bounding box center [28, 316] width 11 height 11
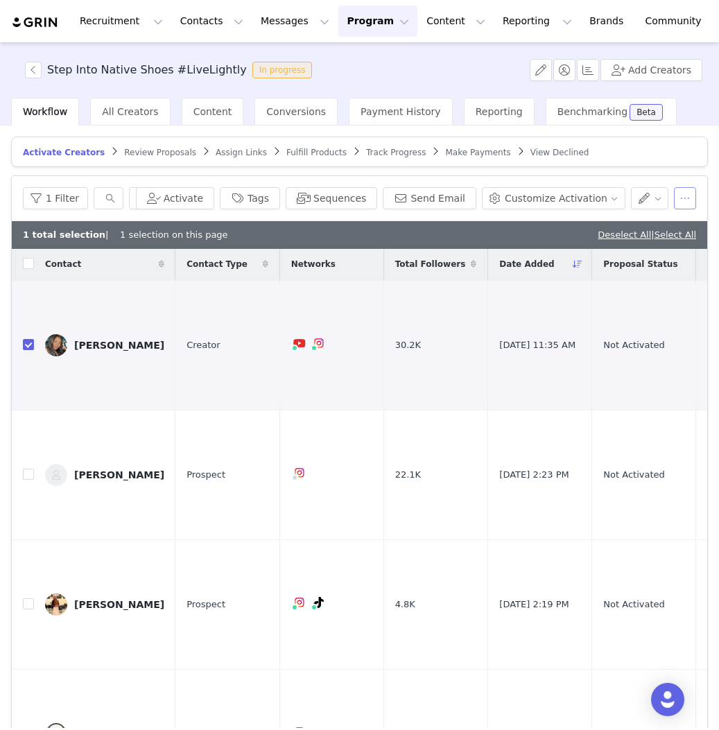
click at [689, 196] on button "button" at bounding box center [685, 198] width 22 height 22
click at [183, 196] on button "Activate" at bounding box center [175, 198] width 78 height 22
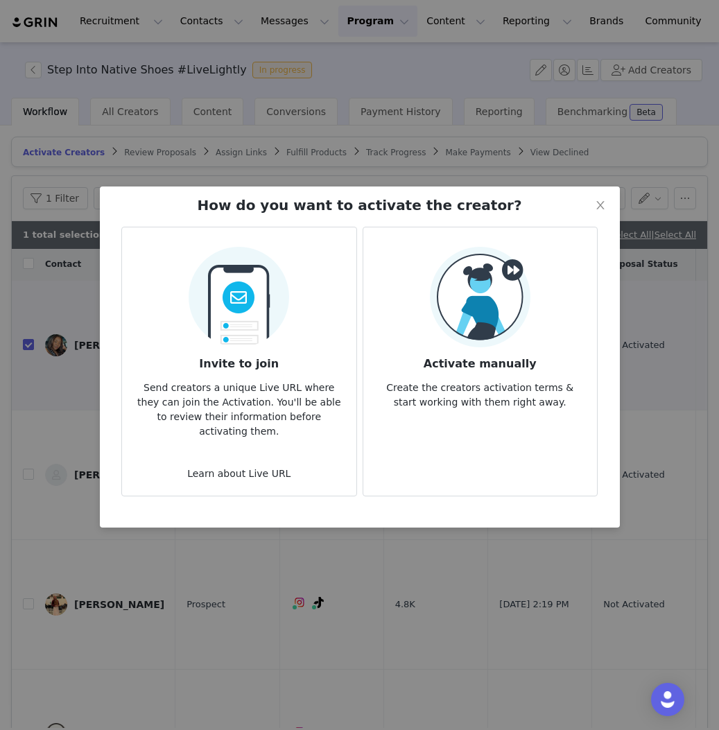
click at [494, 318] on img at bounding box center [480, 297] width 101 height 101
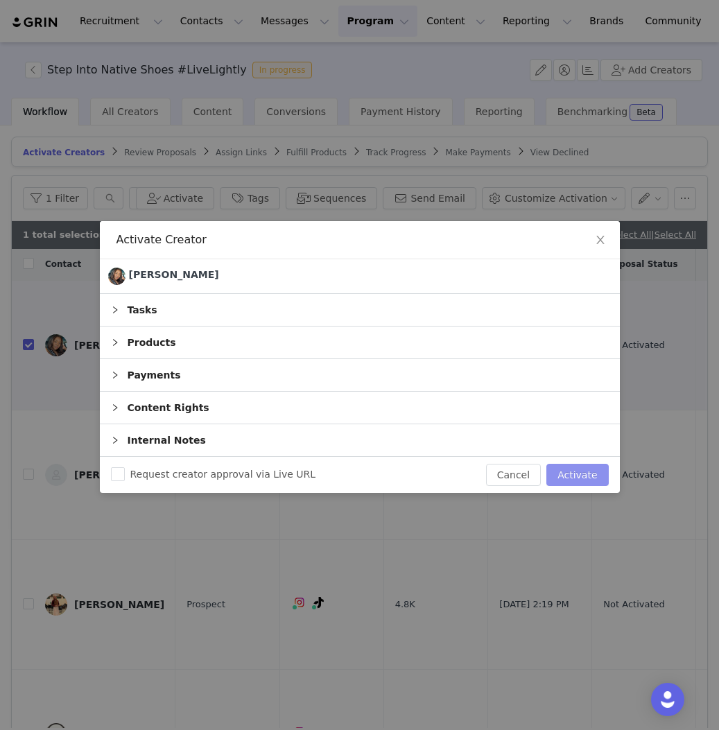
click at [596, 476] on button "Activate" at bounding box center [577, 475] width 62 height 22
checkbox input "false"
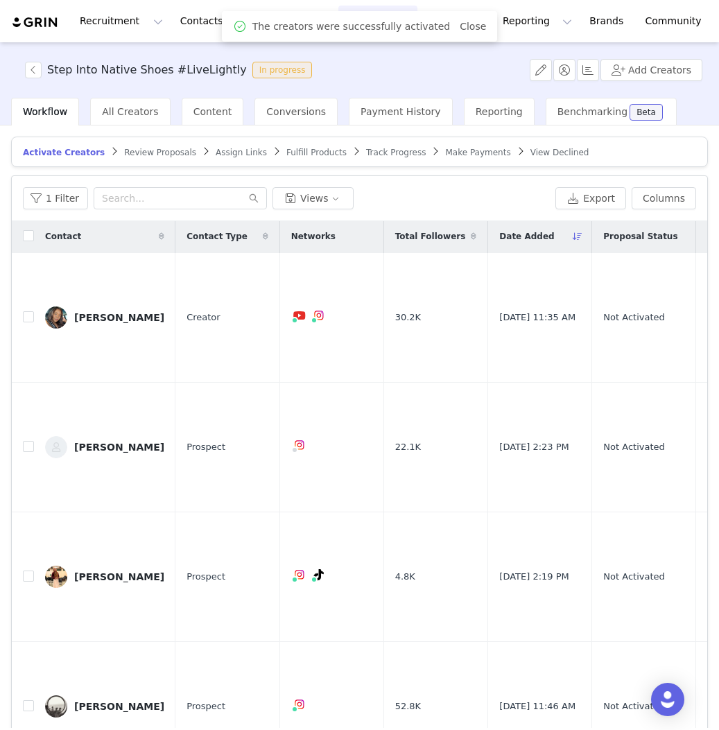
scroll to position [0, 0]
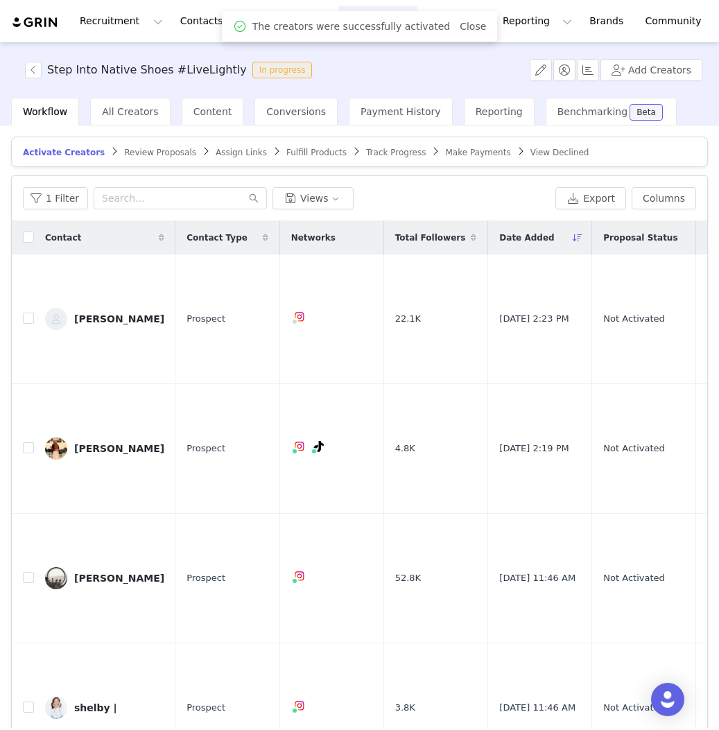
click at [145, 148] on span "Review Proposals" at bounding box center [160, 153] width 72 height 10
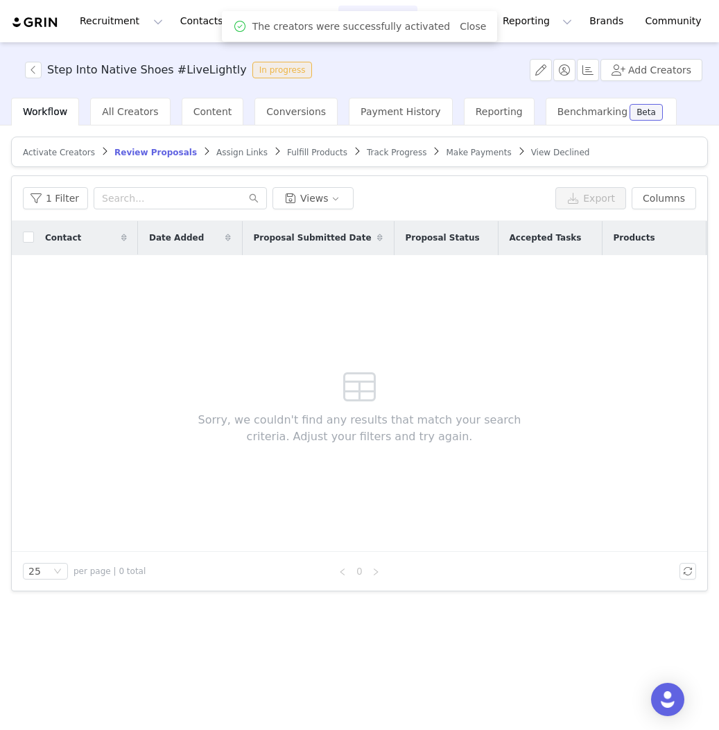
click at [239, 150] on span "Assign Links" at bounding box center [241, 153] width 51 height 10
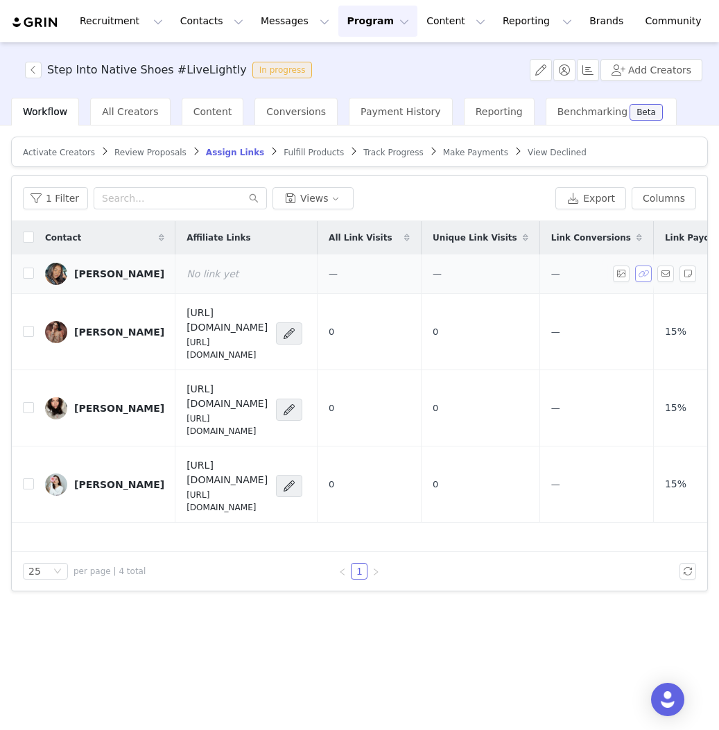
click at [650, 268] on button "button" at bounding box center [643, 274] width 17 height 17
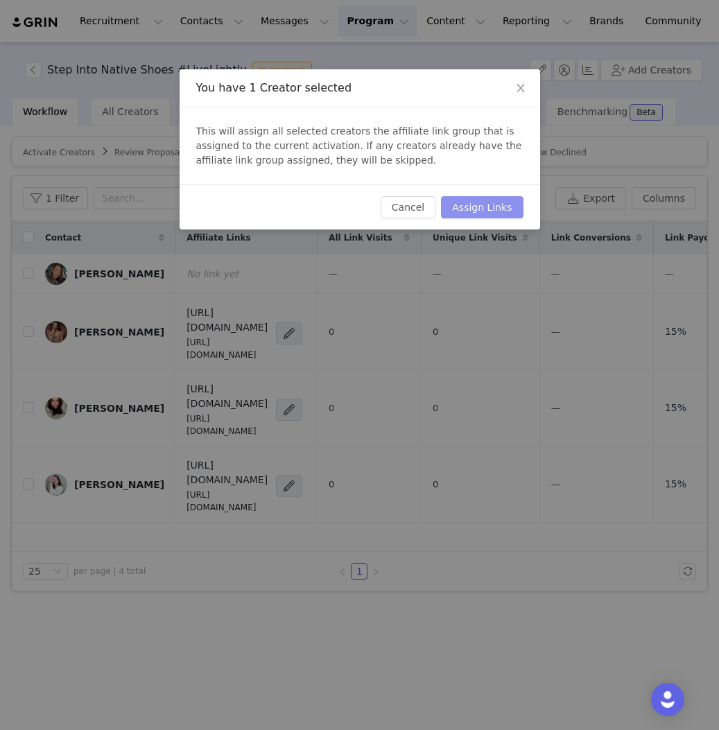
click at [491, 214] on button "Assign Links" at bounding box center [482, 207] width 82 height 22
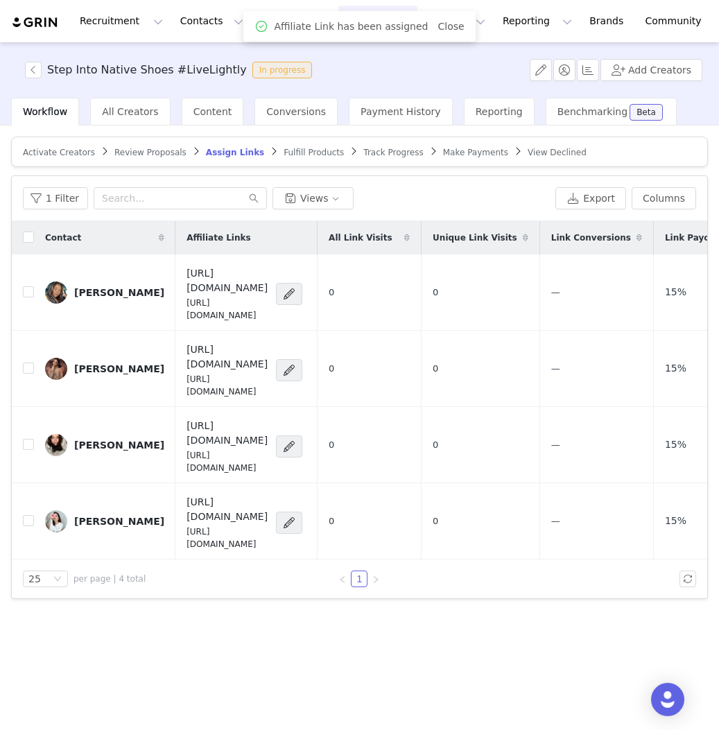
click at [302, 151] on span "Fulfill Products" at bounding box center [314, 153] width 60 height 10
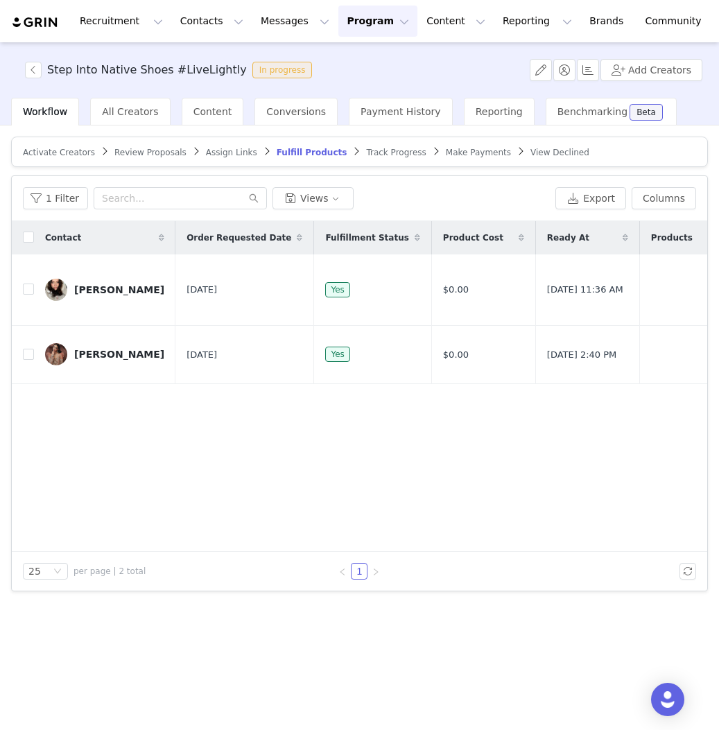
click at [216, 148] on span "Assign Links" at bounding box center [231, 153] width 51 height 10
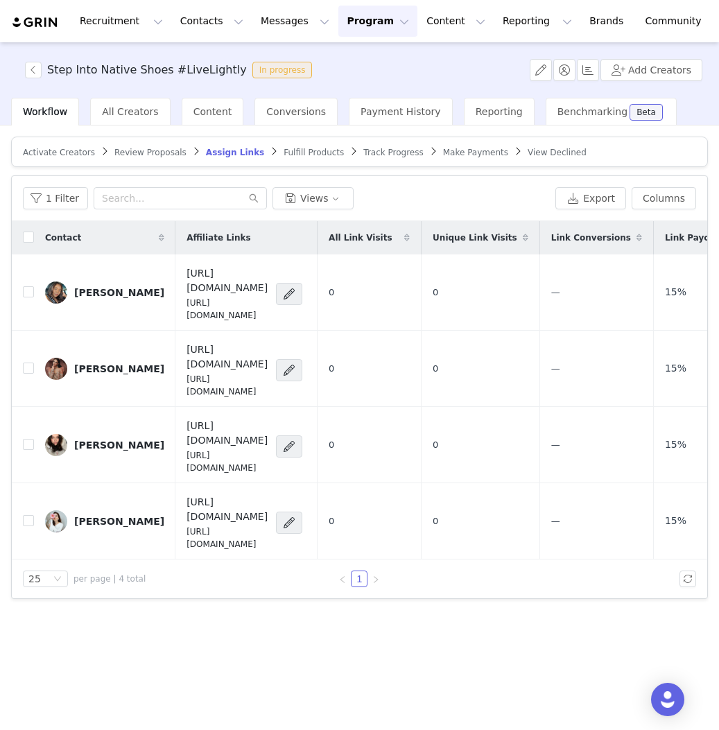
click at [313, 151] on span "Fulfill Products" at bounding box center [314, 153] width 60 height 10
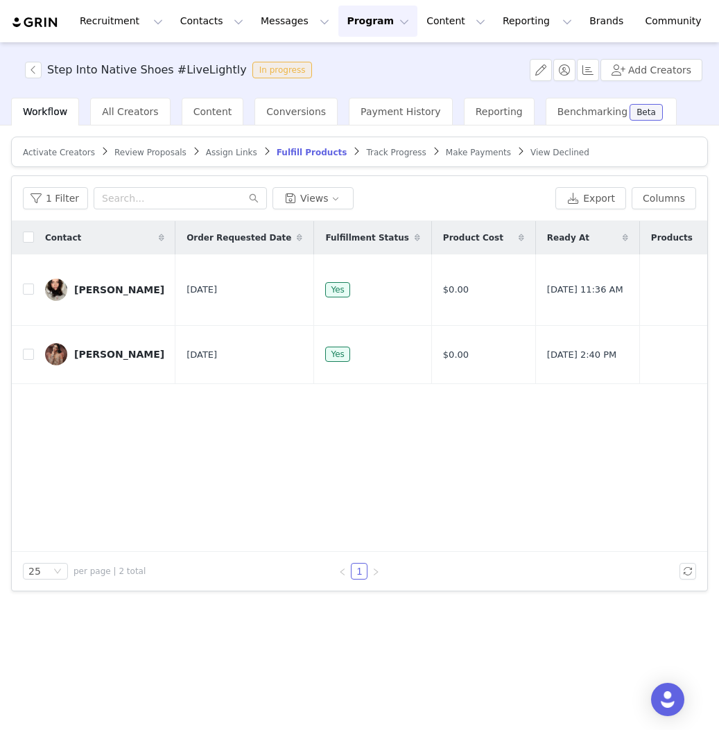
click at [214, 151] on span "Assign Links" at bounding box center [231, 153] width 51 height 10
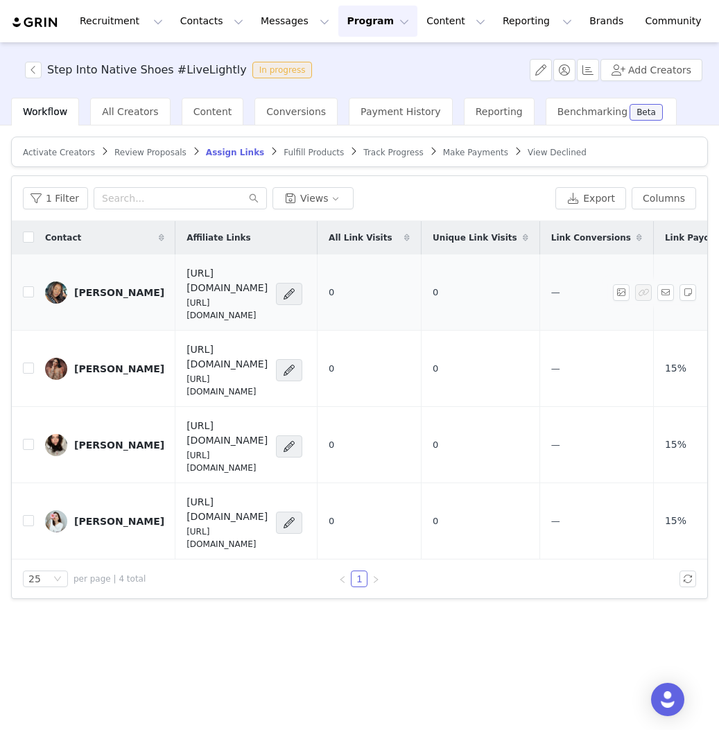
click at [112, 287] on div "[PERSON_NAME]" at bounding box center [119, 292] width 90 height 11
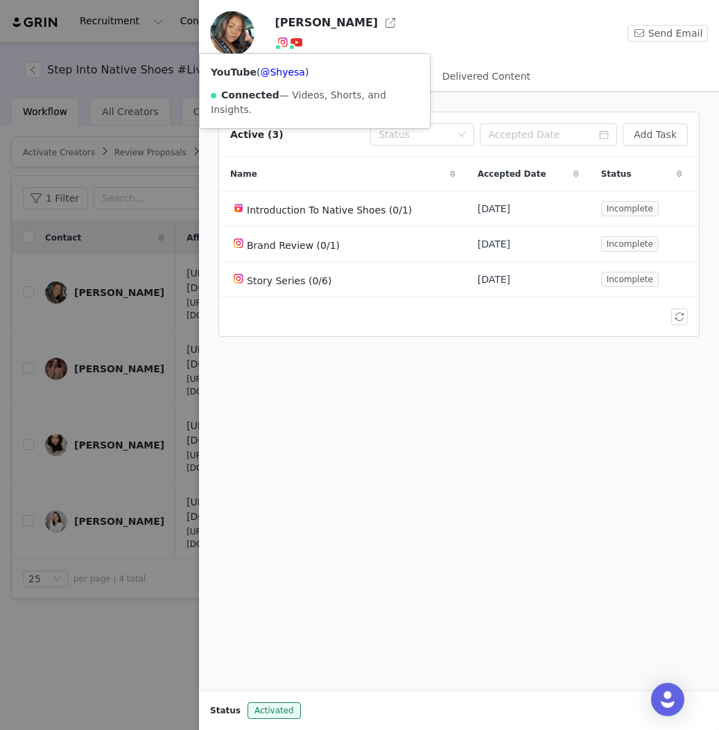
click at [281, 39] on img at bounding box center [282, 42] width 11 height 11
click at [286, 73] on link "@shybutchi" at bounding box center [298, 72] width 57 height 11
click at [668, 34] on button "Send Email" at bounding box center [667, 33] width 80 height 17
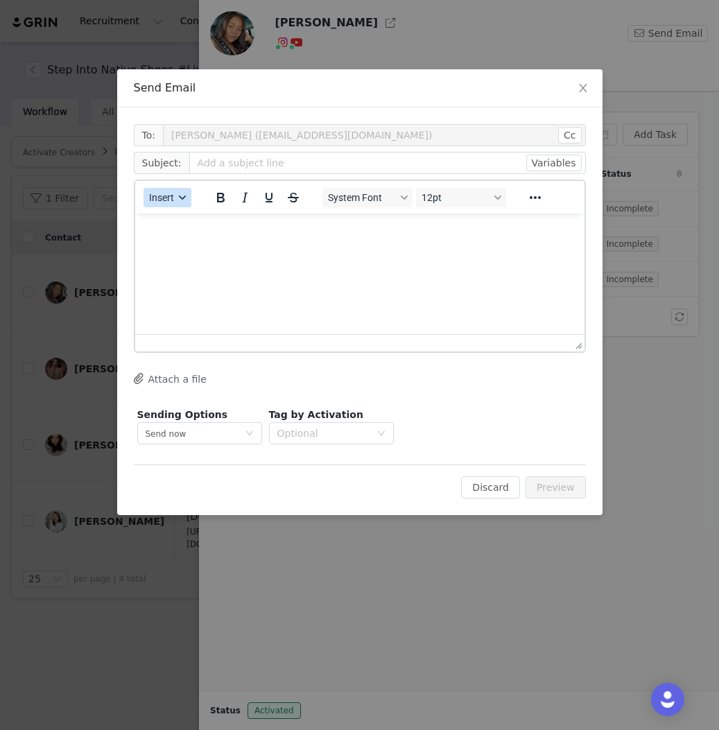
click at [174, 193] on button "Insert" at bounding box center [168, 197] width 48 height 19
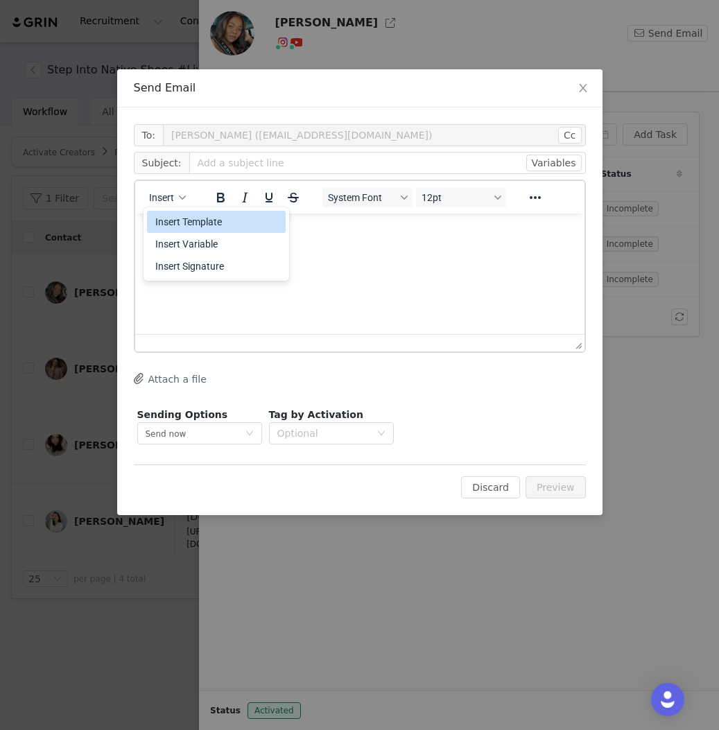
click at [189, 225] on div "Insert Template" at bounding box center [217, 222] width 125 height 17
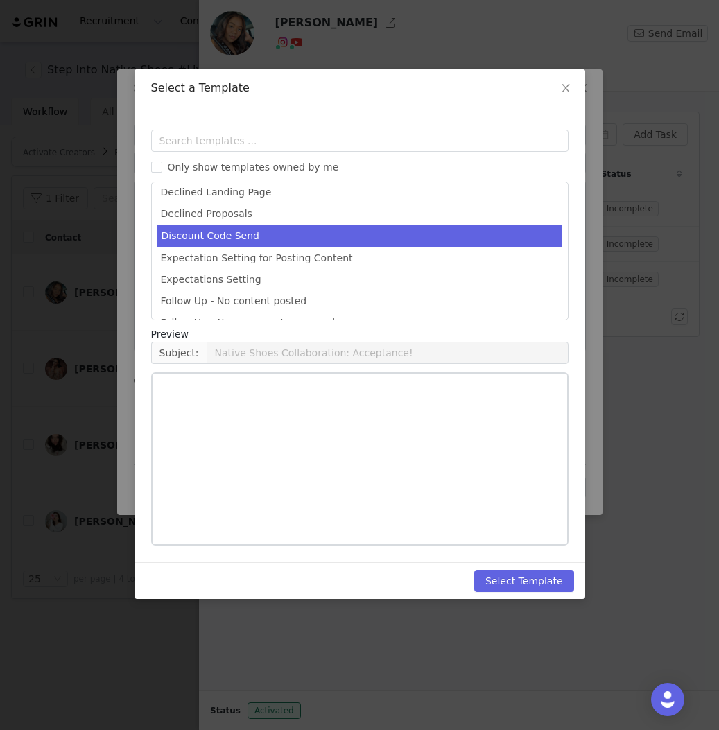
click at [225, 227] on li "Discount Code Send" at bounding box center [359, 236] width 405 height 23
type input "Place Your Native Shoes Order!"
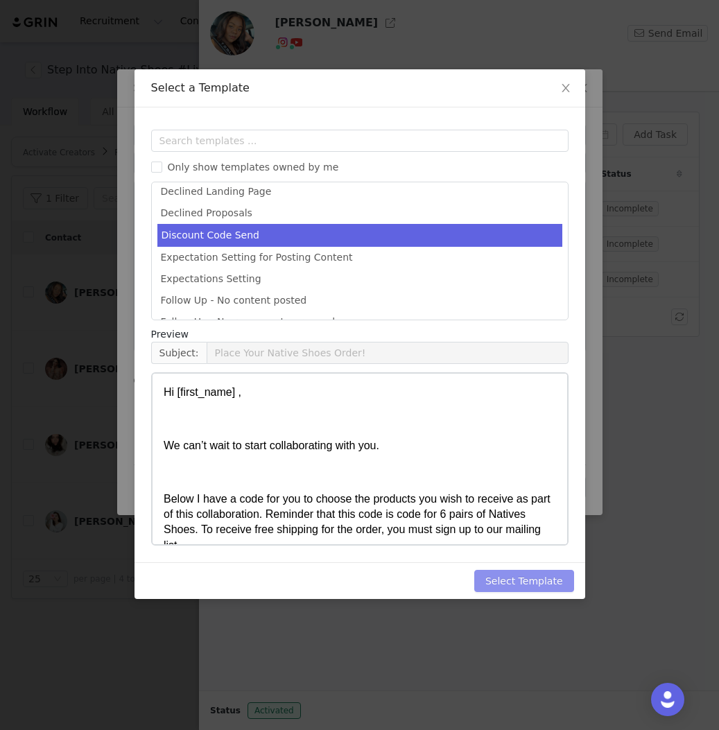
click at [531, 587] on button "Select Template" at bounding box center [524, 581] width 100 height 22
type input "Place Your Native Shoes Order!"
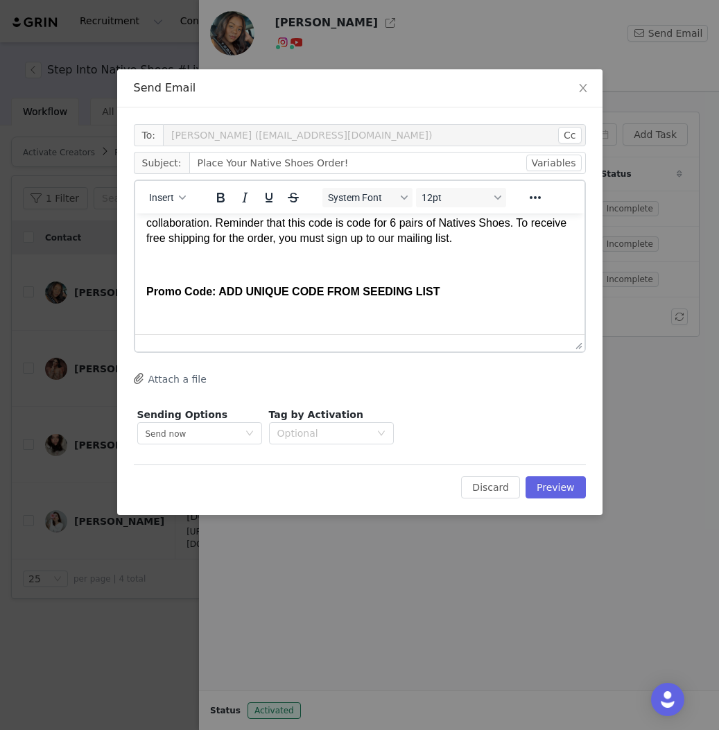
scroll to position [132, 0]
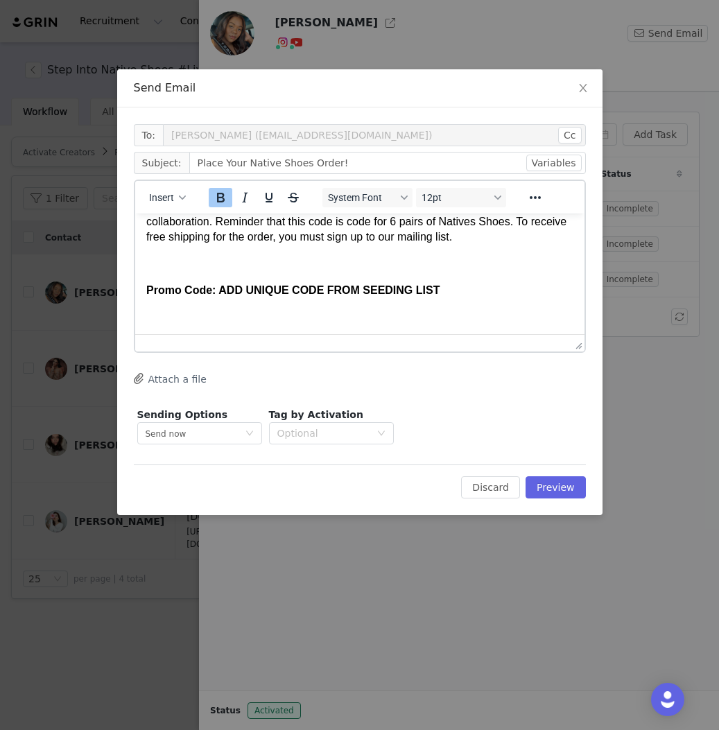
drag, startPoint x: 424, startPoint y: 287, endPoint x: 219, endPoint y: 288, distance: 205.2
click at [219, 288] on p "Promo Code: ADD UNIQUE CODE FROM SEEDING LIST" at bounding box center [359, 290] width 427 height 15
paste body "Rich Text Area. Press ALT-0 for help."
click at [550, 485] on button "Preview" at bounding box center [556, 487] width 60 height 22
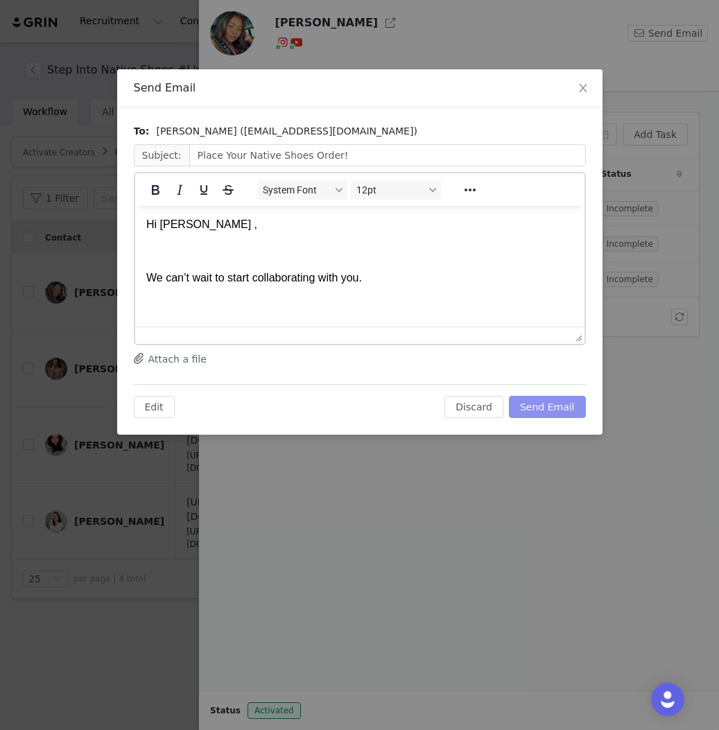
scroll to position [0, 0]
click at [199, 225] on span "Hi [PERSON_NAME] ," at bounding box center [201, 224] width 111 height 12
click at [560, 414] on button "Send Email" at bounding box center [547, 407] width 77 height 22
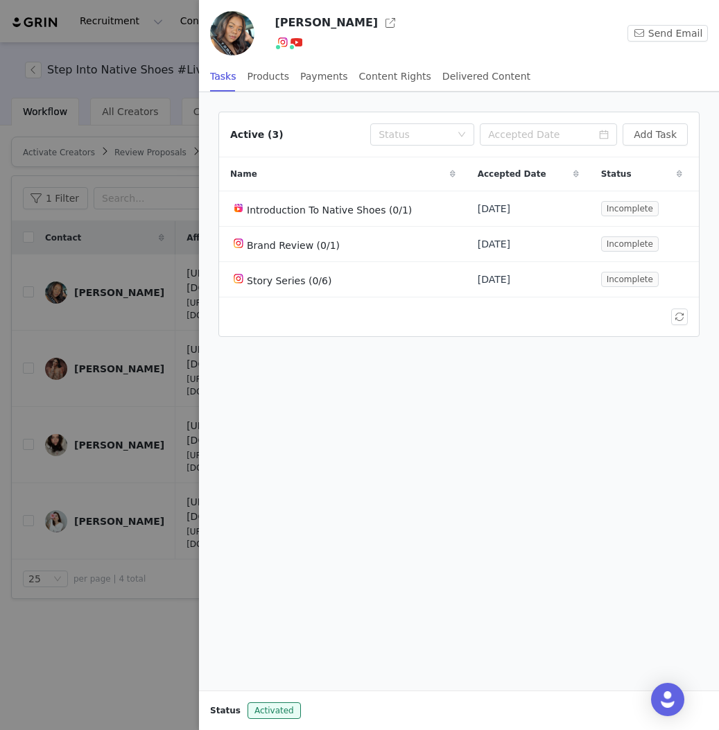
click at [327, 435] on div "Active (3) Status Add Task Name Accepted Date Status Introduction To Native Sho…" at bounding box center [459, 391] width 520 height 598
click at [129, 541] on div at bounding box center [359, 365] width 719 height 730
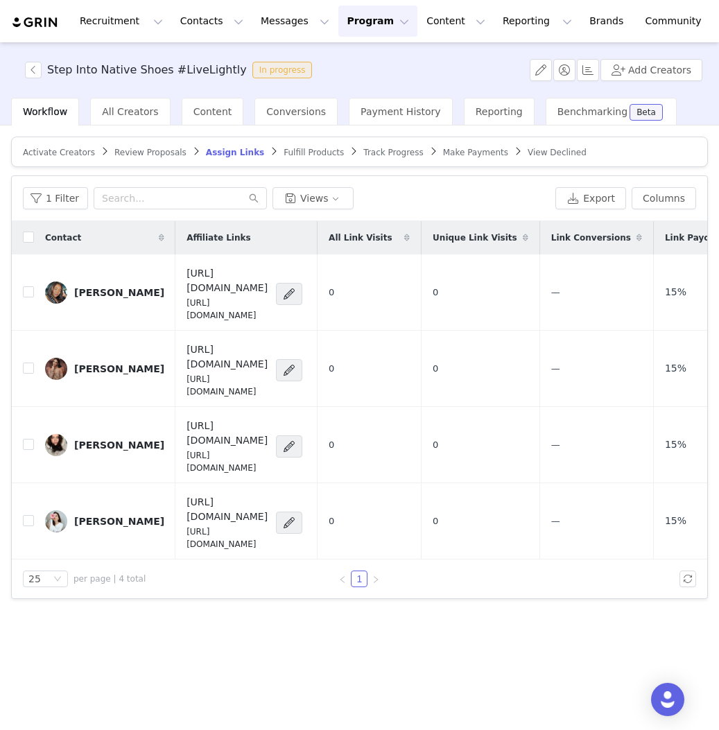
click at [288, 152] on span "Fulfill Products" at bounding box center [314, 153] width 60 height 10
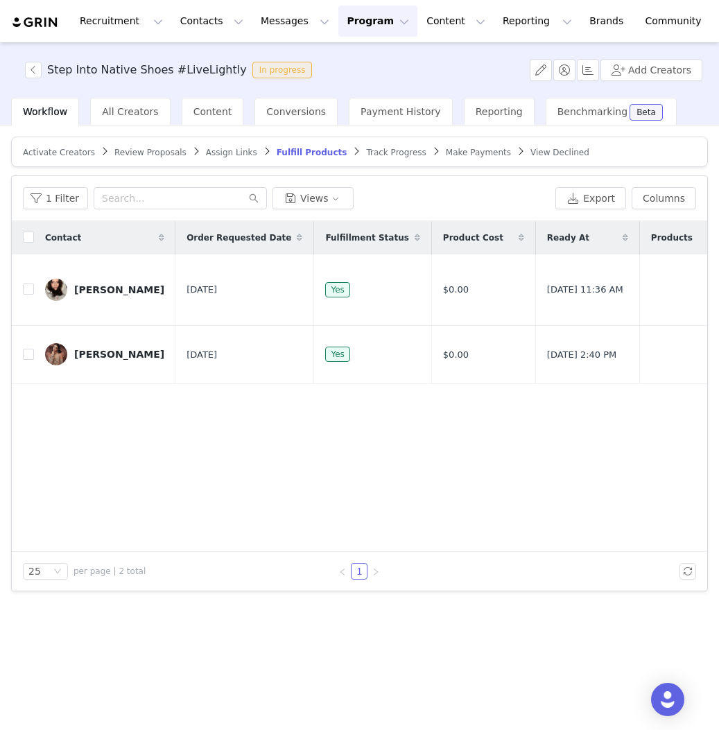
click at [379, 153] on span "Track Progress" at bounding box center [396, 153] width 60 height 10
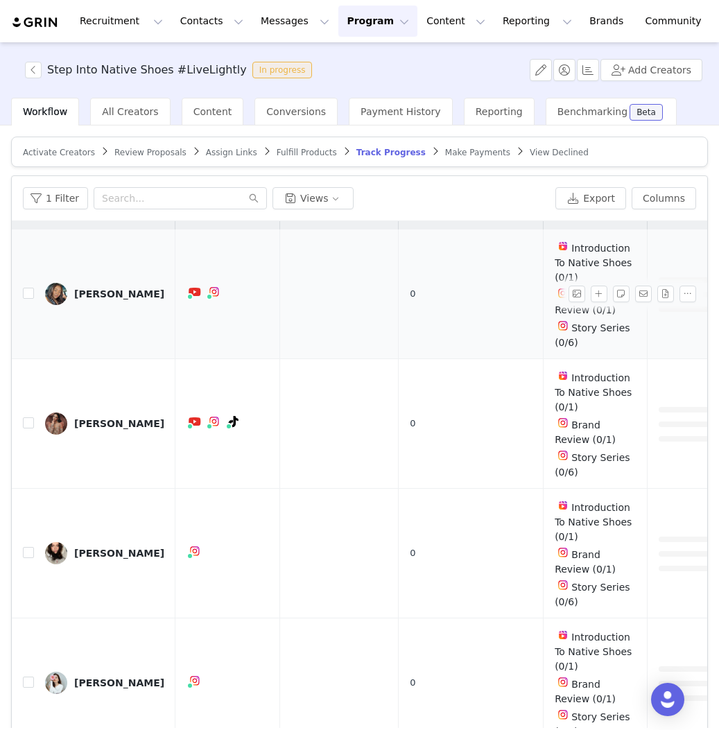
scroll to position [66, 0]
